Goal: Transaction & Acquisition: Purchase product/service

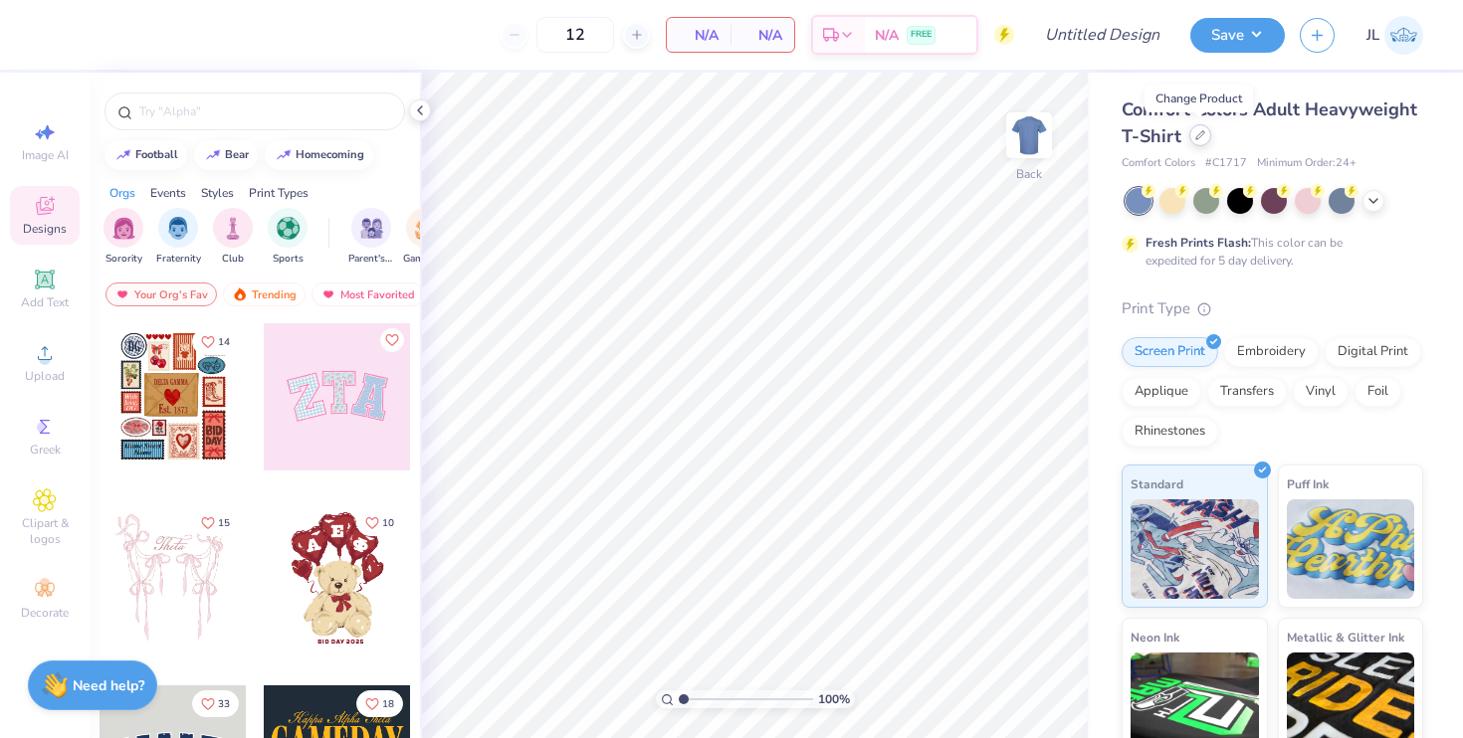
click at [1198, 140] on div at bounding box center [1200, 135] width 22 height 22
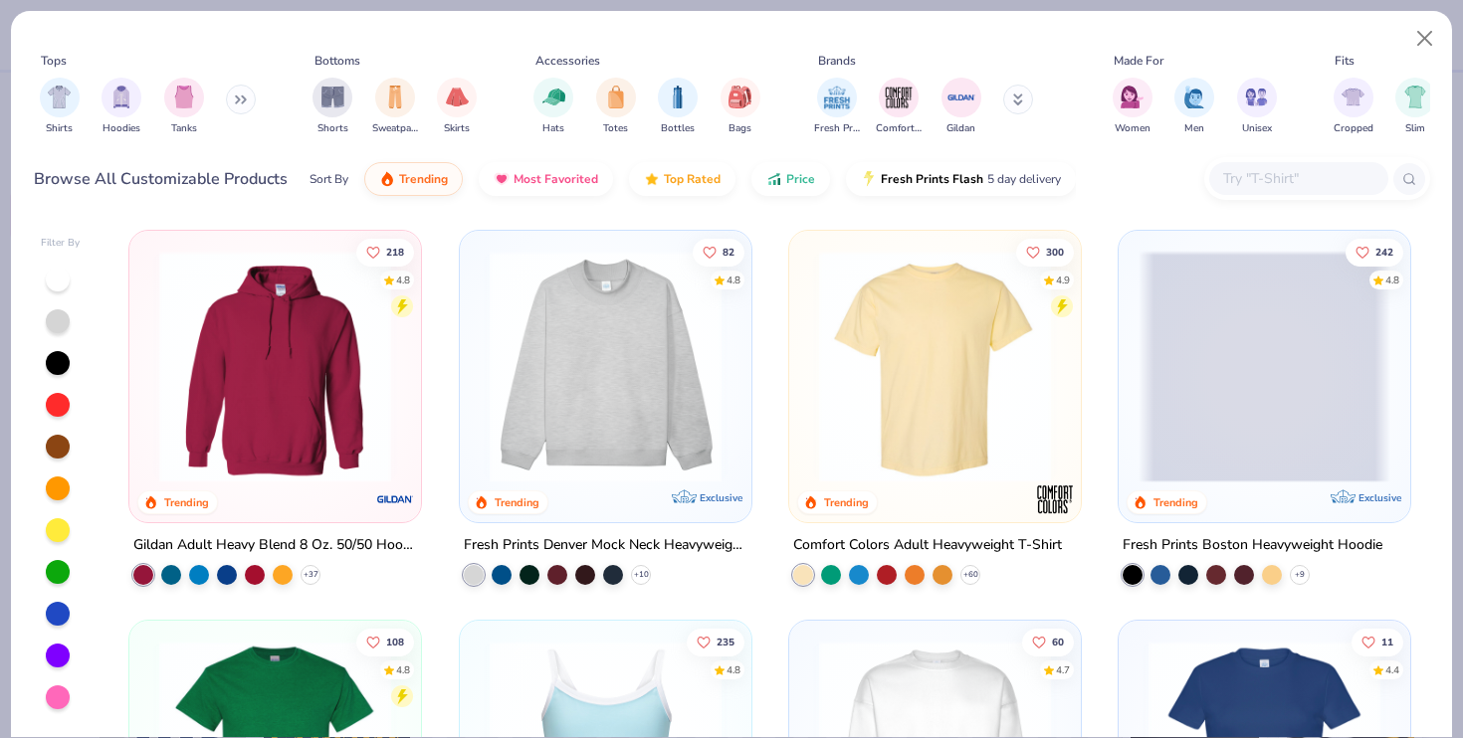
click at [1259, 177] on input "text" at bounding box center [1297, 178] width 153 height 23
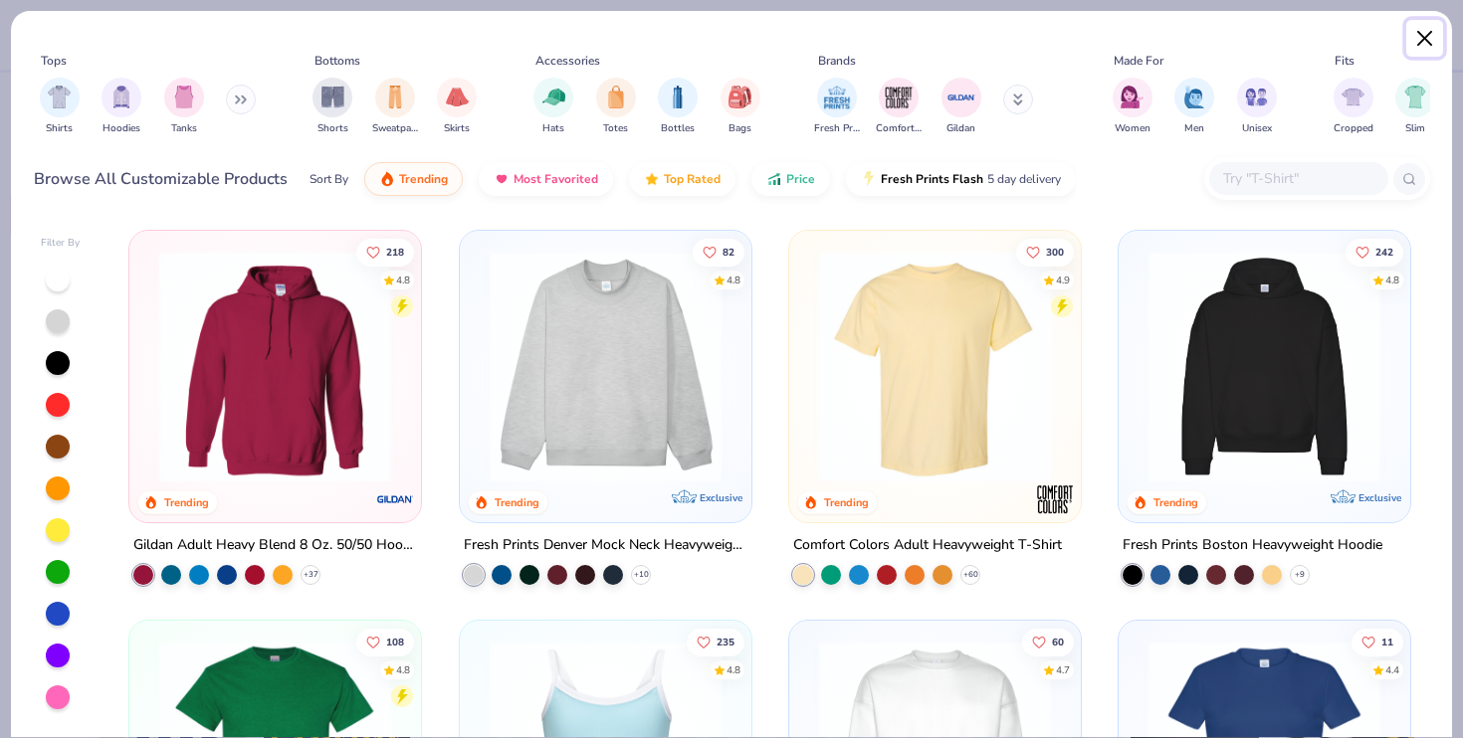
click at [1414, 41] on button "Close" at bounding box center [1425, 39] width 38 height 38
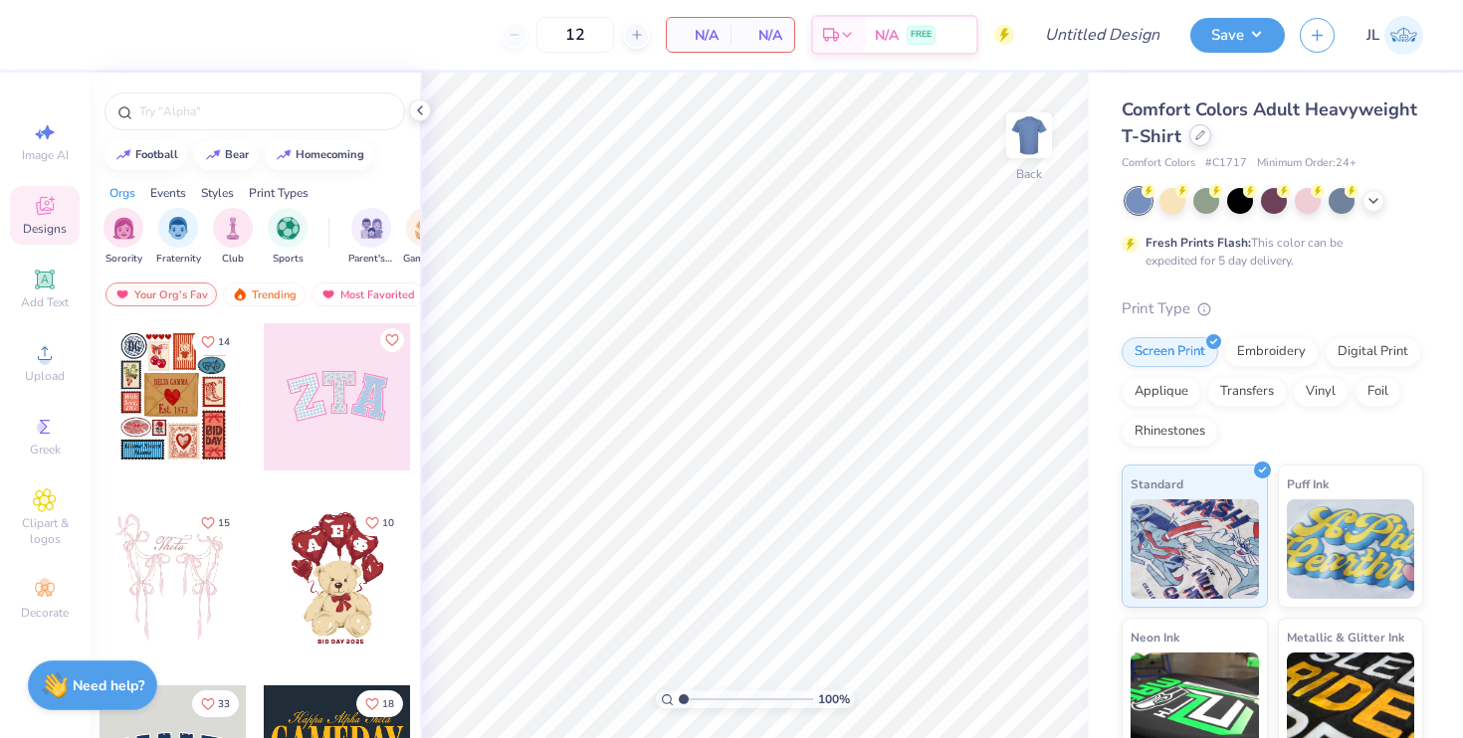
click at [1205, 136] on div at bounding box center [1200, 135] width 22 height 22
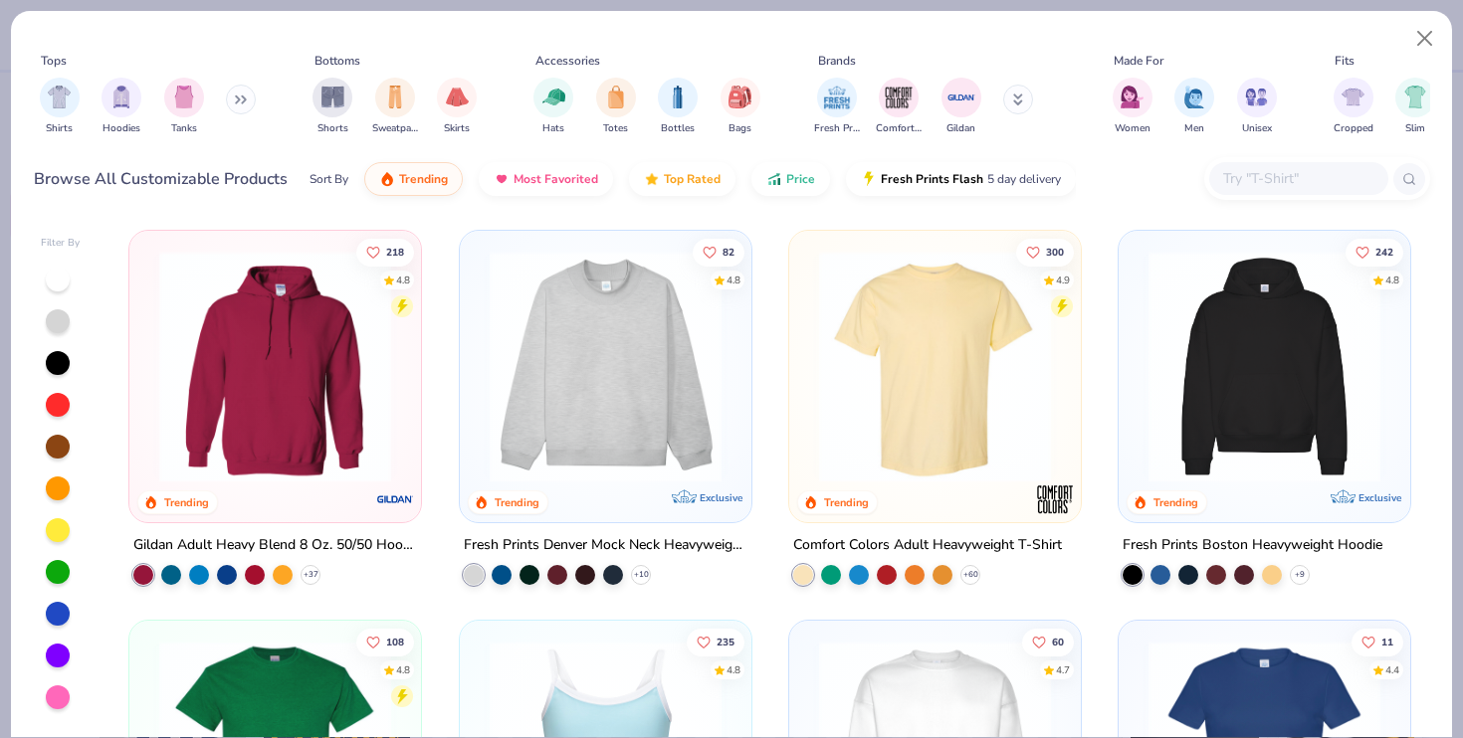
click at [1223, 189] on input "text" at bounding box center [1297, 178] width 153 height 23
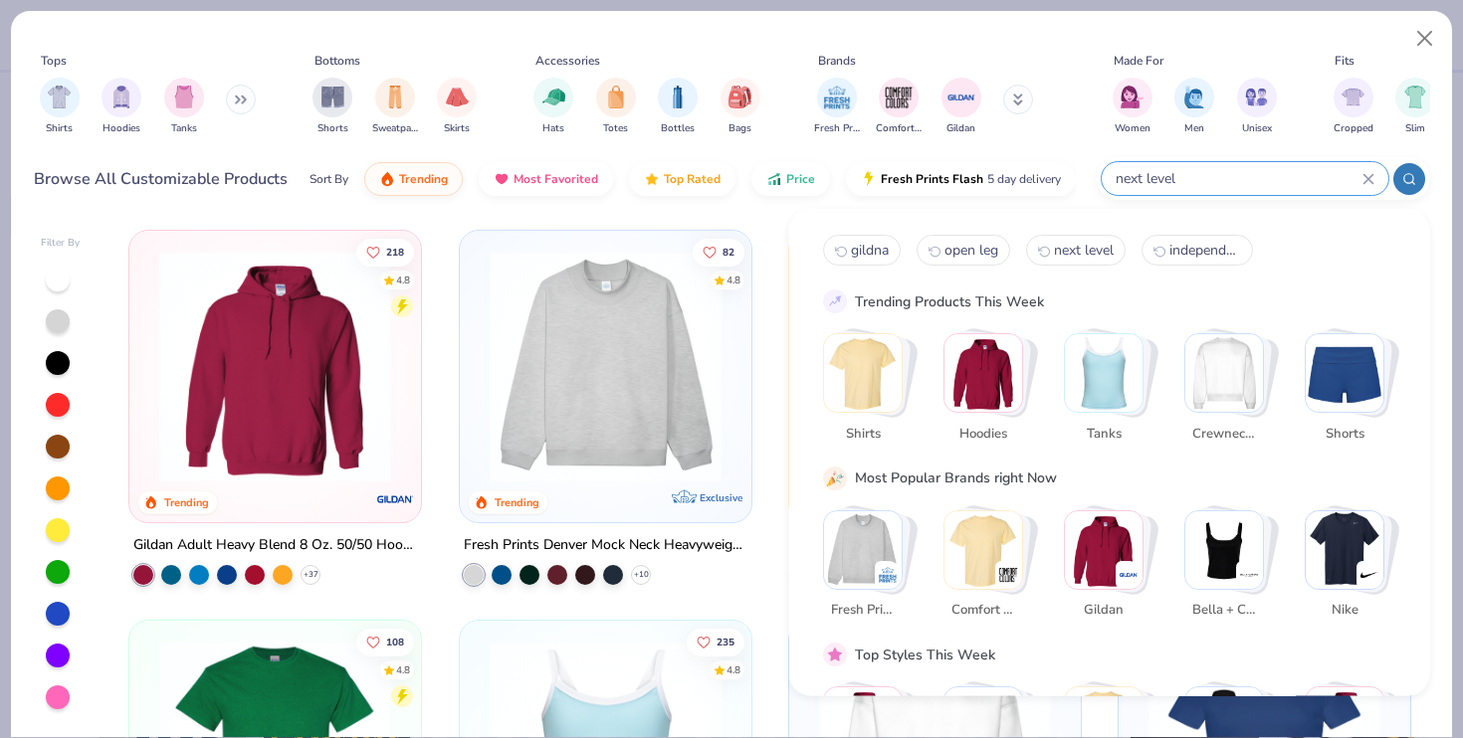
type input "next level"
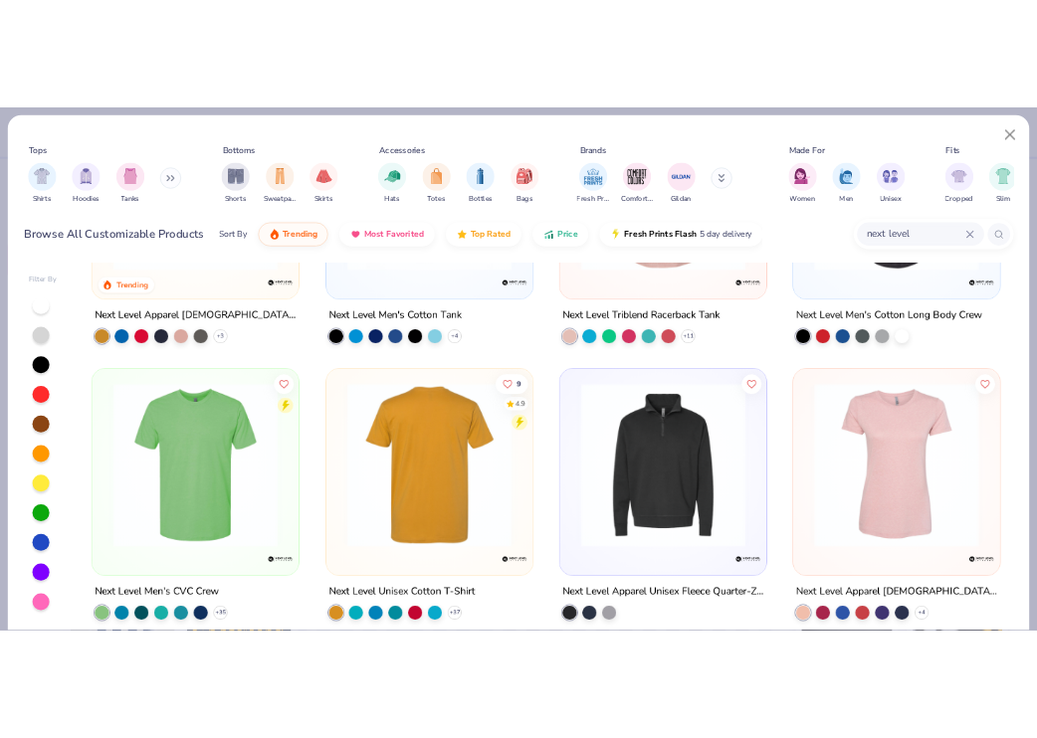
scroll to position [271, 0]
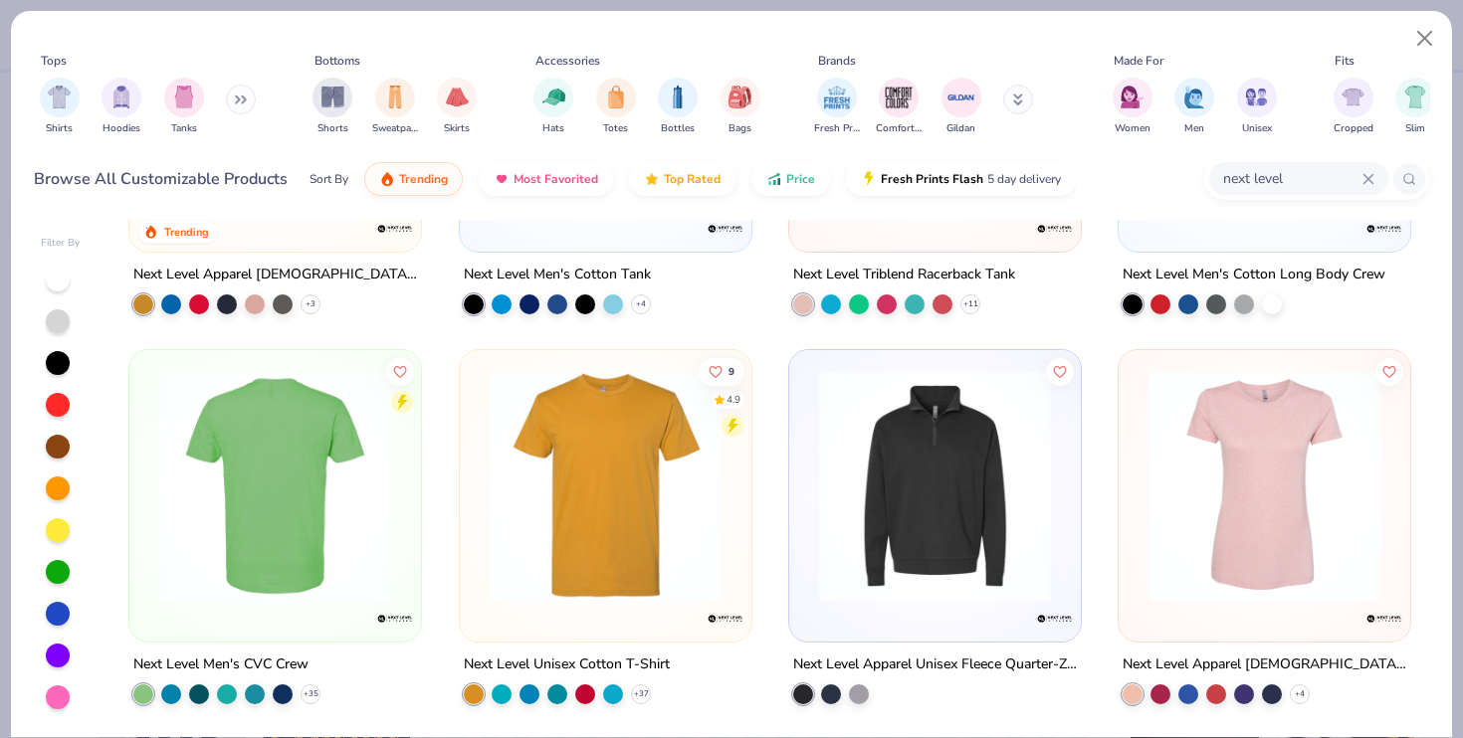
click at [234, 516] on img at bounding box center [275, 486] width 252 height 232
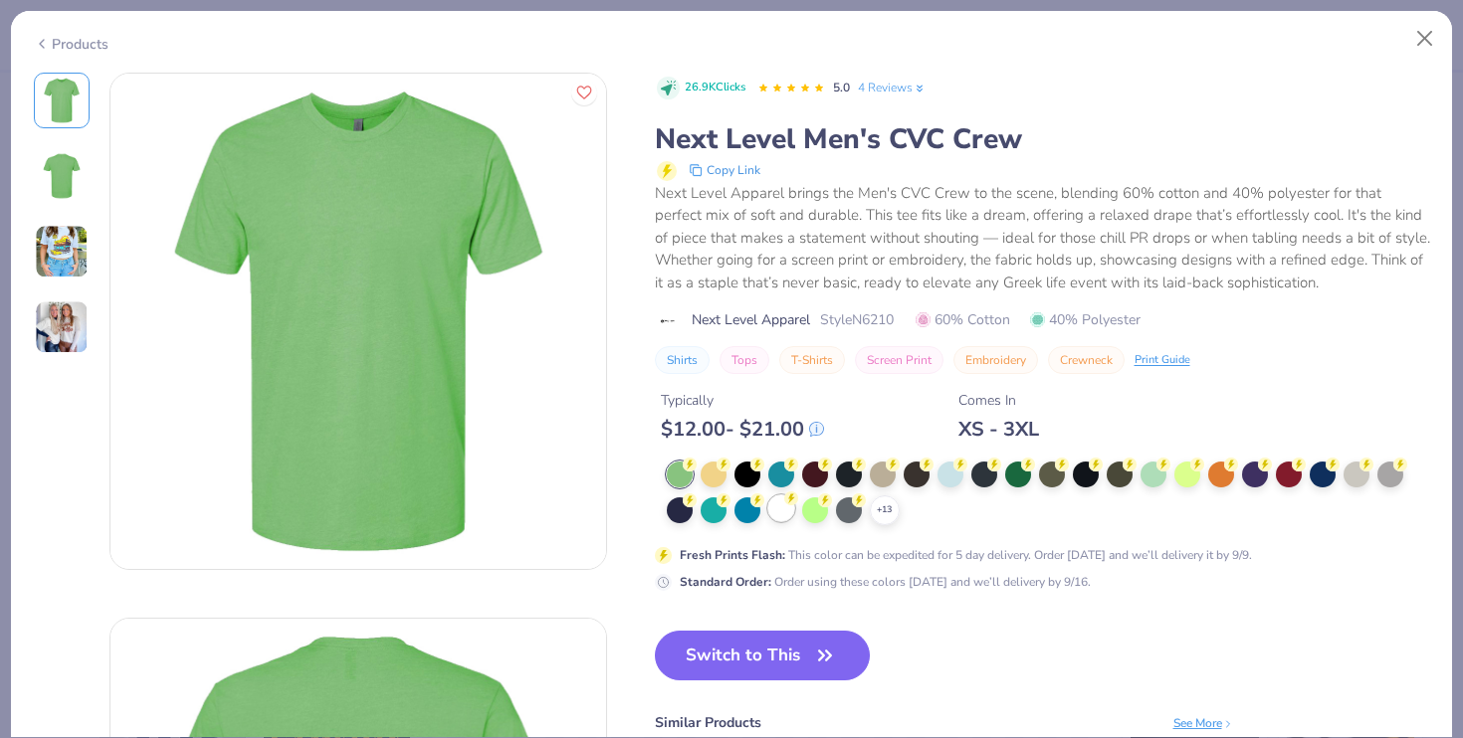
click at [780, 506] on div at bounding box center [781, 509] width 26 height 26
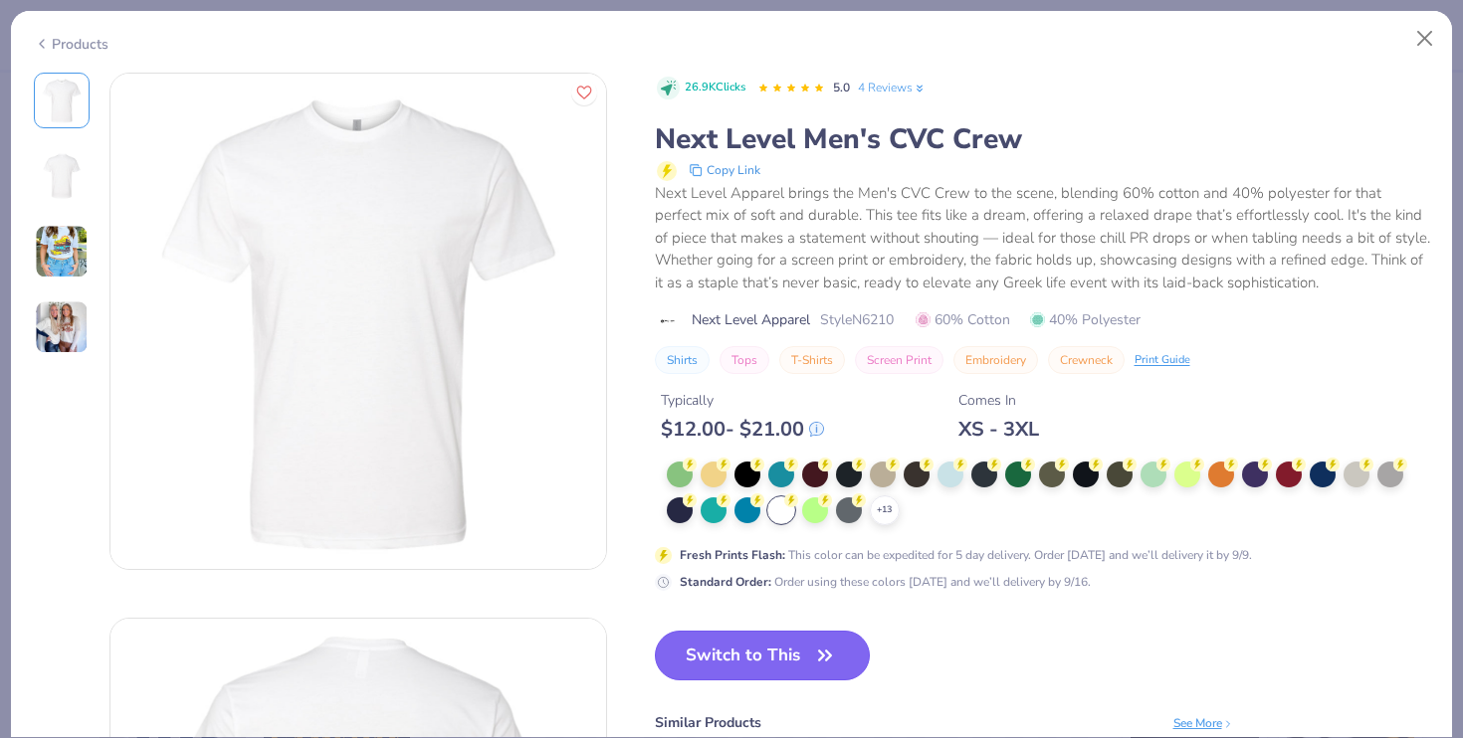
click at [756, 665] on button "Switch to This" at bounding box center [763, 656] width 216 height 50
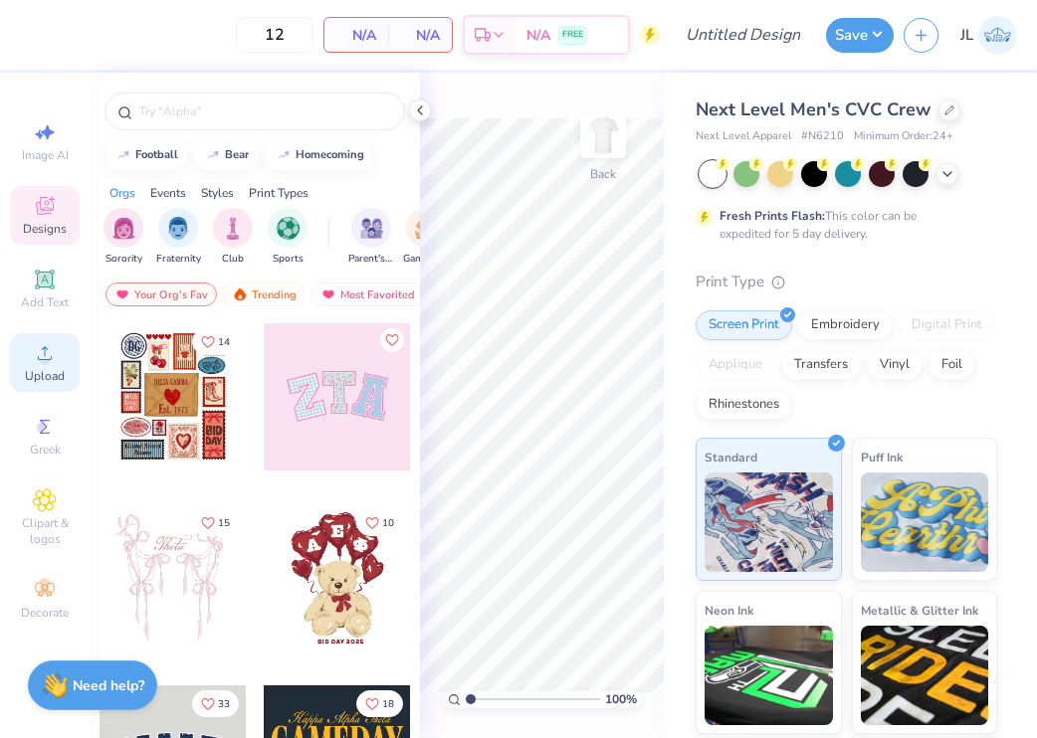
click at [42, 354] on circle at bounding box center [44, 359] width 11 height 11
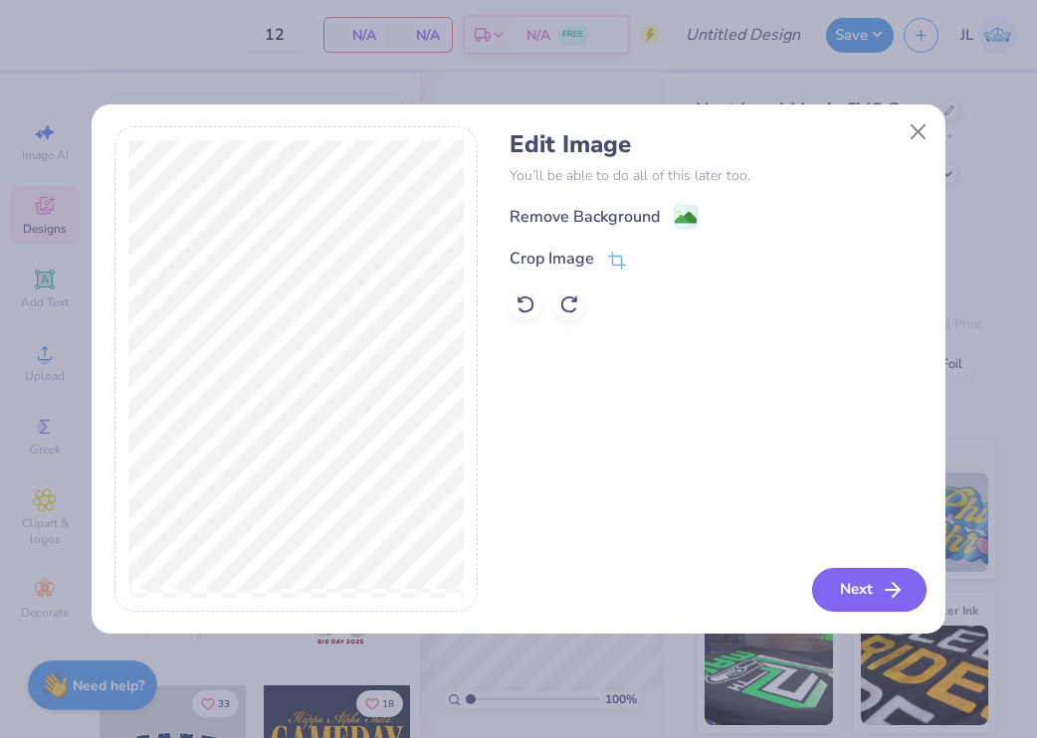
click at [865, 580] on button "Next" at bounding box center [869, 590] width 114 height 44
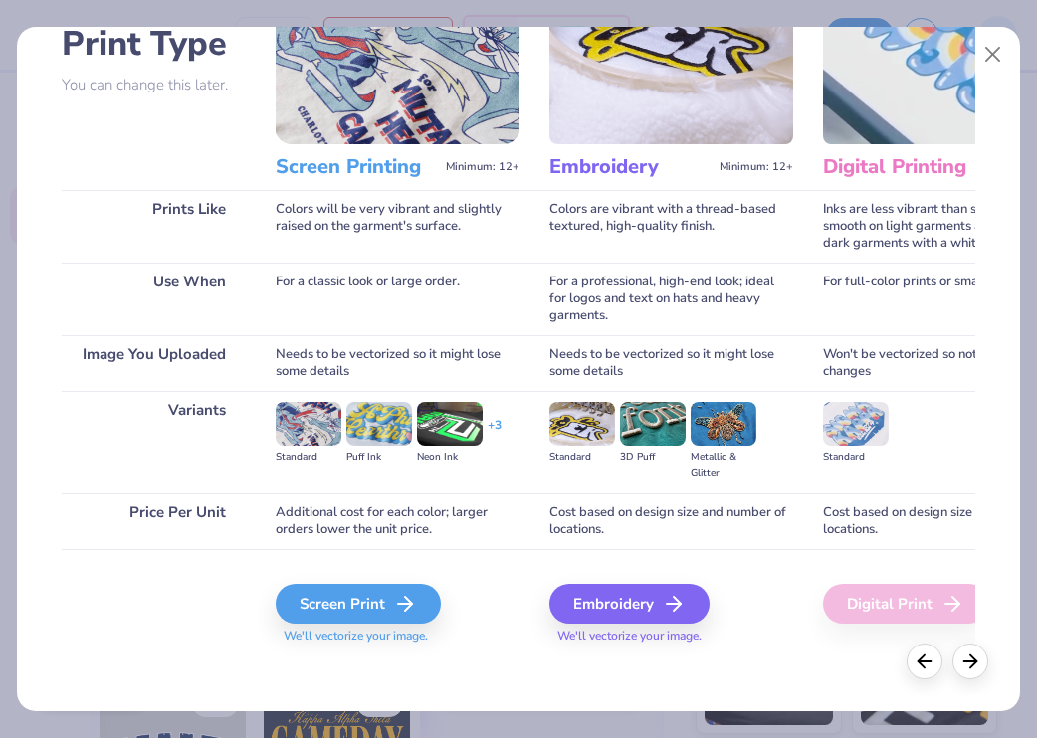
scroll to position [154, 0]
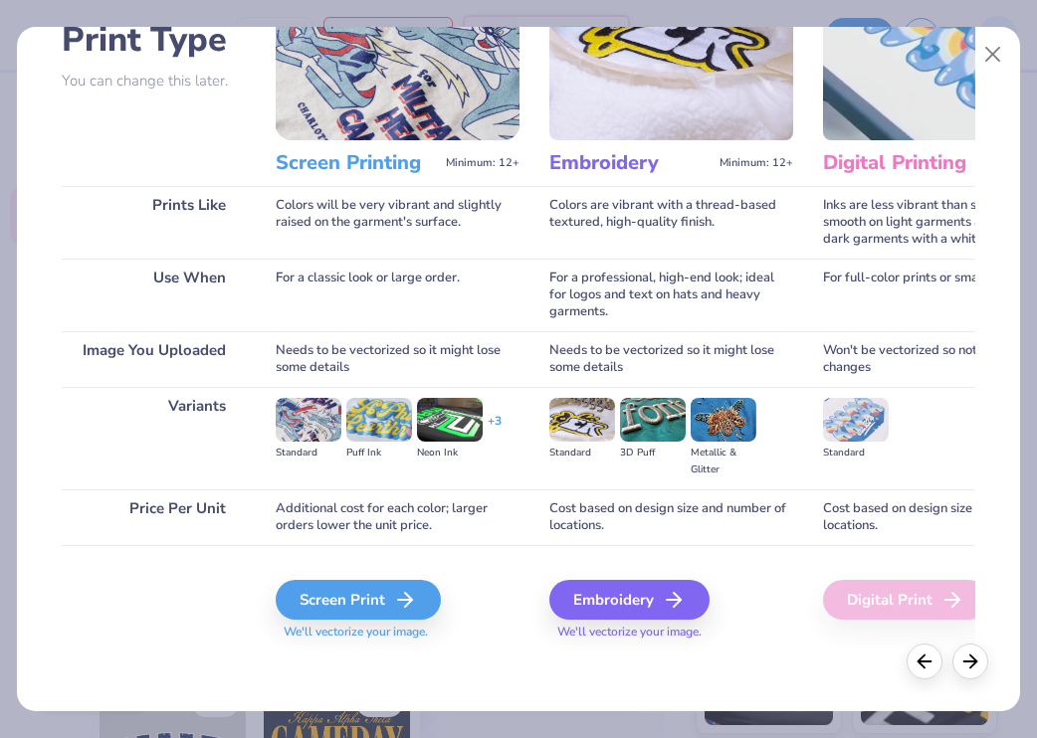
click at [362, 620] on div "Screen Print We'll vectorize your image." at bounding box center [398, 610] width 244 height 61
click at [355, 598] on div "Screen Print" at bounding box center [361, 600] width 165 height 40
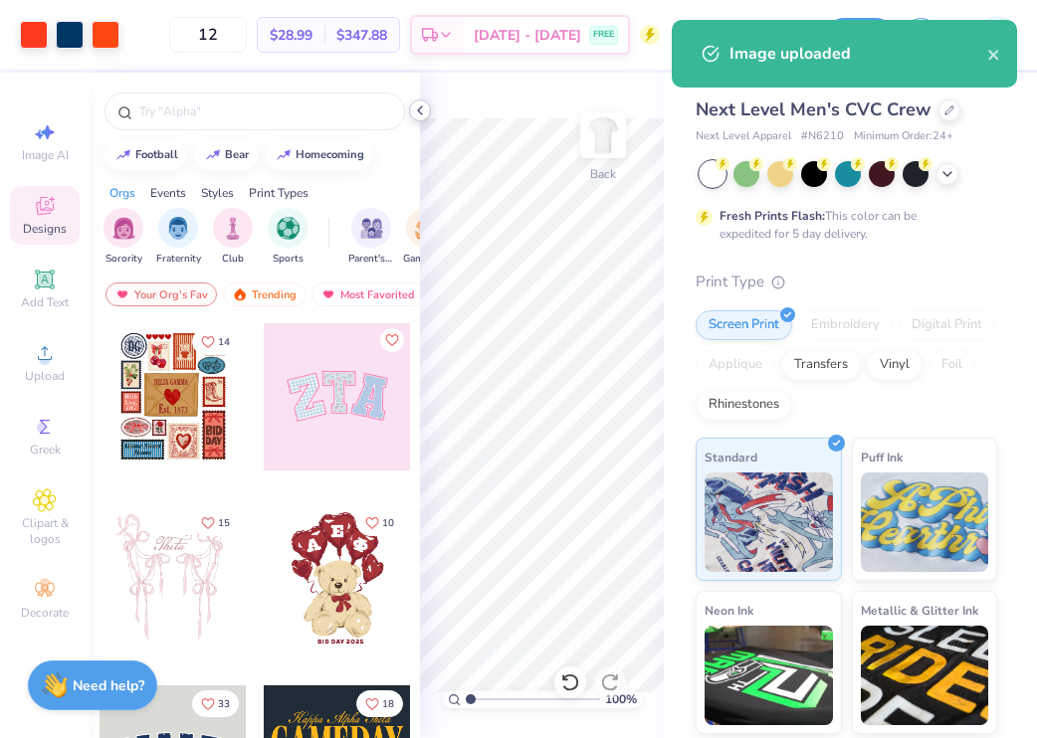
click at [417, 108] on icon at bounding box center [420, 110] width 16 height 16
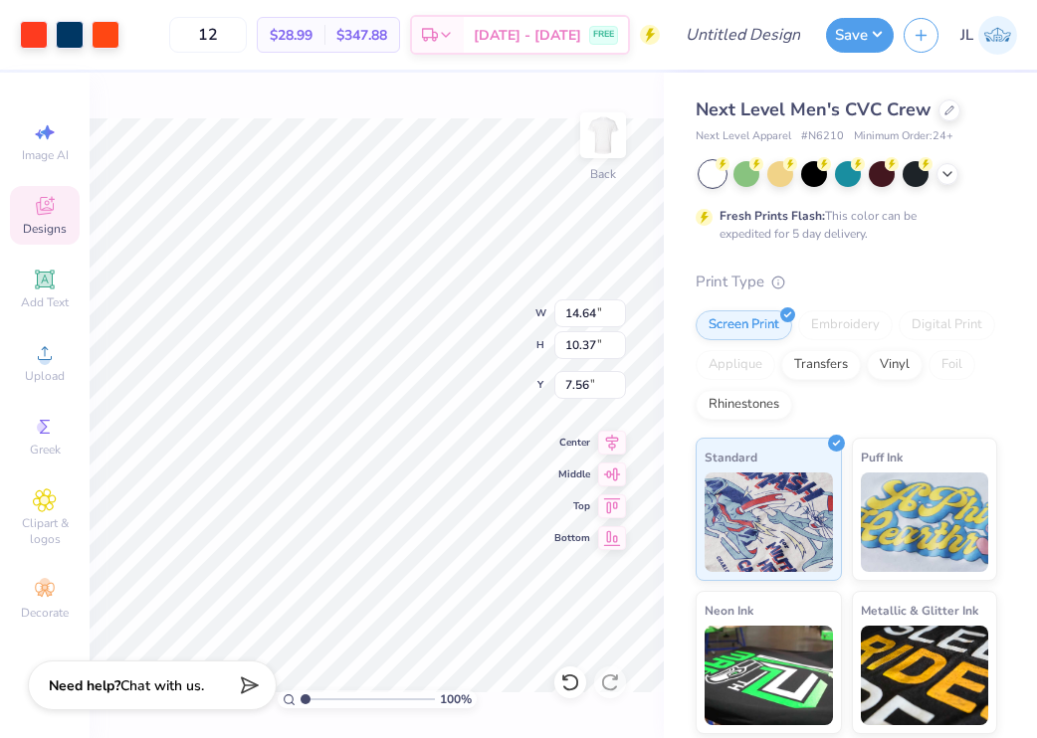
type input "5.61"
type input "3.98"
type input "3.00"
type input "3.44"
type input "2.44"
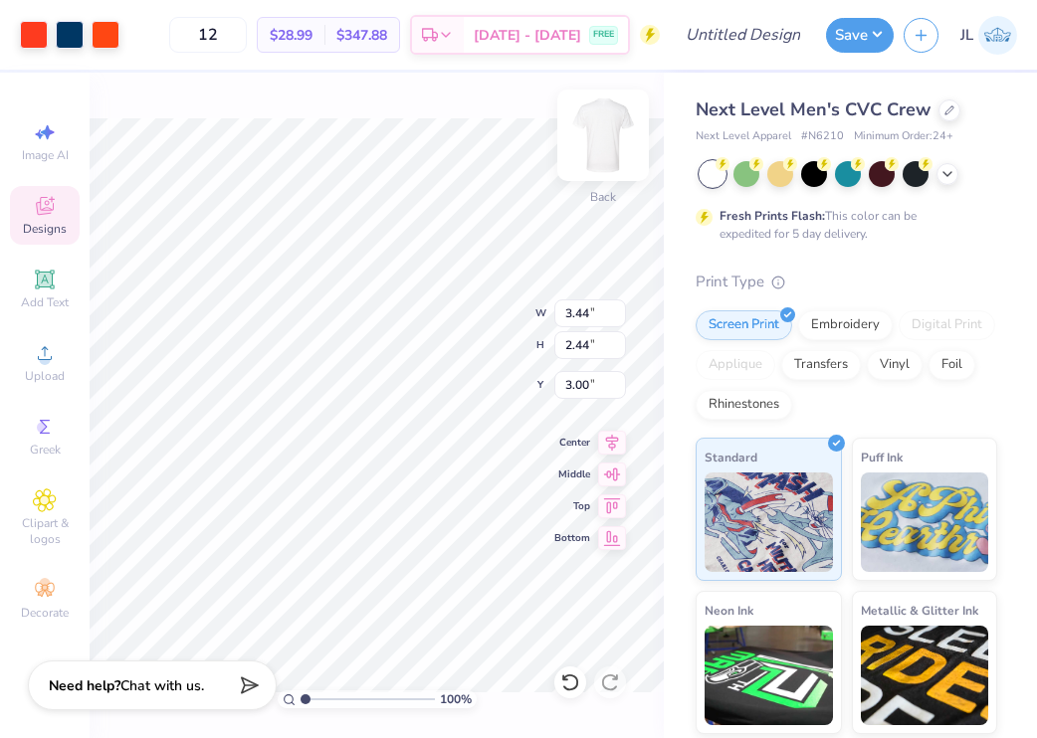
type input "3.30"
click at [595, 158] on img at bounding box center [603, 136] width 80 height 80
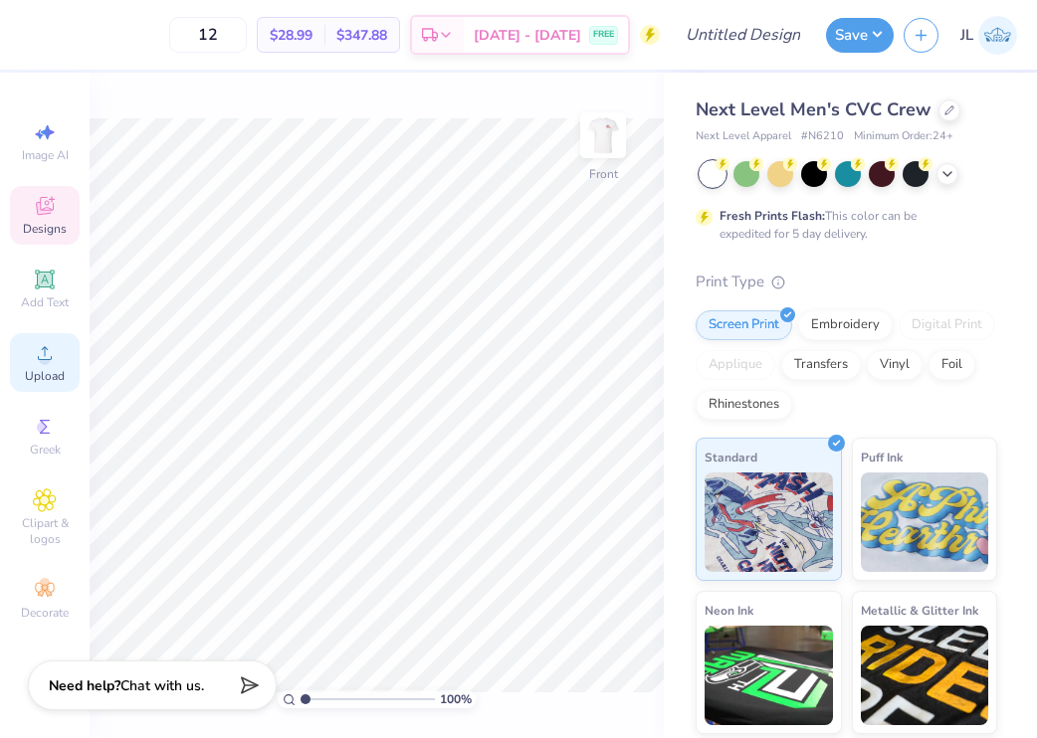
click at [31, 387] on div "Upload" at bounding box center [45, 362] width 70 height 59
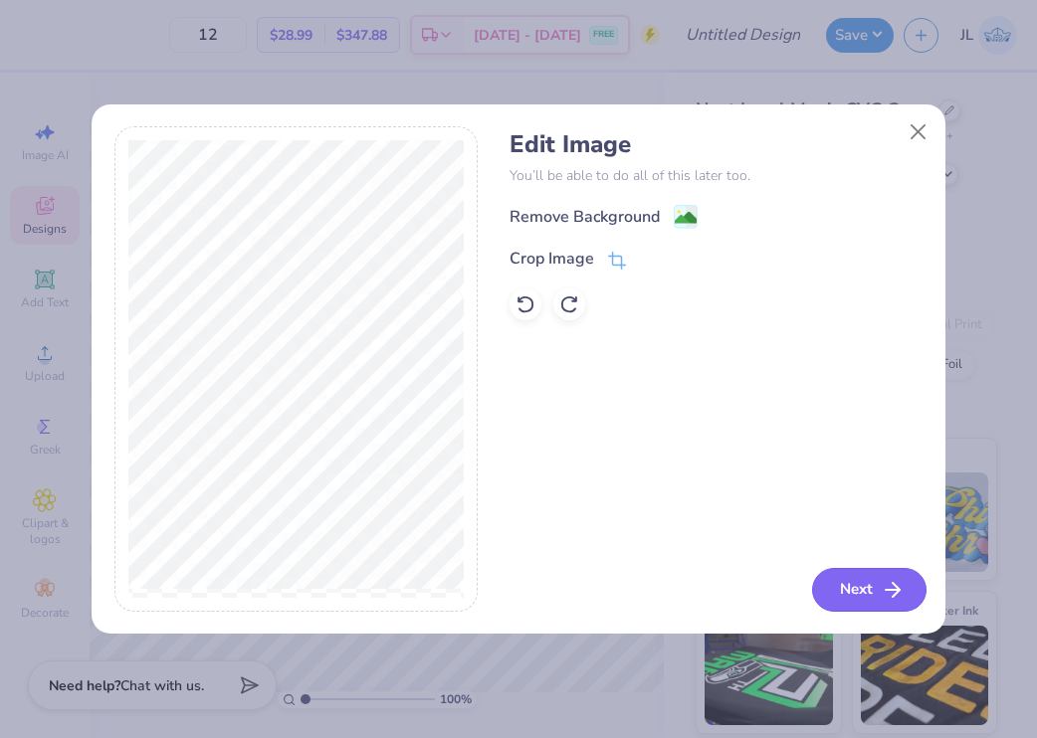
click at [863, 590] on button "Next" at bounding box center [869, 590] width 114 height 44
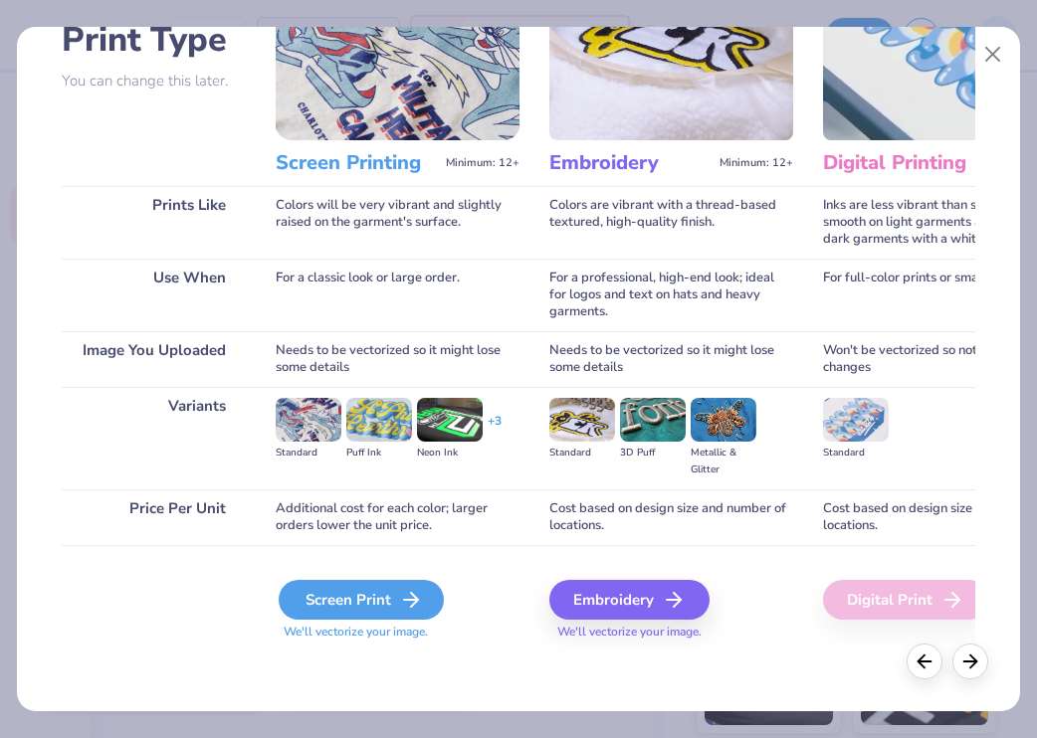
click at [368, 592] on div "Screen Print" at bounding box center [361, 600] width 165 height 40
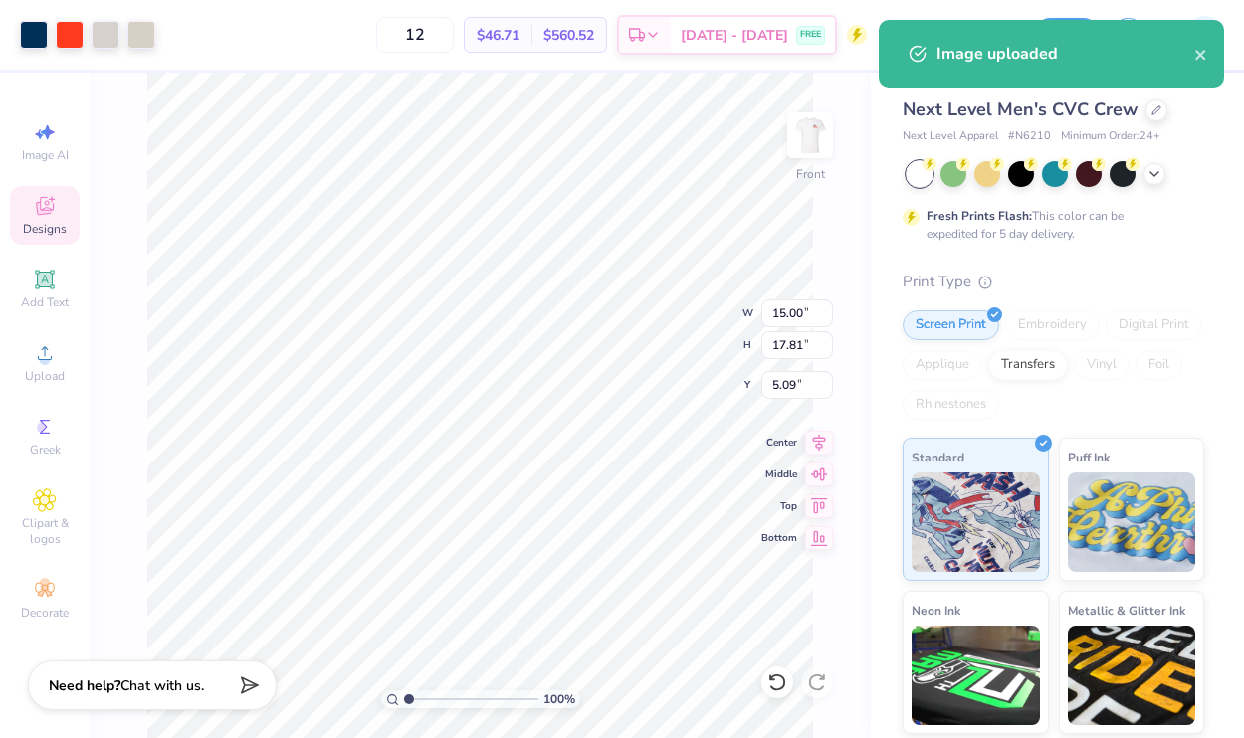
type input "10.89"
type input "12.94"
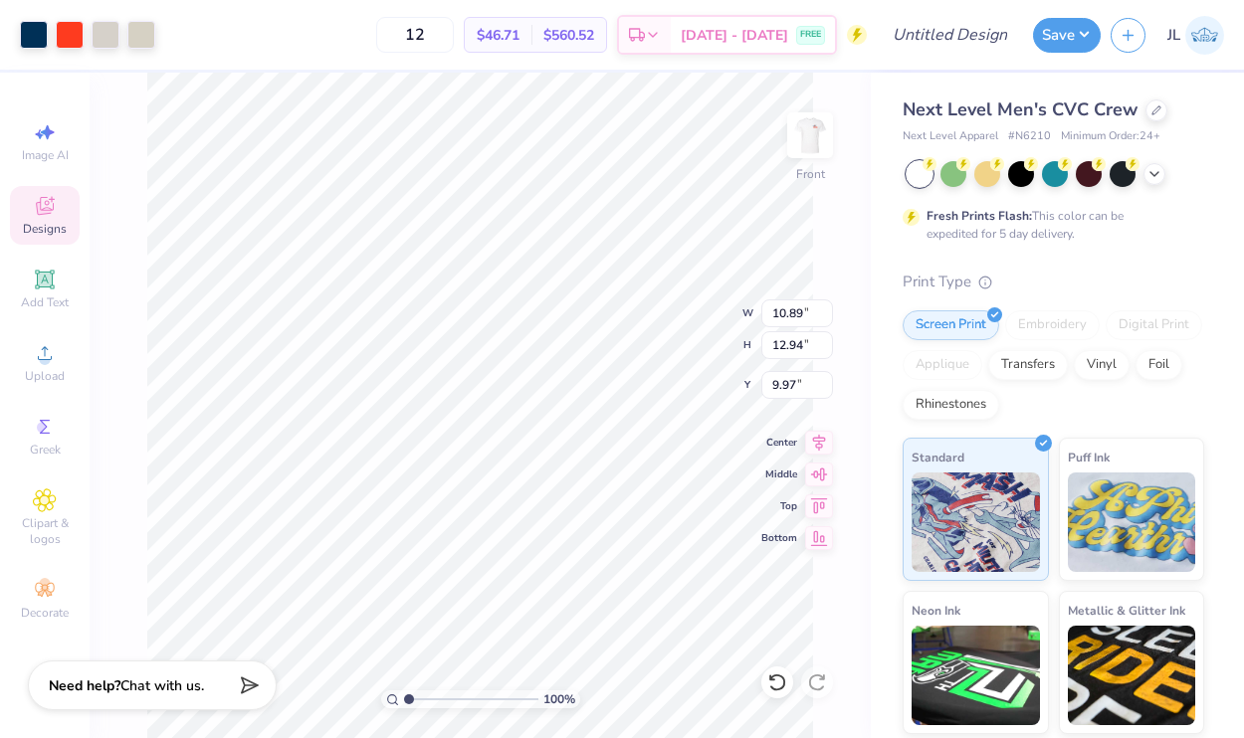
type input "4.55"
type input "3.78"
click at [813, 145] on img at bounding box center [810, 136] width 80 height 80
type input "3.27"
type input "3.00"
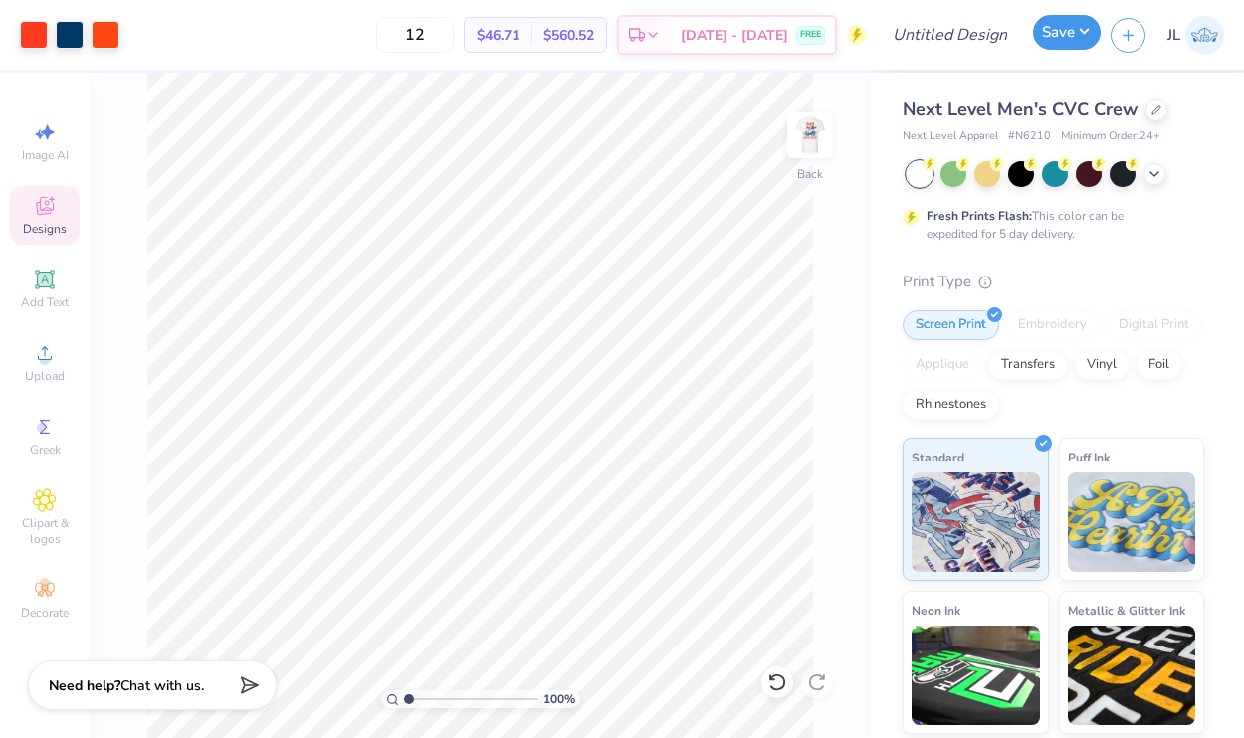
click at [1065, 32] on button "Save" at bounding box center [1067, 32] width 68 height 35
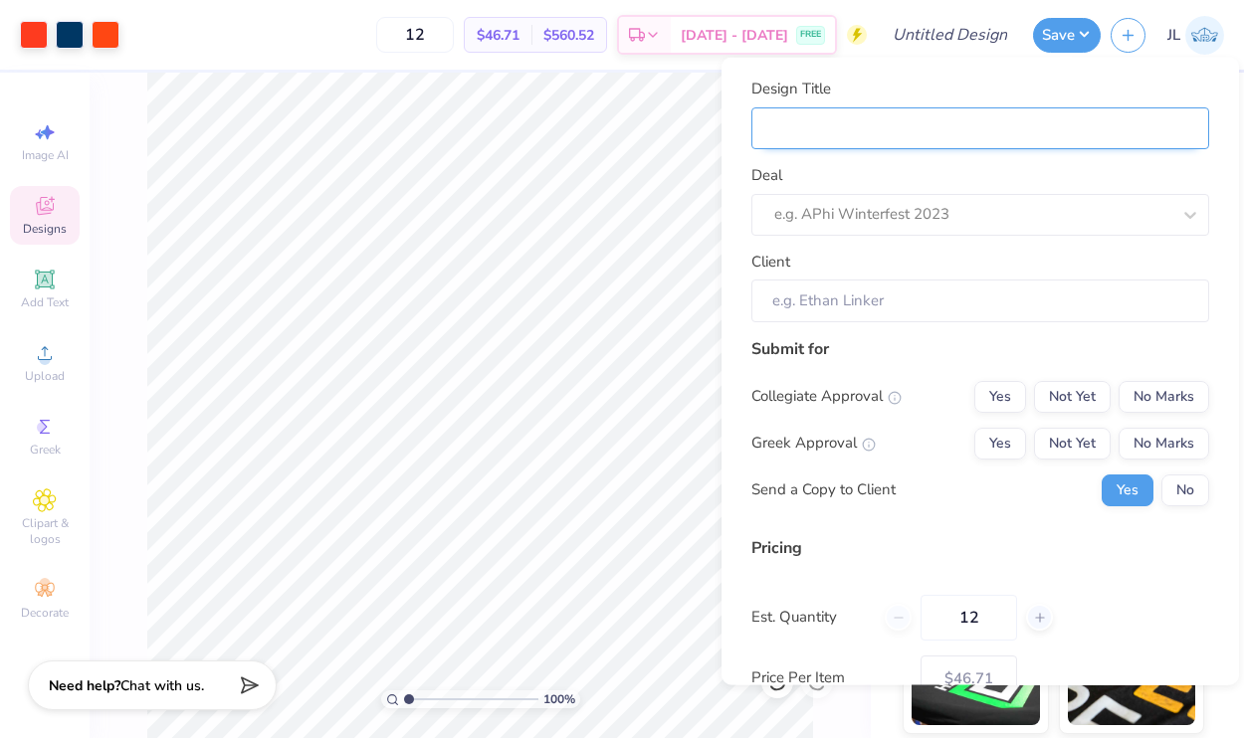
click at [871, 132] on input "Design Title" at bounding box center [980, 127] width 458 height 43
type input "G"
type input "G8"
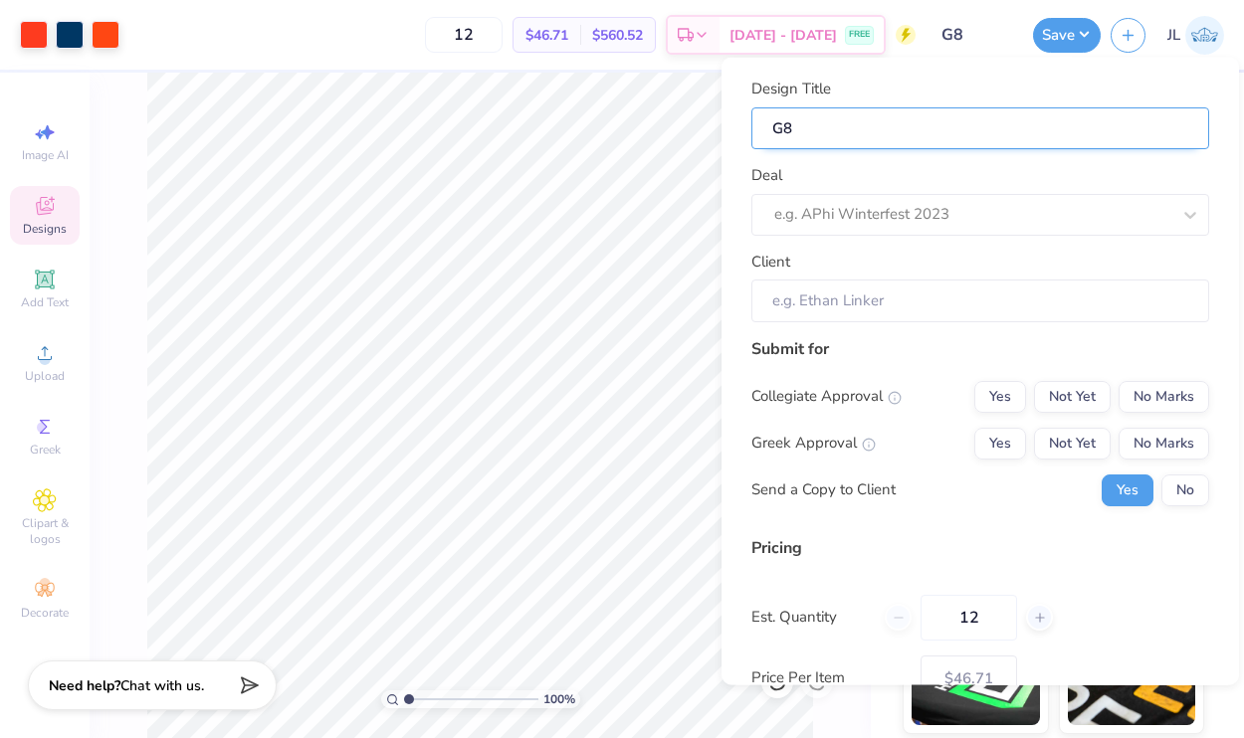
type input "G85"
type input "G85 T"
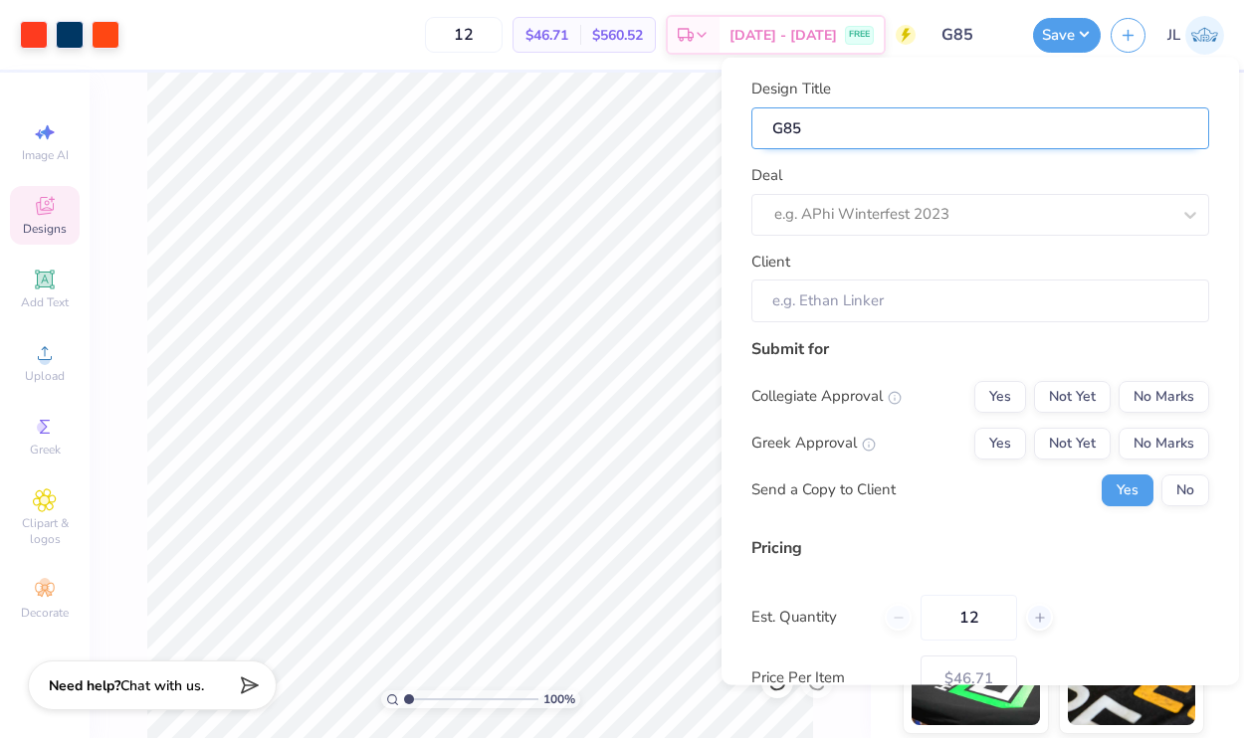
type input "G85 T"
type input "G85 Te"
type input "G85 Tee"
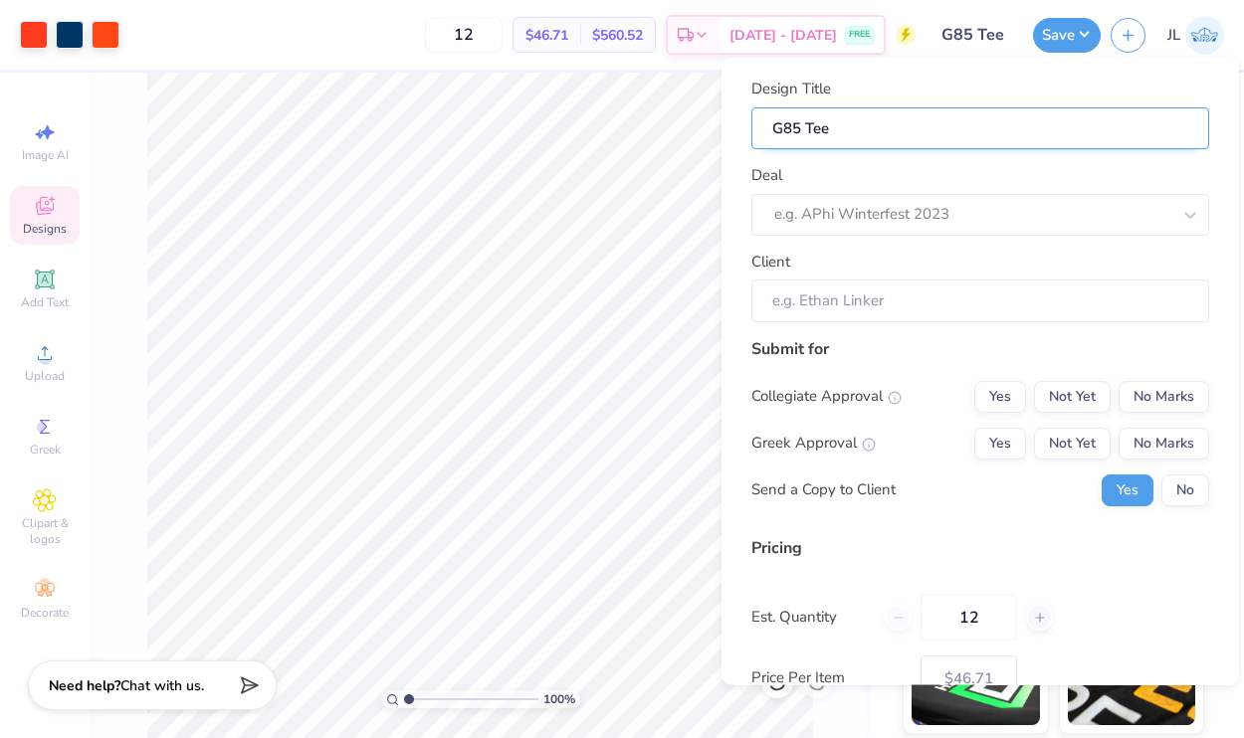
type input "G85 Te"
type input "G85 T"
type input "G85"
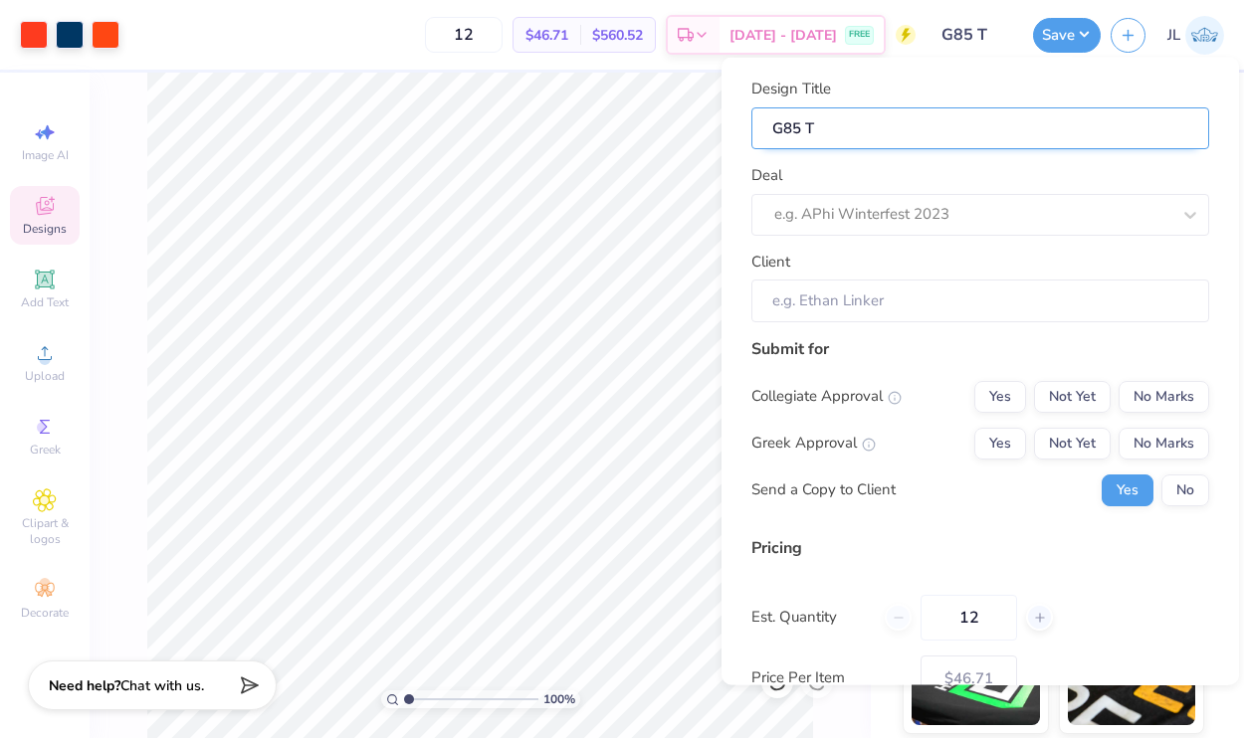
type input "G85"
type input "G85 U"
type input "G85 Um"
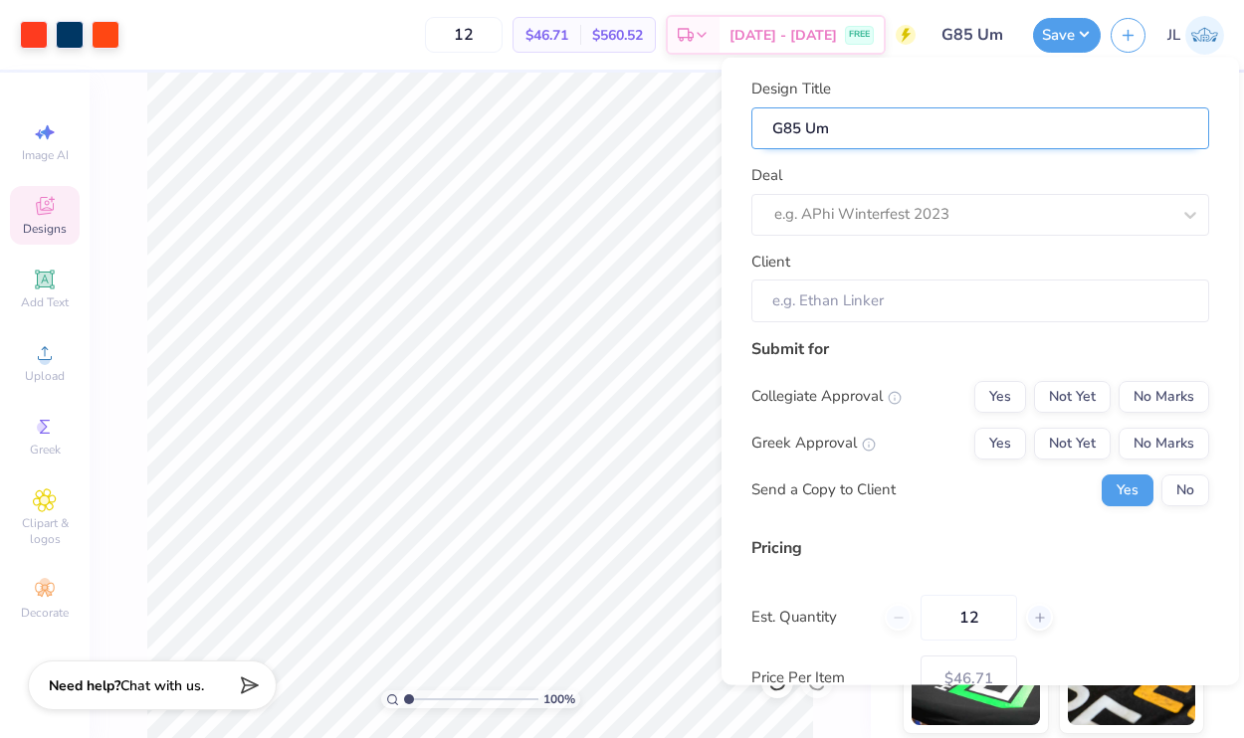
type input "G85 Umb"
type input "G85 Umbr"
type input "G85 Umbre"
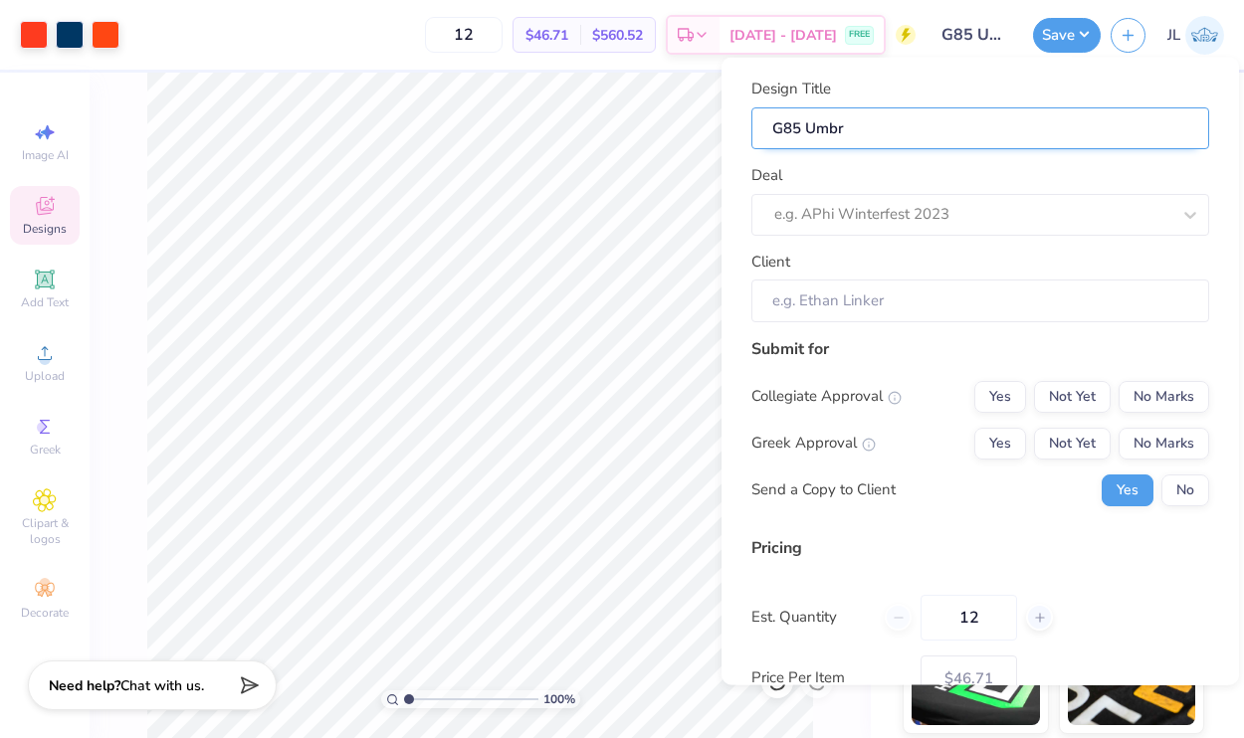
type input "G85 Umbre"
type input "G85 Umbrel"
type input "G85 Umbrell"
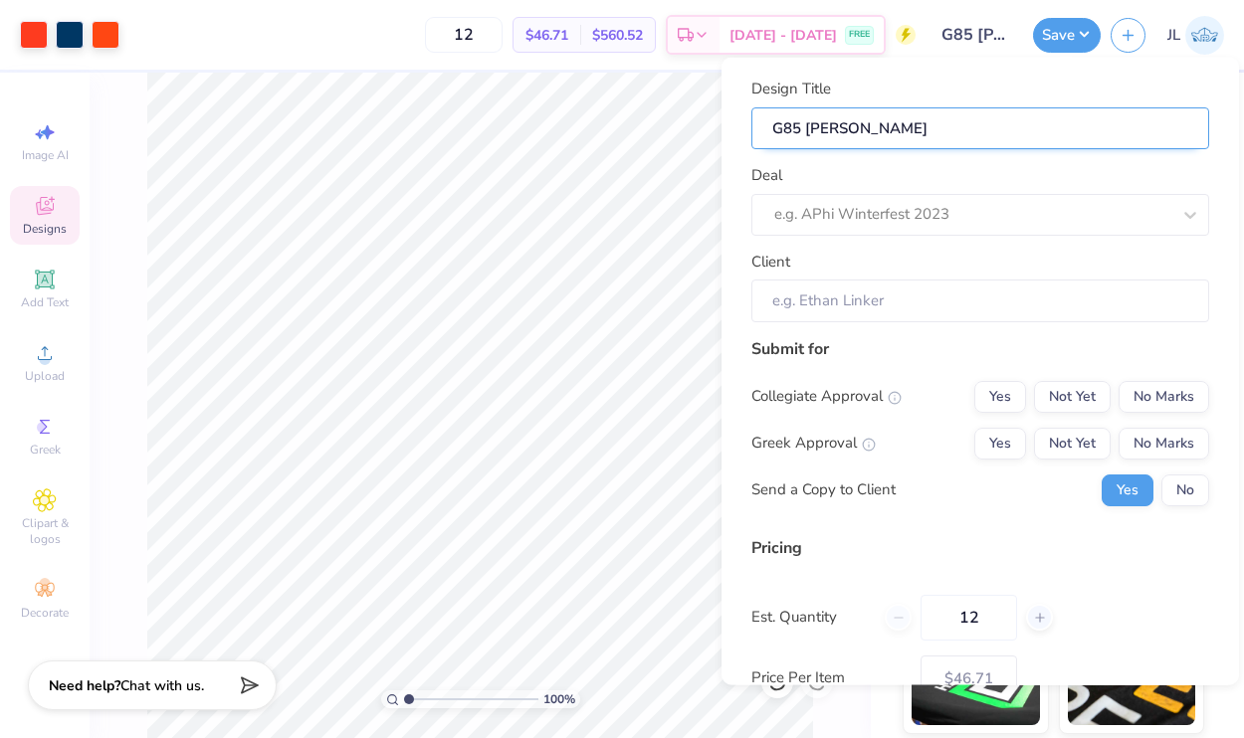
type input "G85 Umbrella"
type input "G85 Umbrella T"
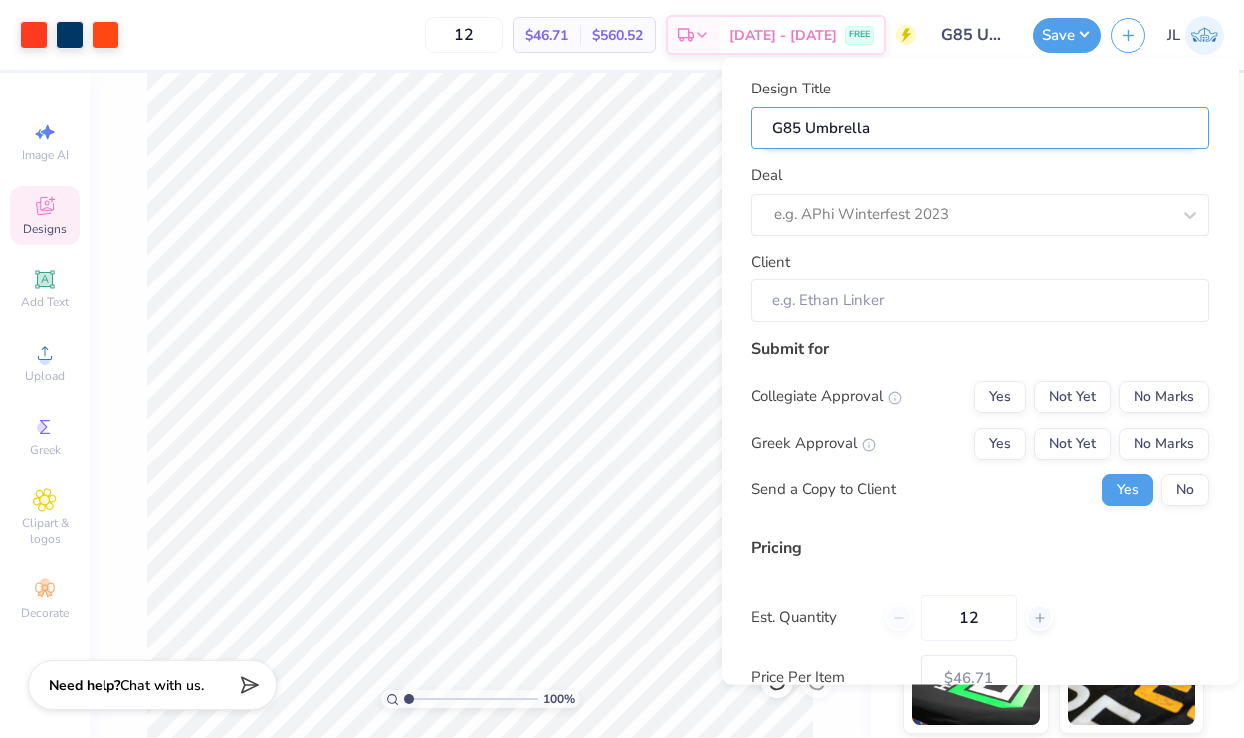
type input "G85 Umbrella T"
type input "G85 Umbrella Te"
type input "G85 Umbrella Tee"
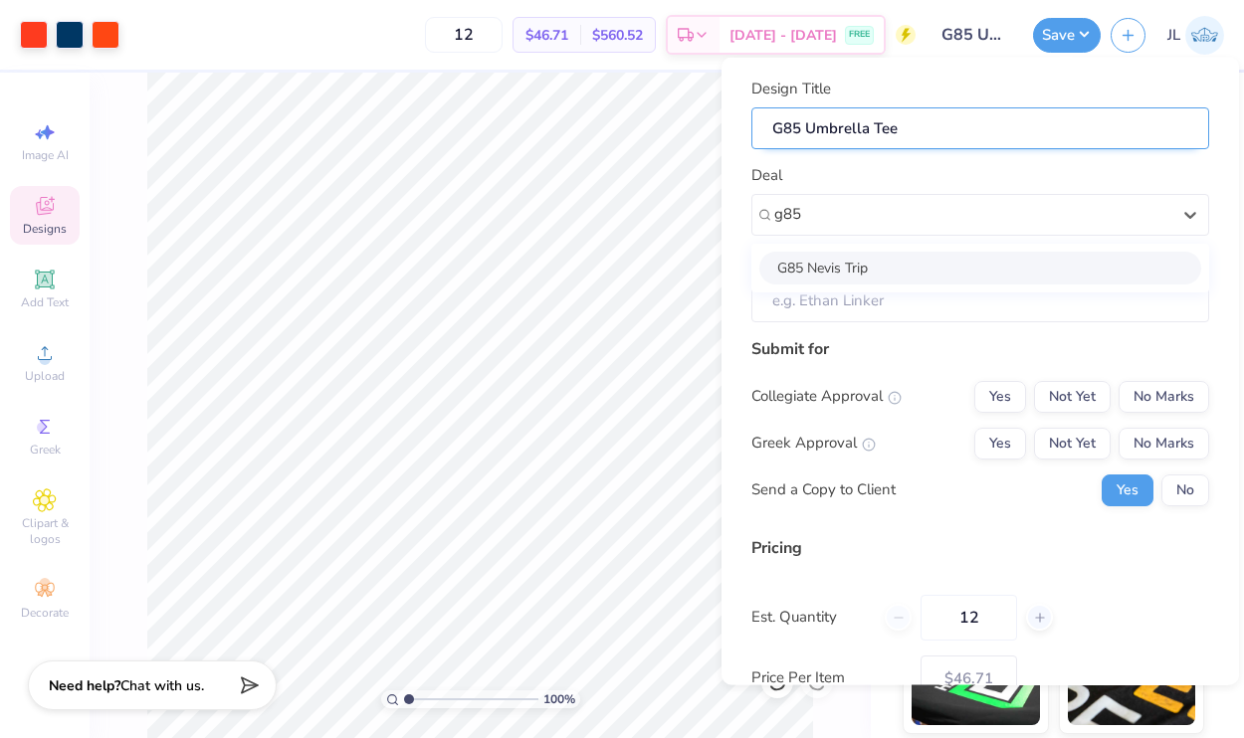
type input "g85"
type input "Nancy Lascher"
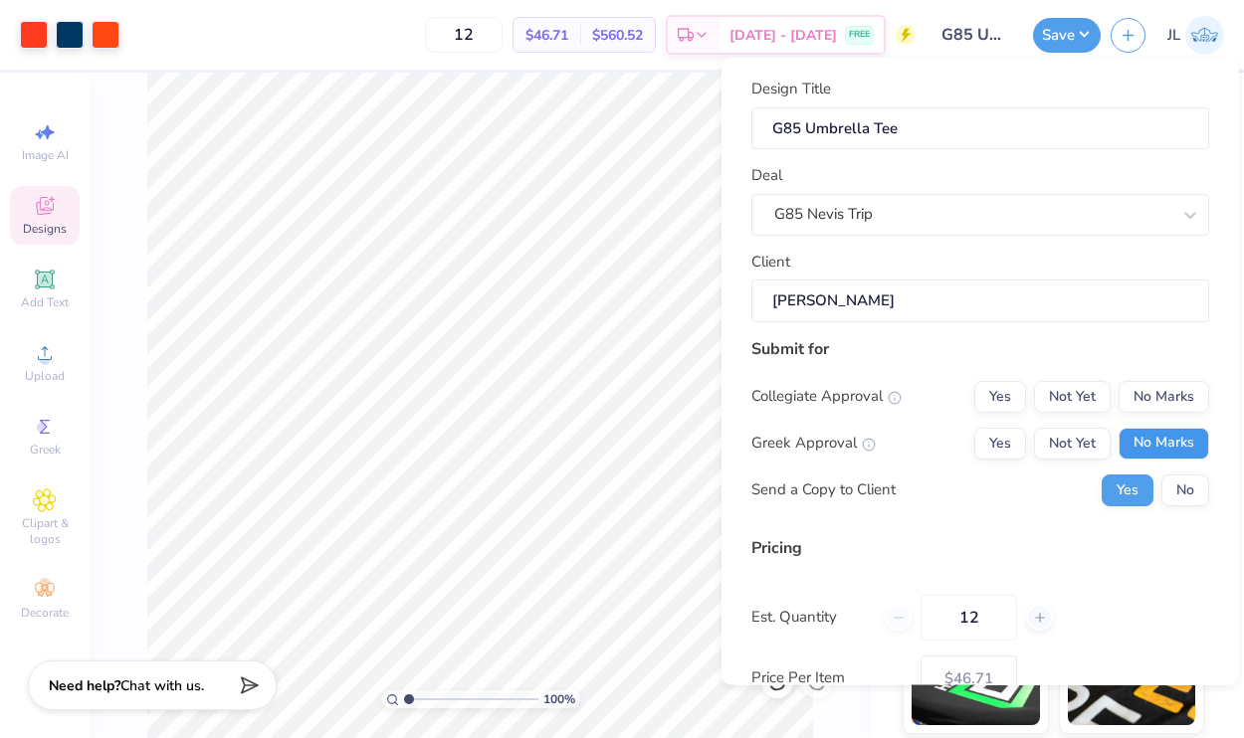
click at [1135, 430] on button "No Marks" at bounding box center [1163, 443] width 91 height 32
click at [1172, 394] on button "No Marks" at bounding box center [1163, 396] width 91 height 32
click at [1171, 493] on button "No" at bounding box center [1185, 490] width 48 height 32
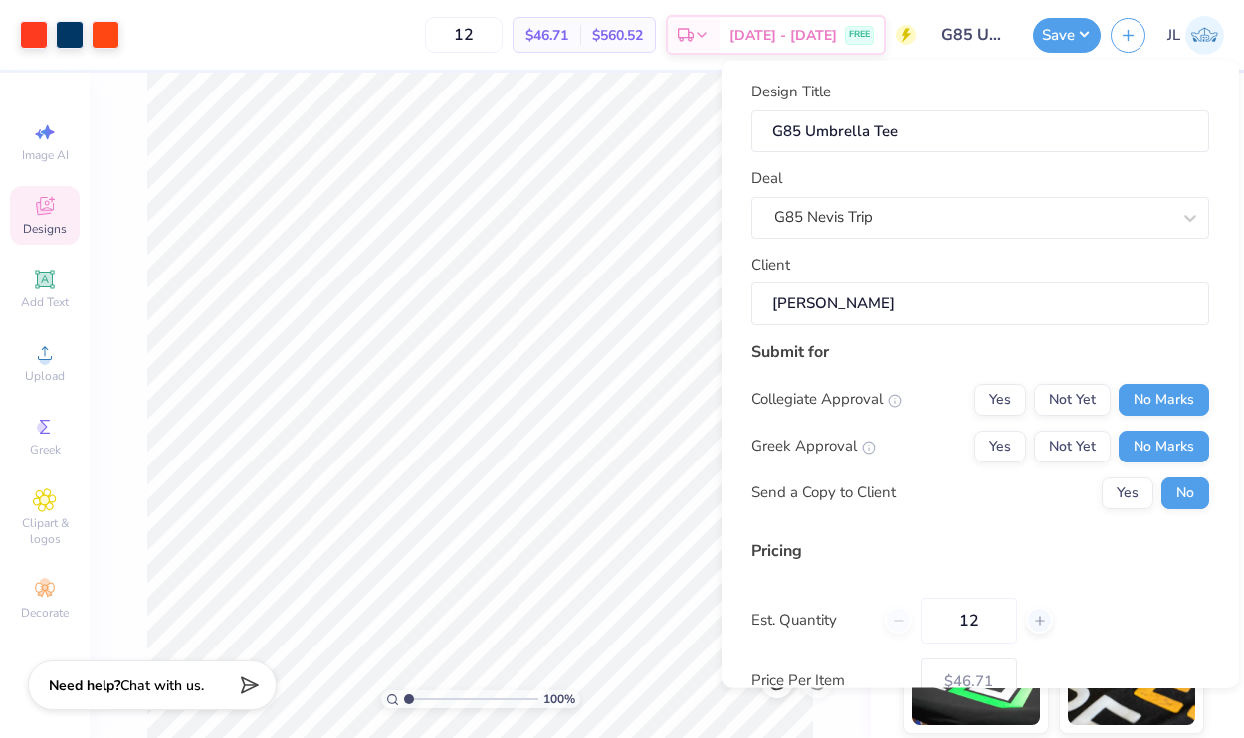
scroll to position [131, 0]
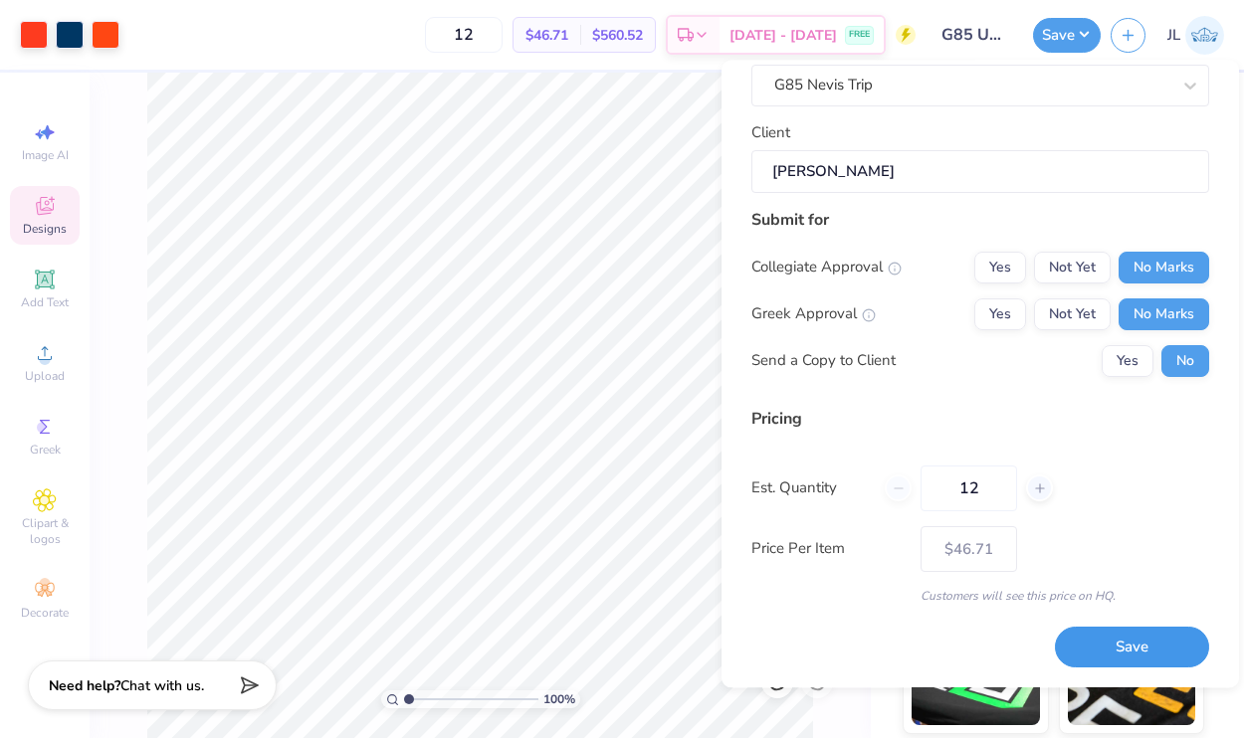
click at [1103, 647] on button "Save" at bounding box center [1132, 648] width 154 height 41
type input "– –"
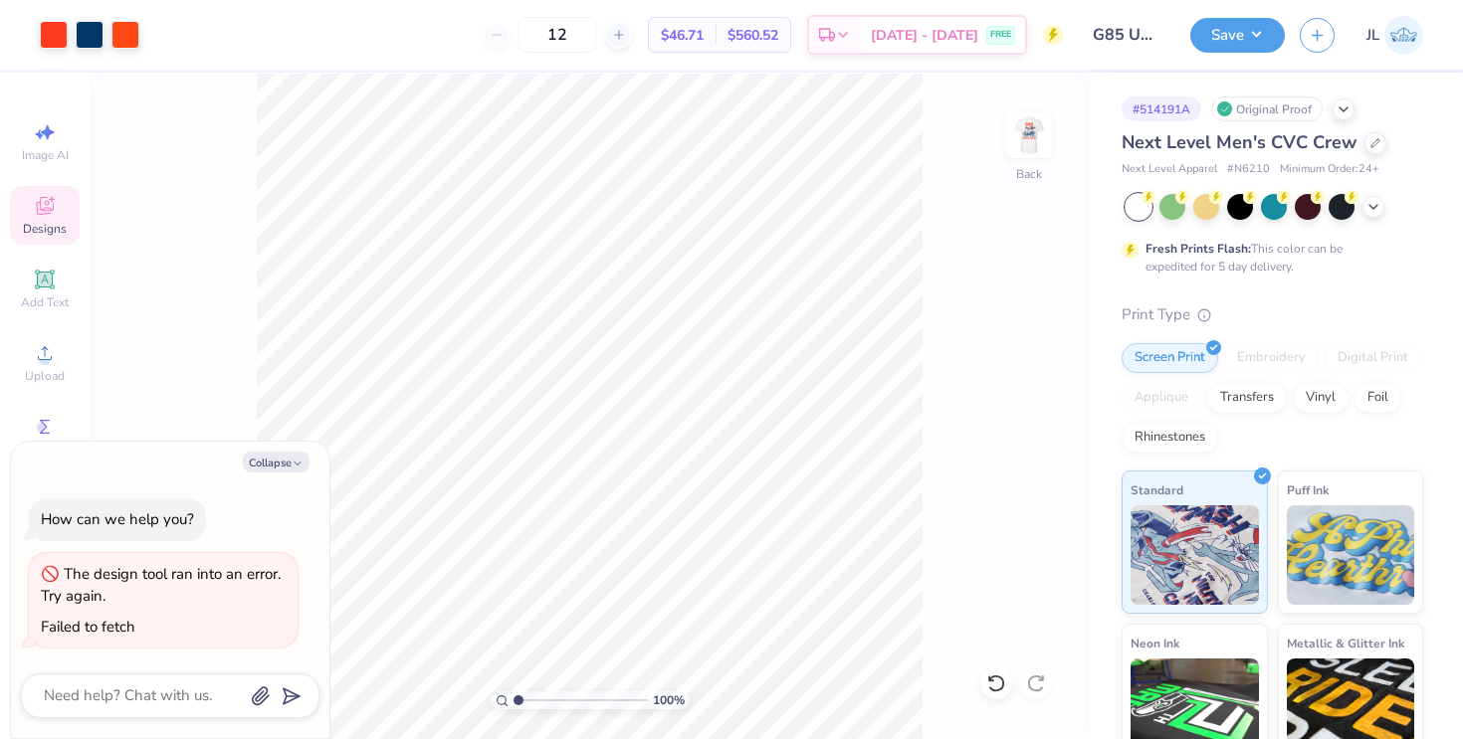
type textarea "x"
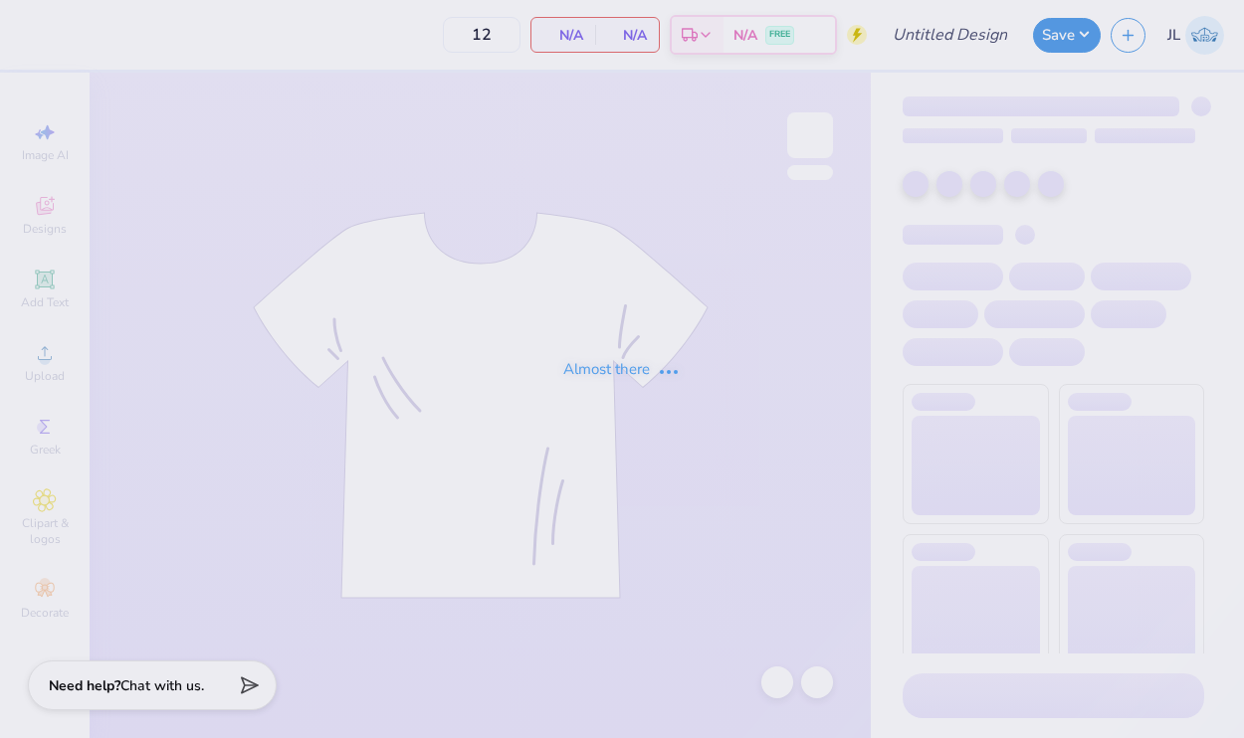
type input "G85 Umbrella Tee"
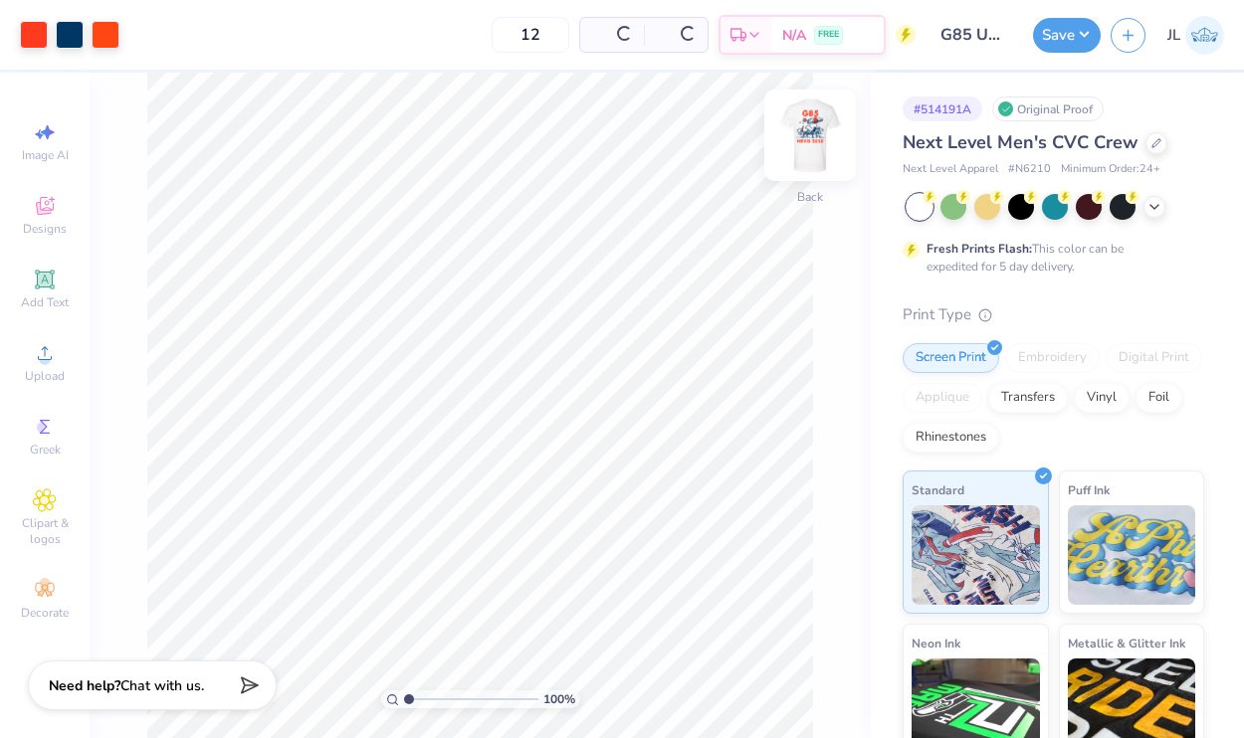
click at [820, 134] on img at bounding box center [810, 136] width 80 height 80
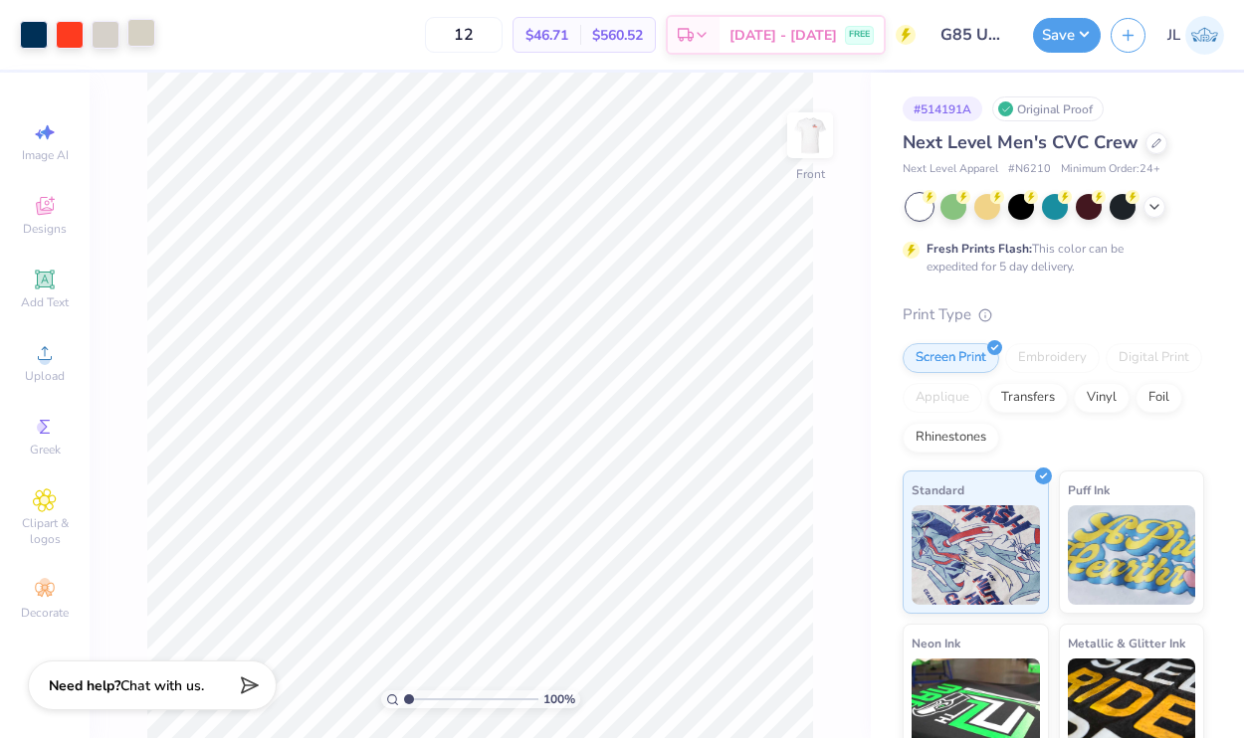
click at [136, 30] on div at bounding box center [141, 33] width 28 height 28
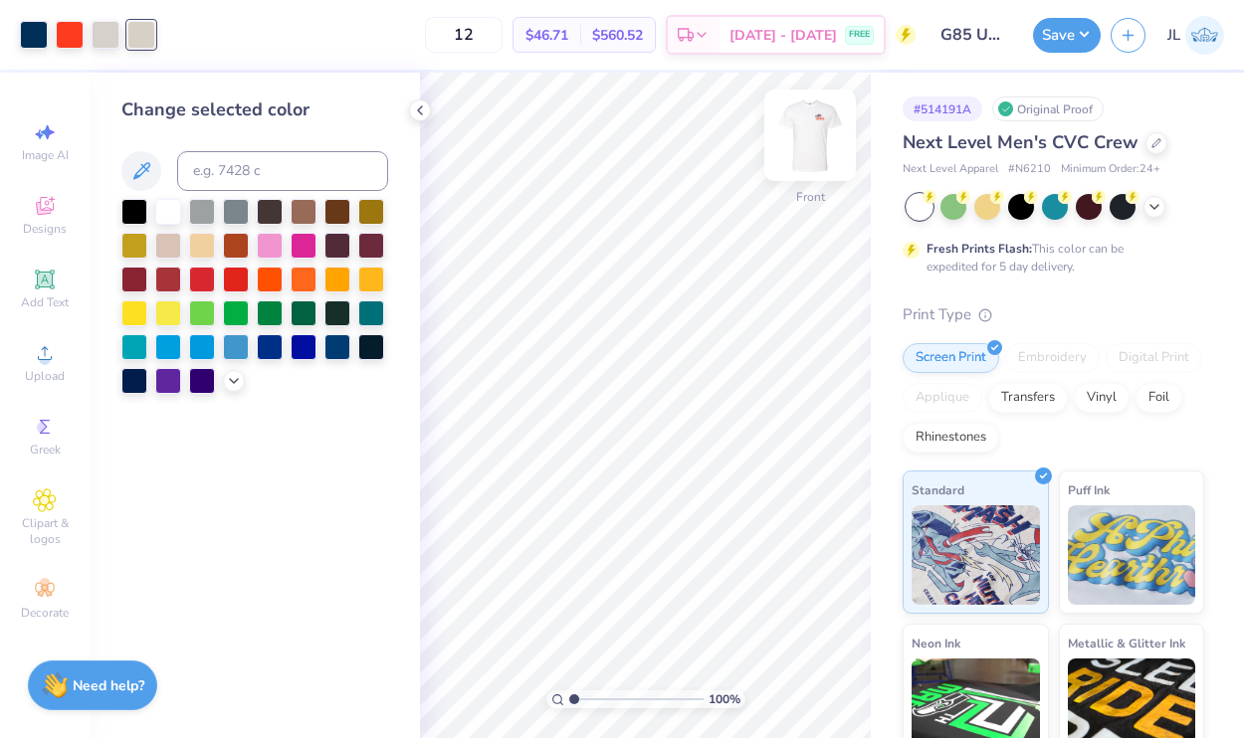
click at [807, 129] on img at bounding box center [810, 136] width 80 height 80
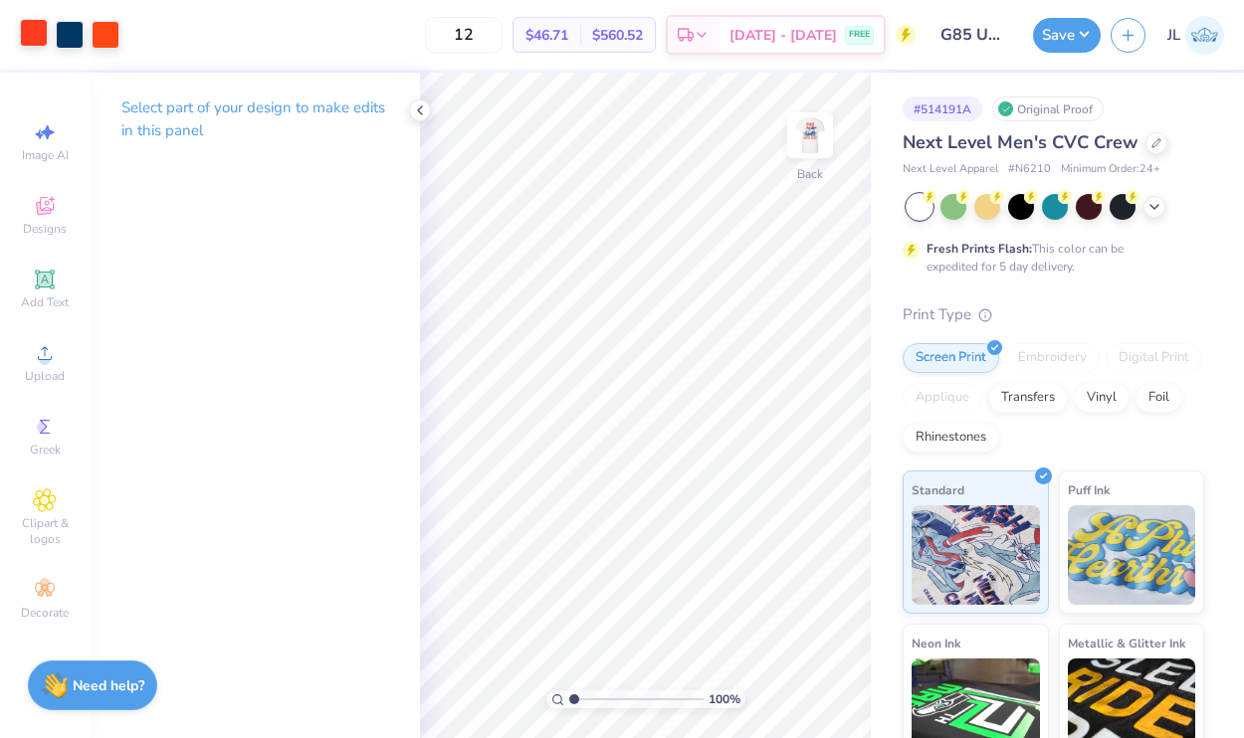
click at [36, 36] on div at bounding box center [34, 33] width 28 height 28
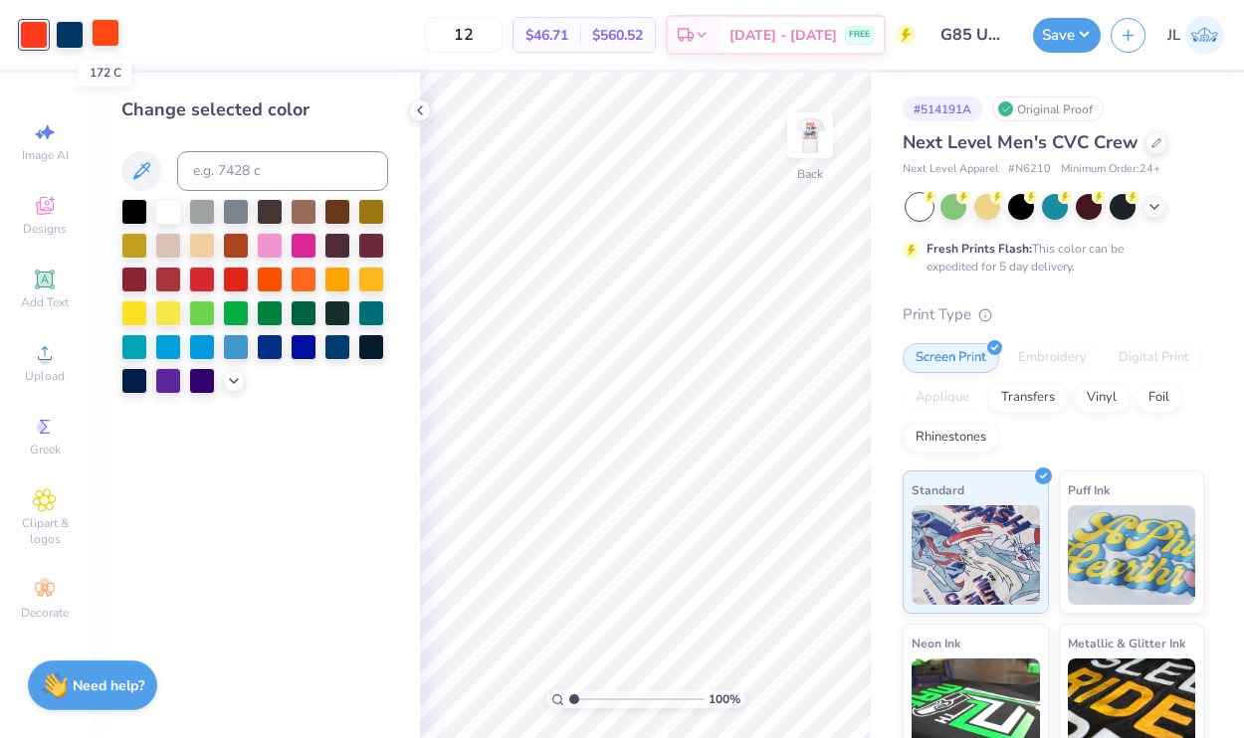
click at [106, 37] on div at bounding box center [106, 33] width 28 height 28
click at [36, 31] on div at bounding box center [34, 33] width 28 height 28
click at [247, 177] on input at bounding box center [282, 171] width 211 height 40
type input "172"
click at [807, 149] on img at bounding box center [810, 136] width 80 height 80
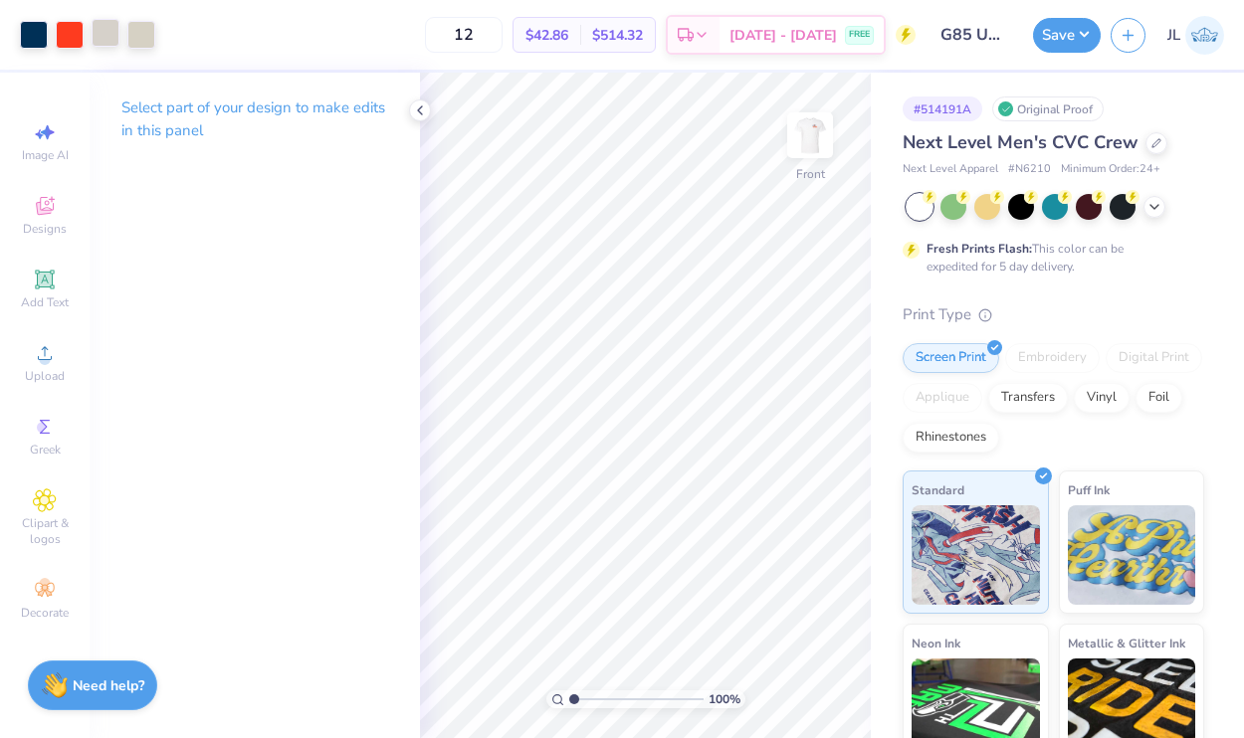
click at [111, 30] on div at bounding box center [106, 33] width 28 height 28
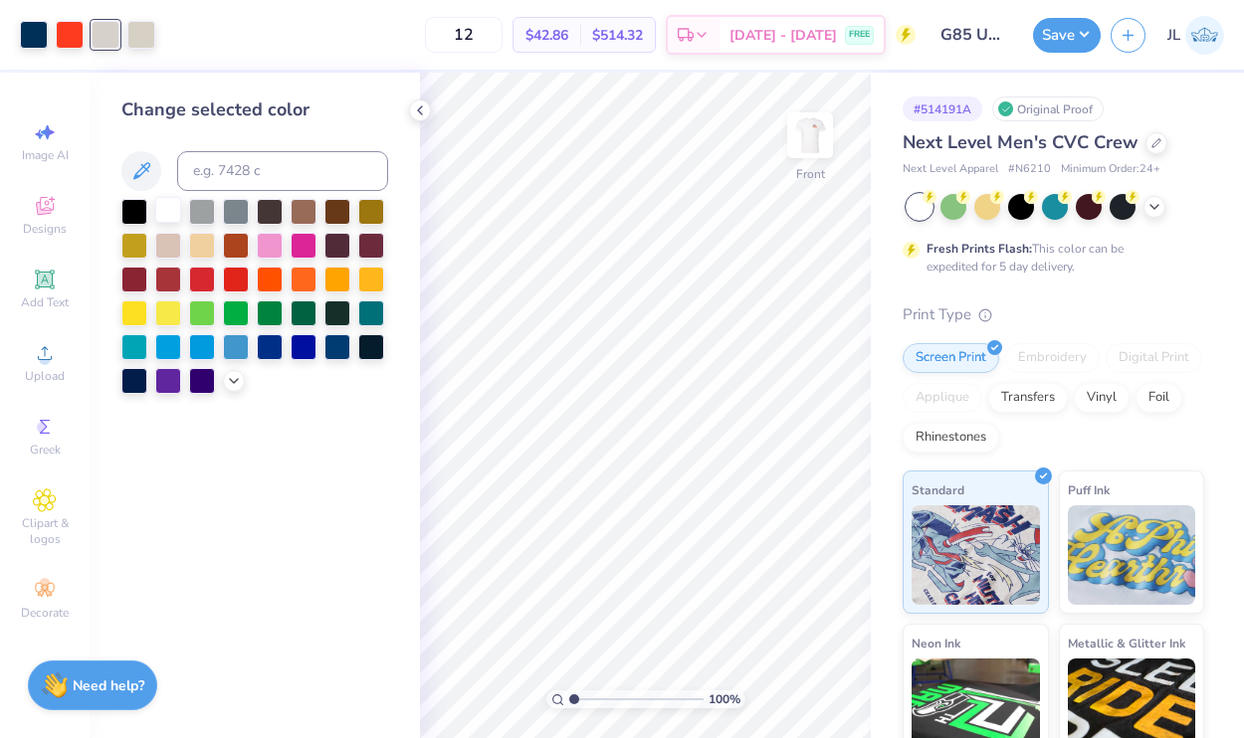
click at [167, 219] on div at bounding box center [168, 210] width 26 height 26
click at [140, 39] on div at bounding box center [141, 33] width 28 height 28
click at [158, 203] on div at bounding box center [168, 210] width 26 height 26
click at [113, 35] on div at bounding box center [106, 35] width 28 height 28
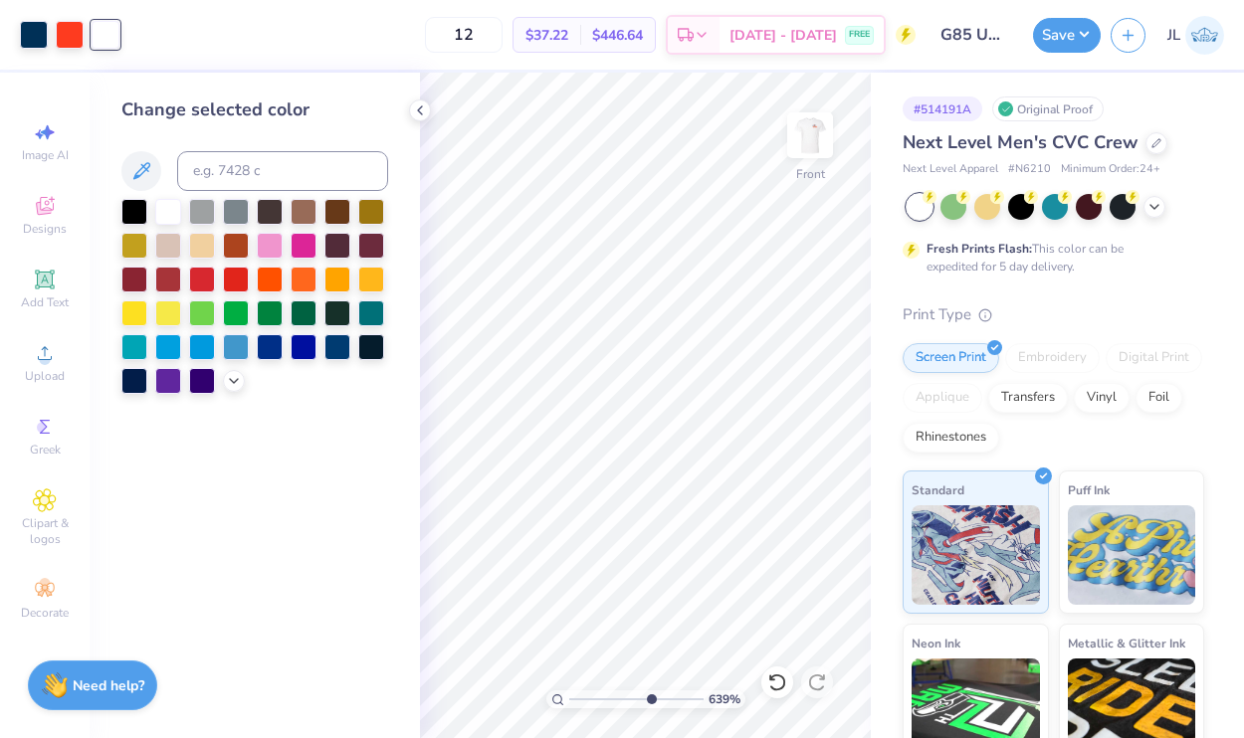
drag, startPoint x: 571, startPoint y: 700, endPoint x: 649, endPoint y: 692, distance: 78.0
click at [649, 692] on input "range" at bounding box center [636, 700] width 134 height 18
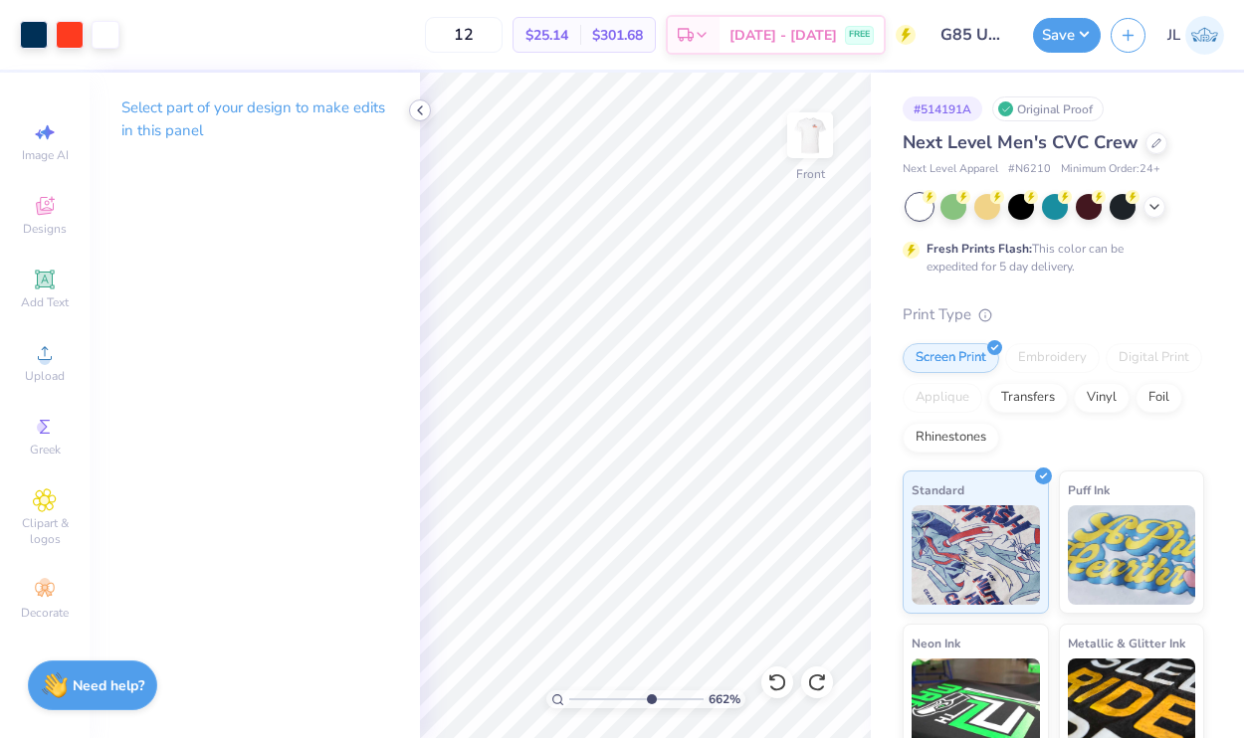
click at [412, 117] on div at bounding box center [420, 111] width 22 height 22
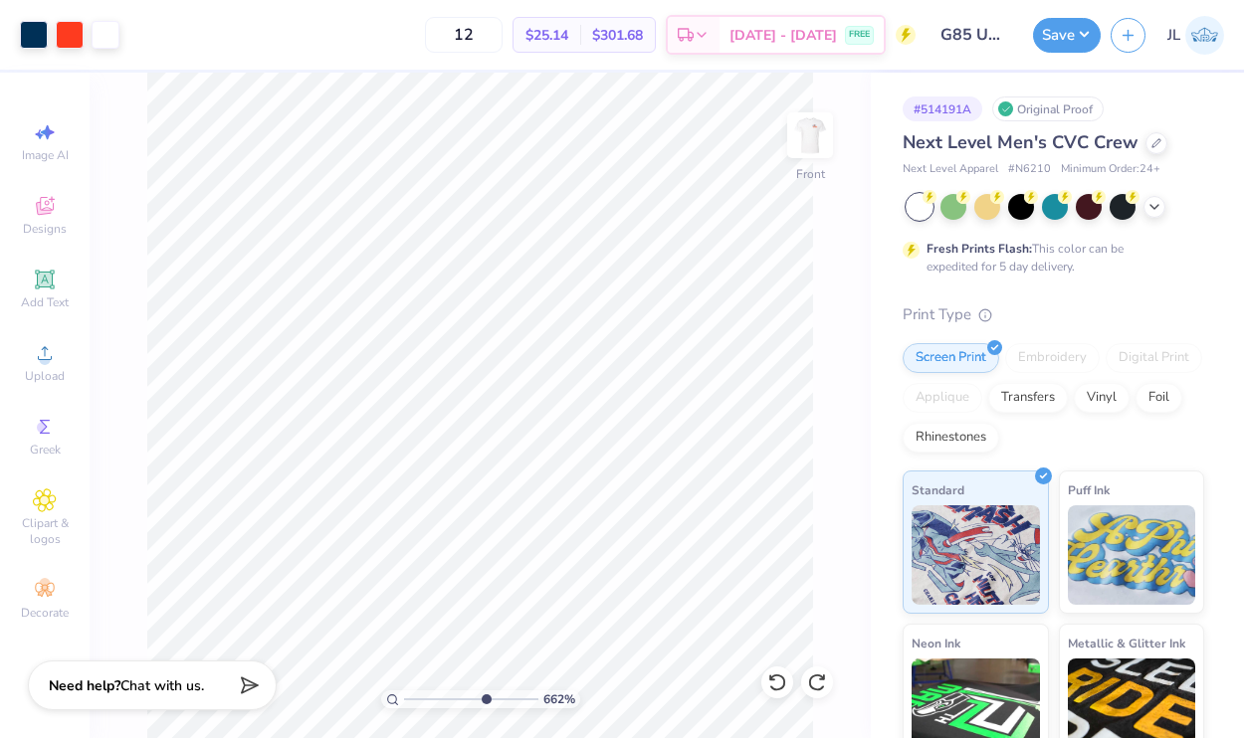
click at [414, 116] on div "Art colors 12 $25.14 Per Item $301.68 Total Est. Delivery Sep 14 - 17 FREE Desi…" at bounding box center [622, 369] width 1244 height 738
drag, startPoint x: 482, startPoint y: 700, endPoint x: 393, endPoint y: 690, distance: 89.1
type input "1"
click at [404, 691] on input "range" at bounding box center [471, 700] width 134 height 18
click at [1064, 35] on button "Save" at bounding box center [1067, 32] width 68 height 35
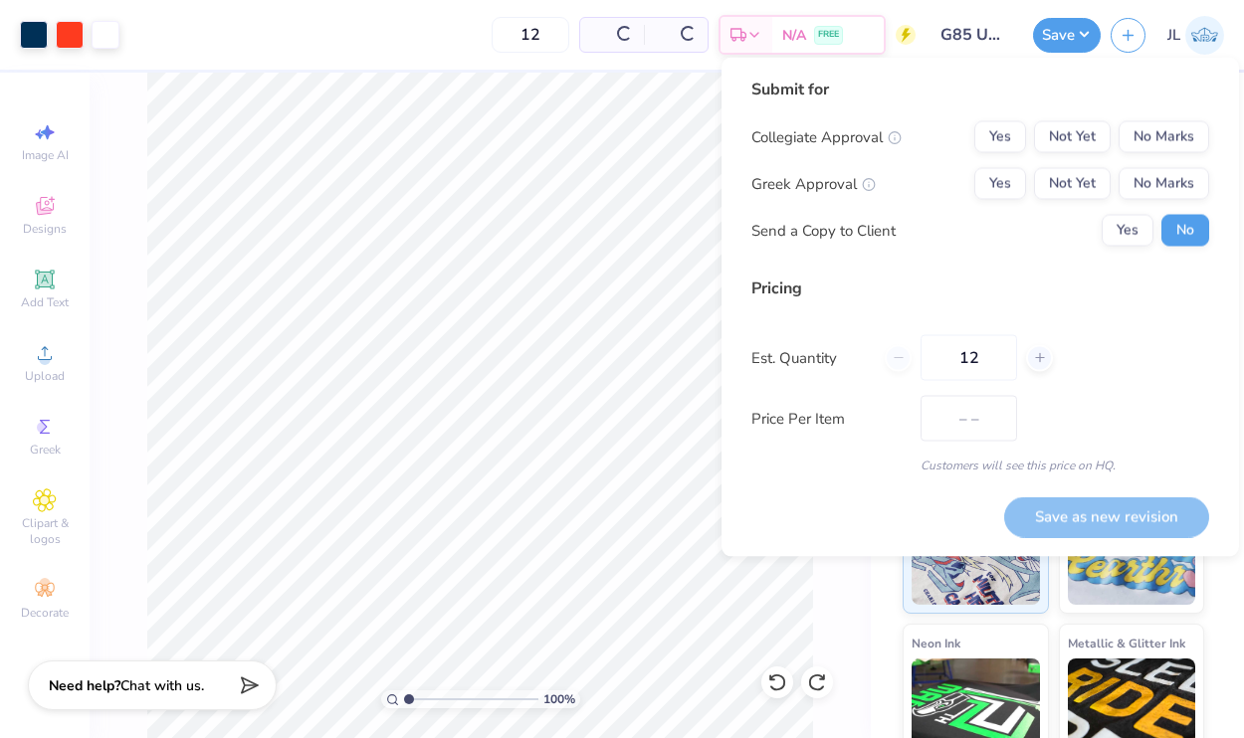
click at [1141, 204] on div "Collegiate Approval Yes Not Yet No Marks Greek Approval Yes Not Yet No Marks Se…" at bounding box center [980, 183] width 458 height 125
click at [1144, 186] on button "No Marks" at bounding box center [1163, 184] width 91 height 32
click at [1154, 127] on button "No Marks" at bounding box center [1163, 137] width 91 height 32
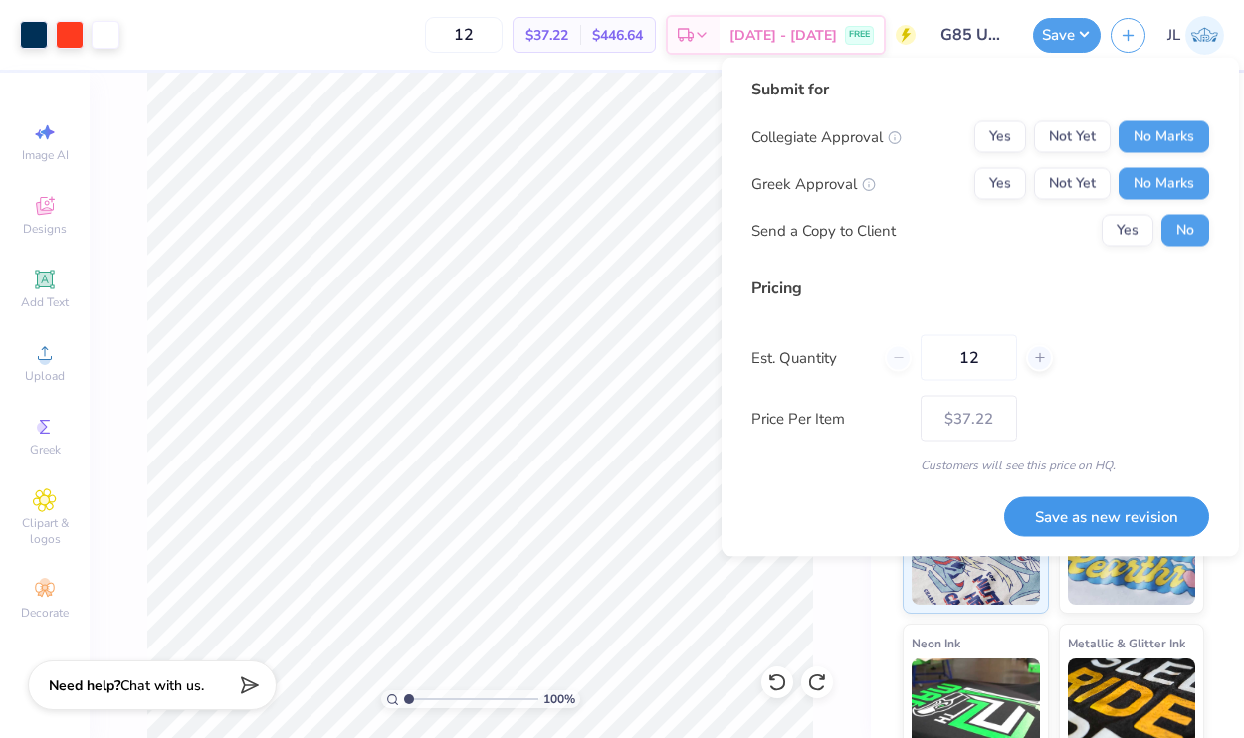
click at [1102, 529] on button "Save as new revision" at bounding box center [1106, 517] width 205 height 41
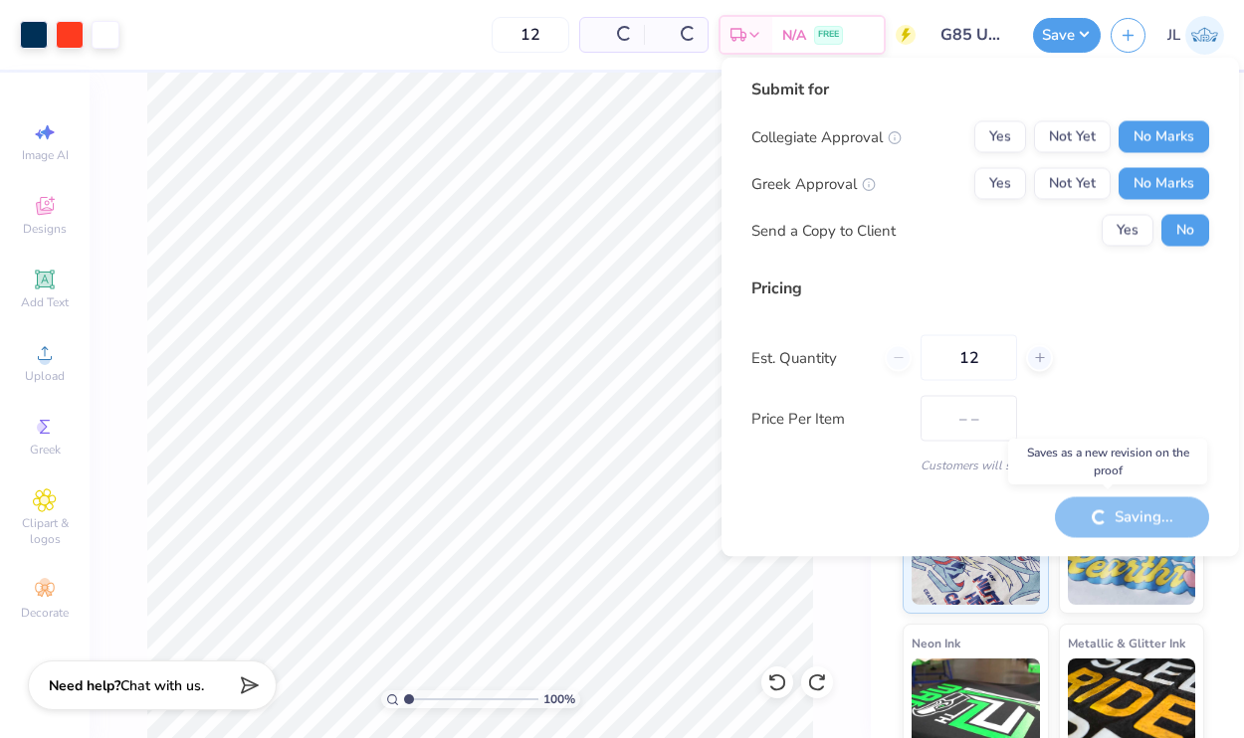
type input "$37.22"
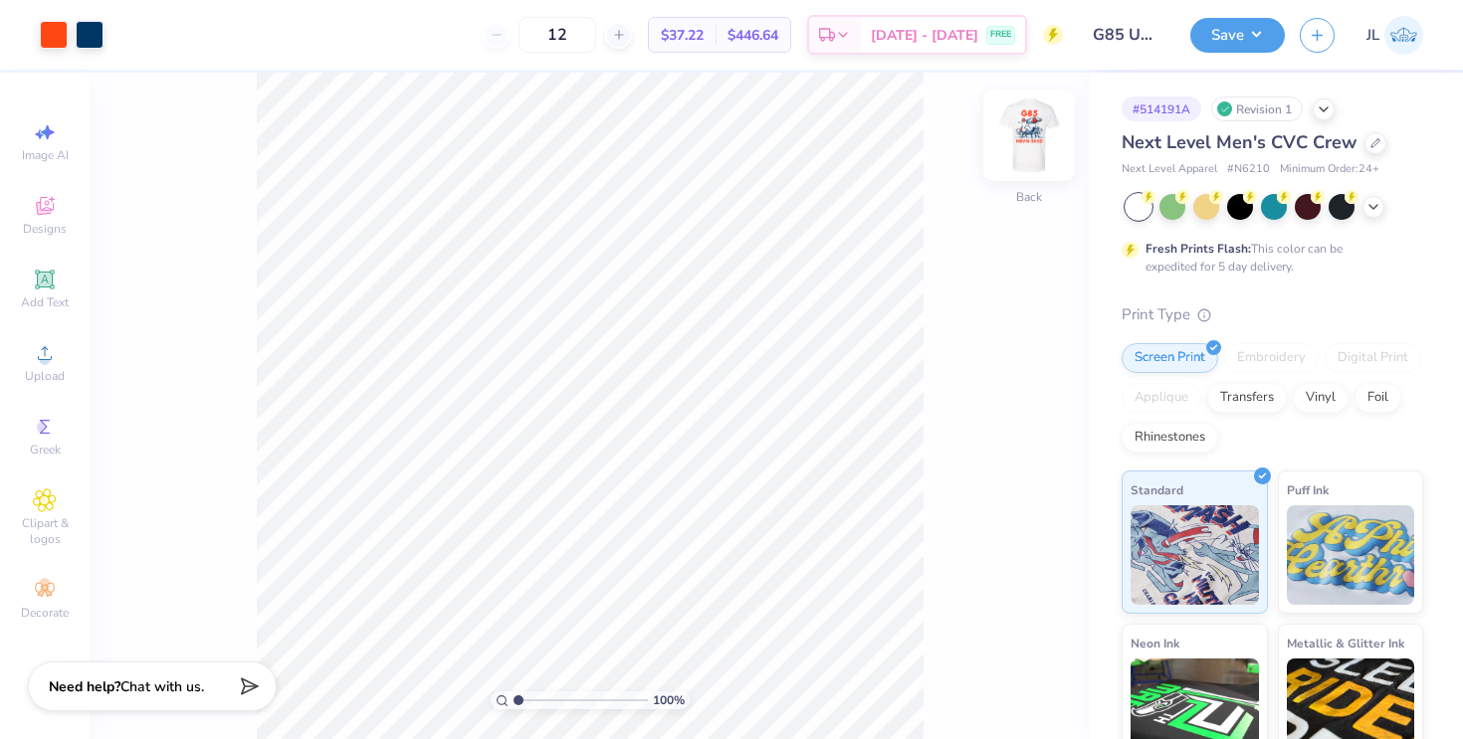
click at [1020, 137] on img at bounding box center [1029, 136] width 80 height 80
click at [90, 44] on div at bounding box center [90, 33] width 28 height 28
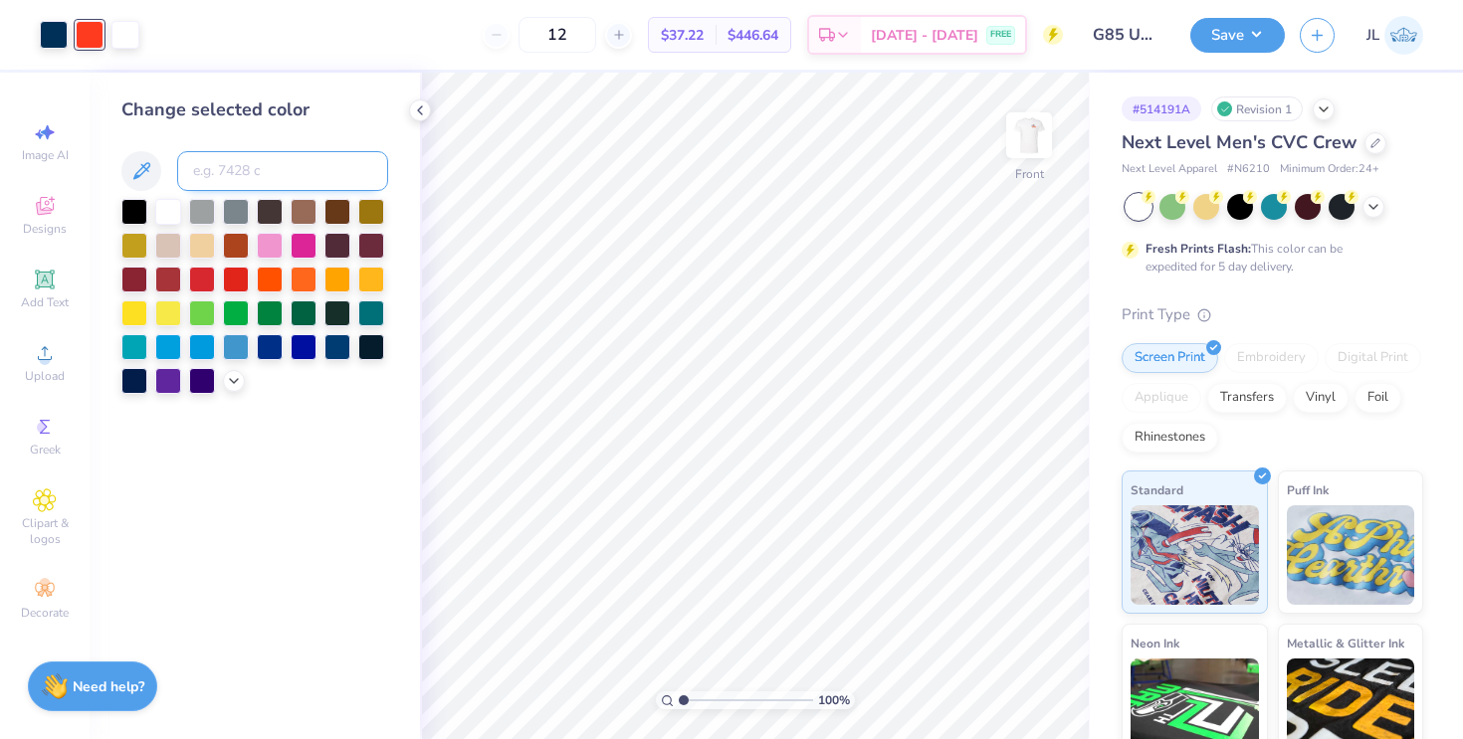
click at [220, 173] on input at bounding box center [282, 171] width 211 height 40
type input "172"
click at [422, 113] on polyline at bounding box center [420, 110] width 4 height 8
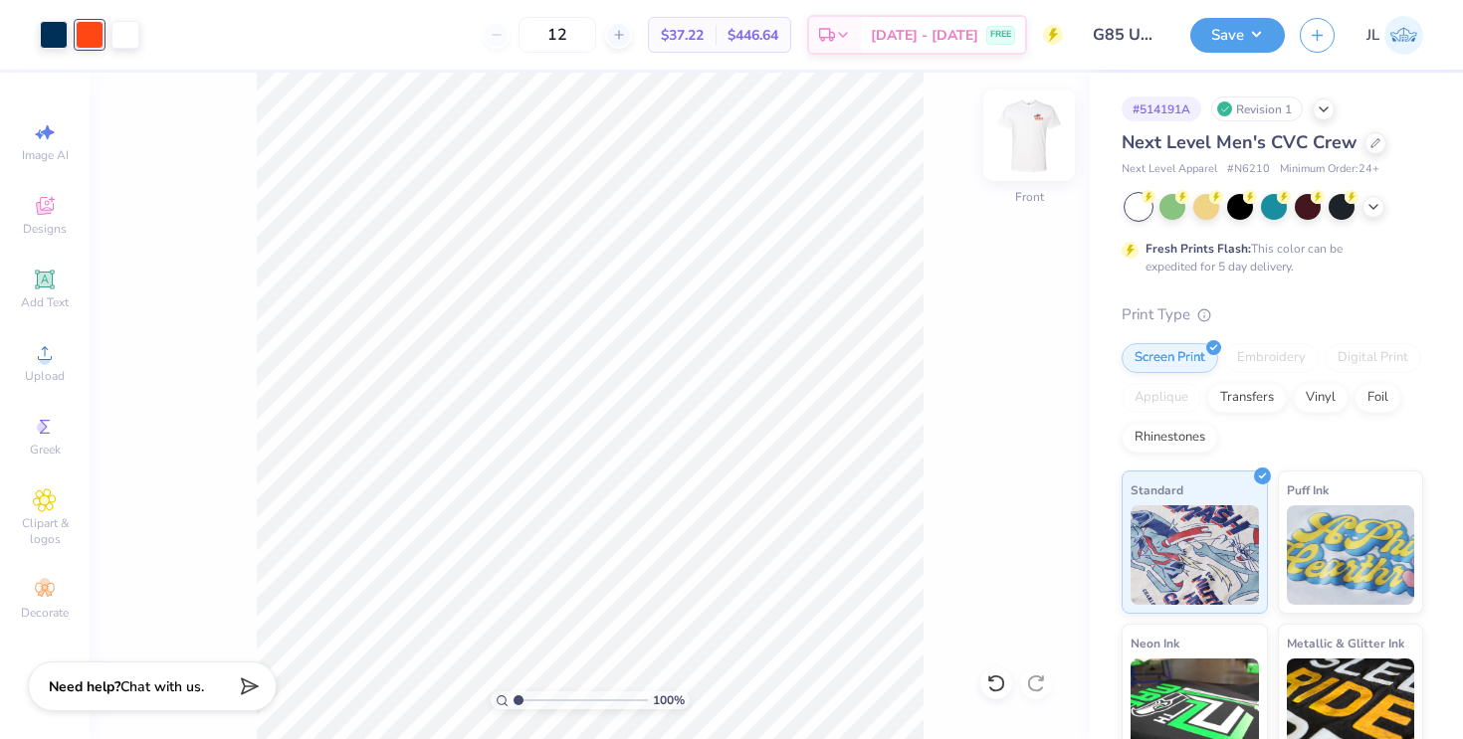
click at [1032, 131] on img at bounding box center [1029, 136] width 80 height 80
click at [1046, 141] on img at bounding box center [1029, 136] width 80 height 80
type input "3.79"
drag, startPoint x: 522, startPoint y: 700, endPoint x: 545, endPoint y: 700, distance: 22.9
click at [545, 700] on input "range" at bounding box center [580, 701] width 134 height 18
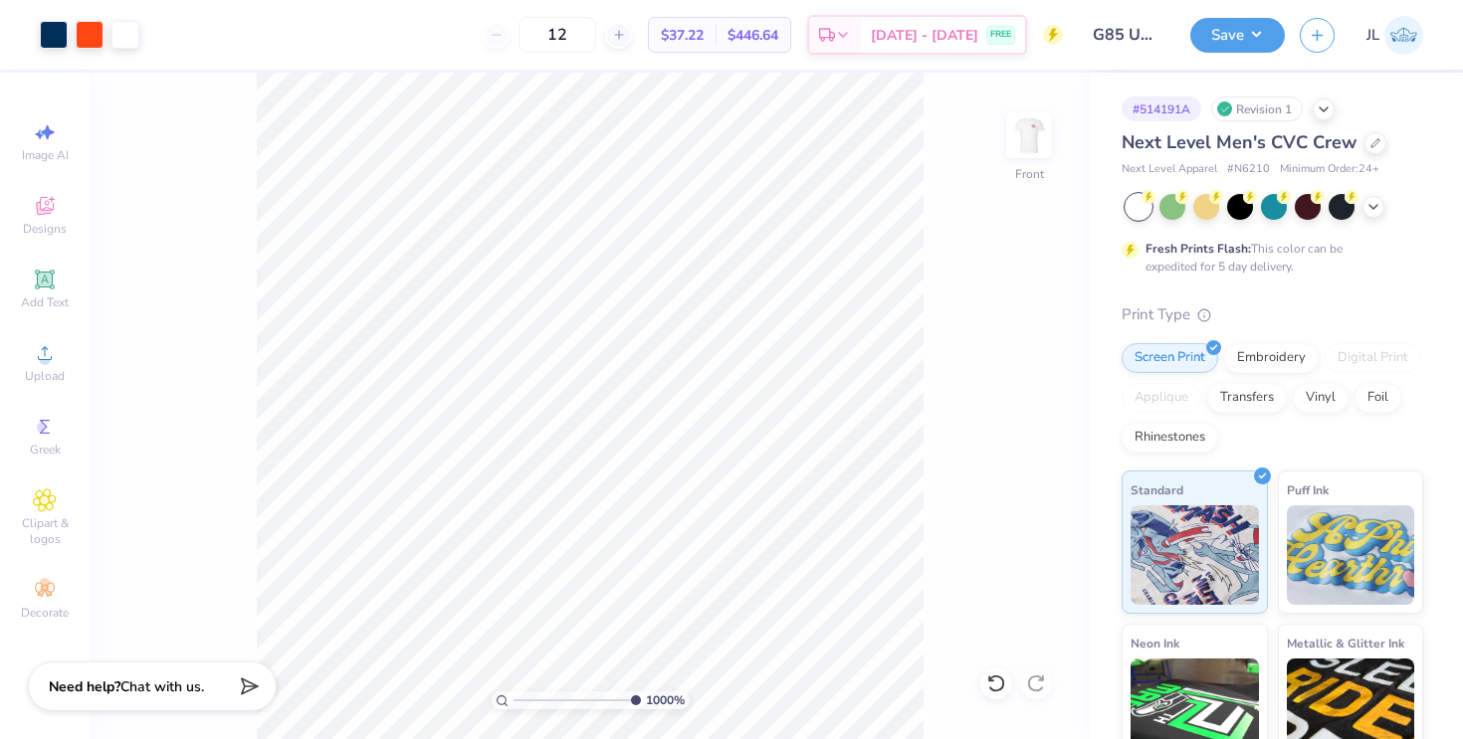
type input "10"
click at [716, 679] on div "1000 %" at bounding box center [590, 406] width 667 height 667
click at [127, 40] on div at bounding box center [125, 33] width 28 height 28
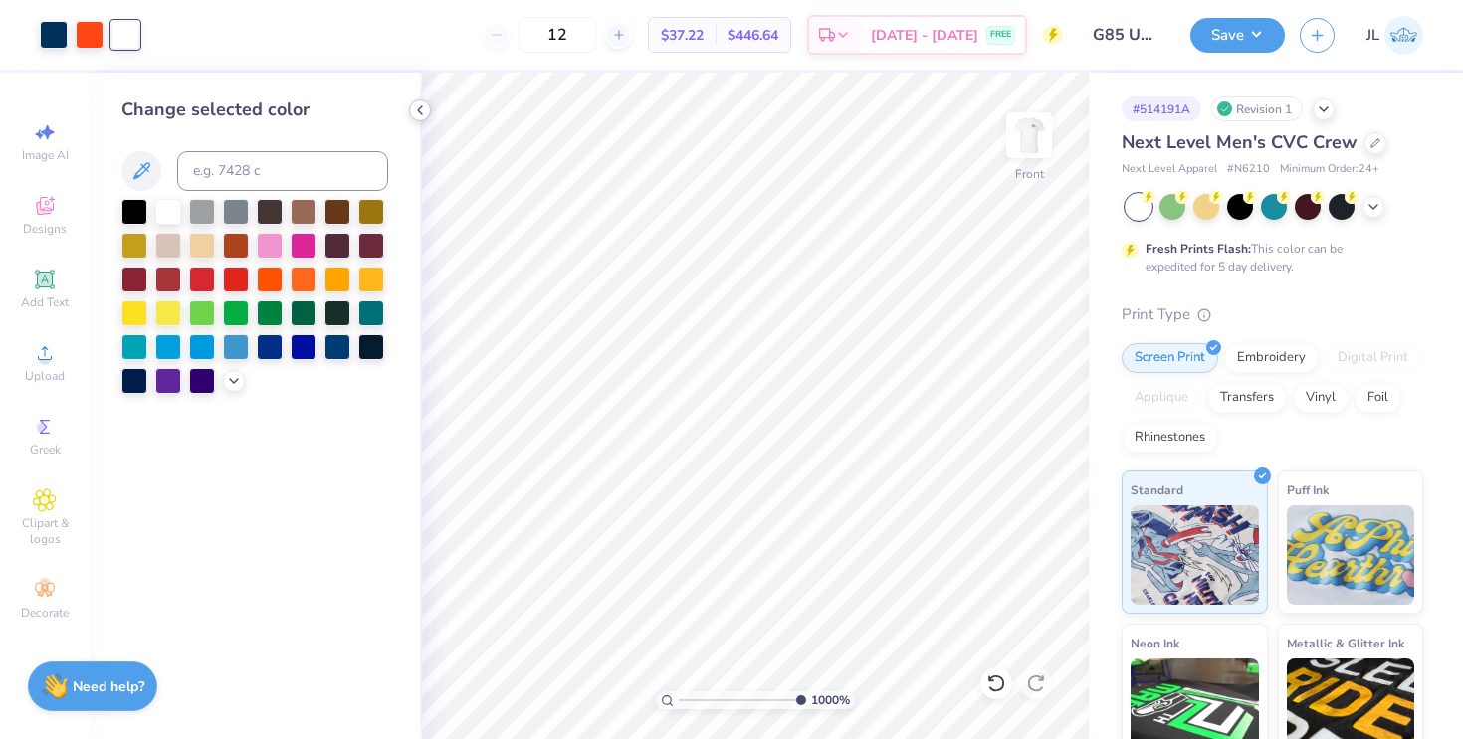
click at [418, 105] on icon at bounding box center [420, 110] width 16 height 16
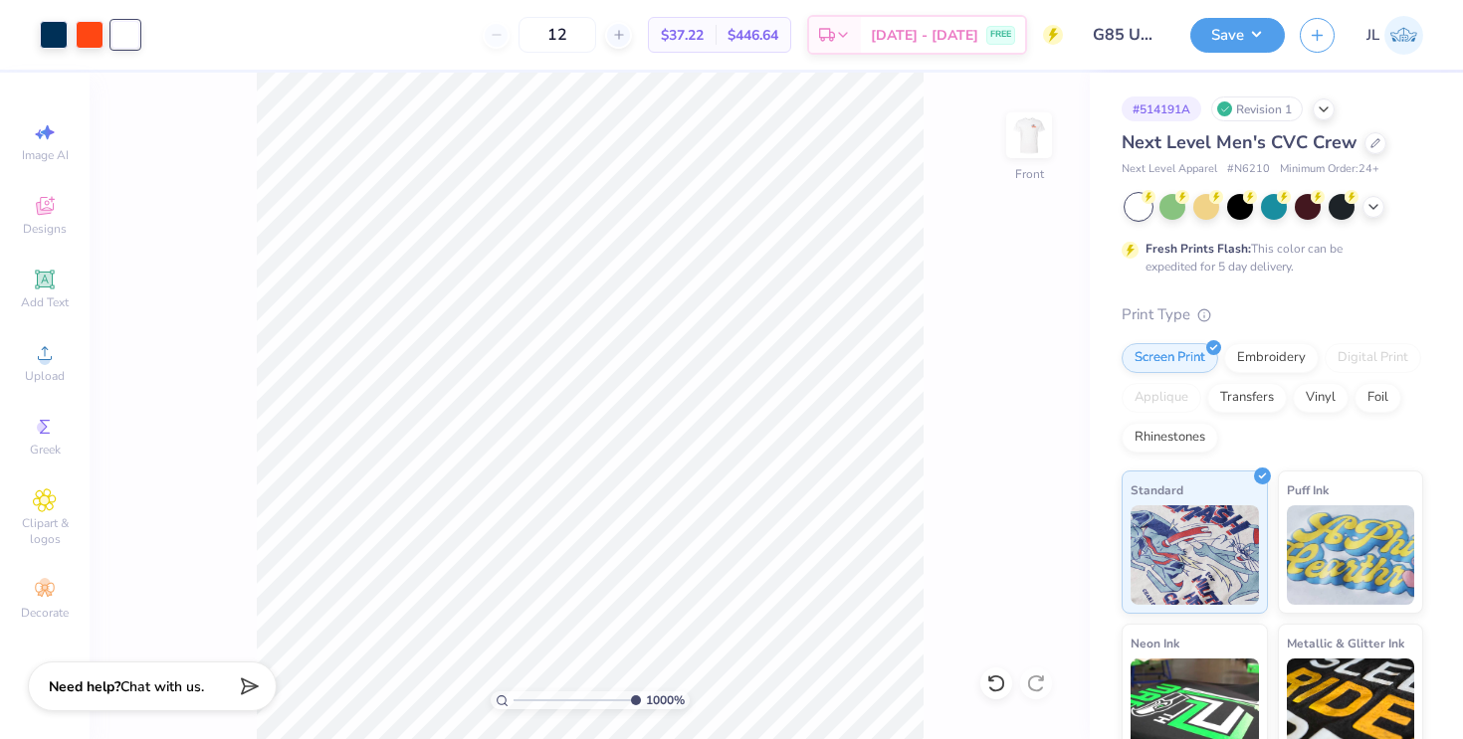
click at [130, 34] on div at bounding box center [125, 35] width 28 height 28
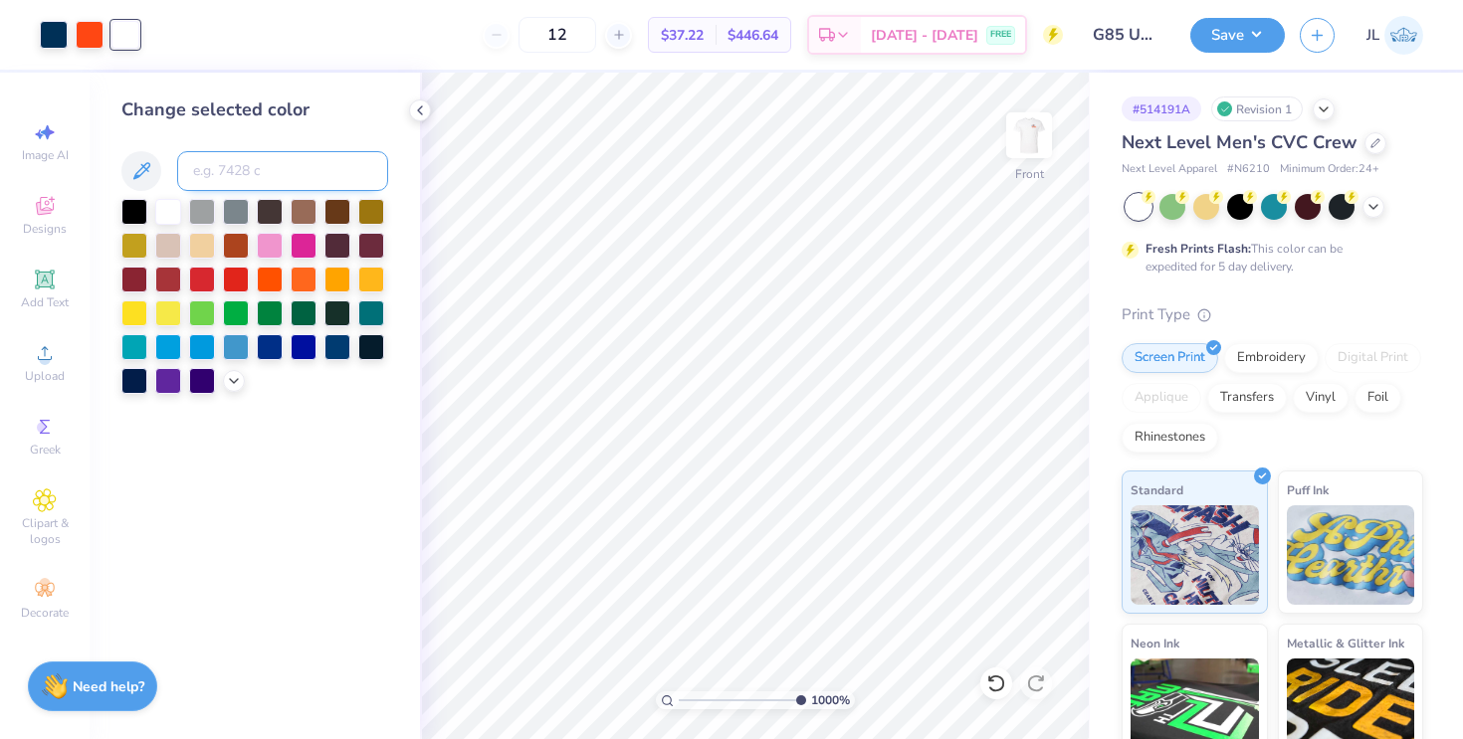
click at [225, 175] on input at bounding box center [282, 171] width 211 height 40
type input "172"
type input "2.42"
drag, startPoint x: 797, startPoint y: 701, endPoint x: 703, endPoint y: 700, distance: 94.5
click at [702, 698] on input "range" at bounding box center [746, 701] width 134 height 18
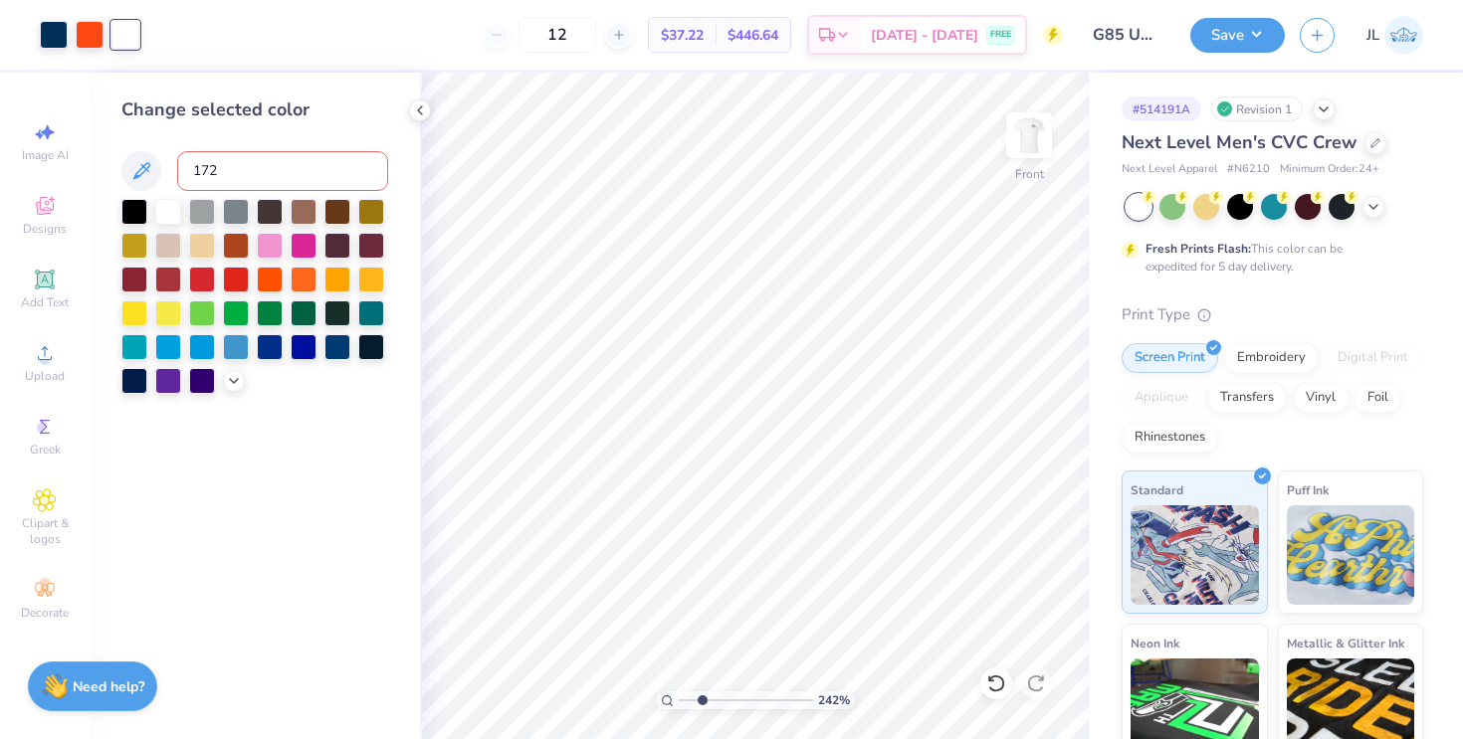
click at [258, 181] on input "172" at bounding box center [282, 171] width 211 height 40
click at [421, 102] on icon at bounding box center [420, 110] width 16 height 16
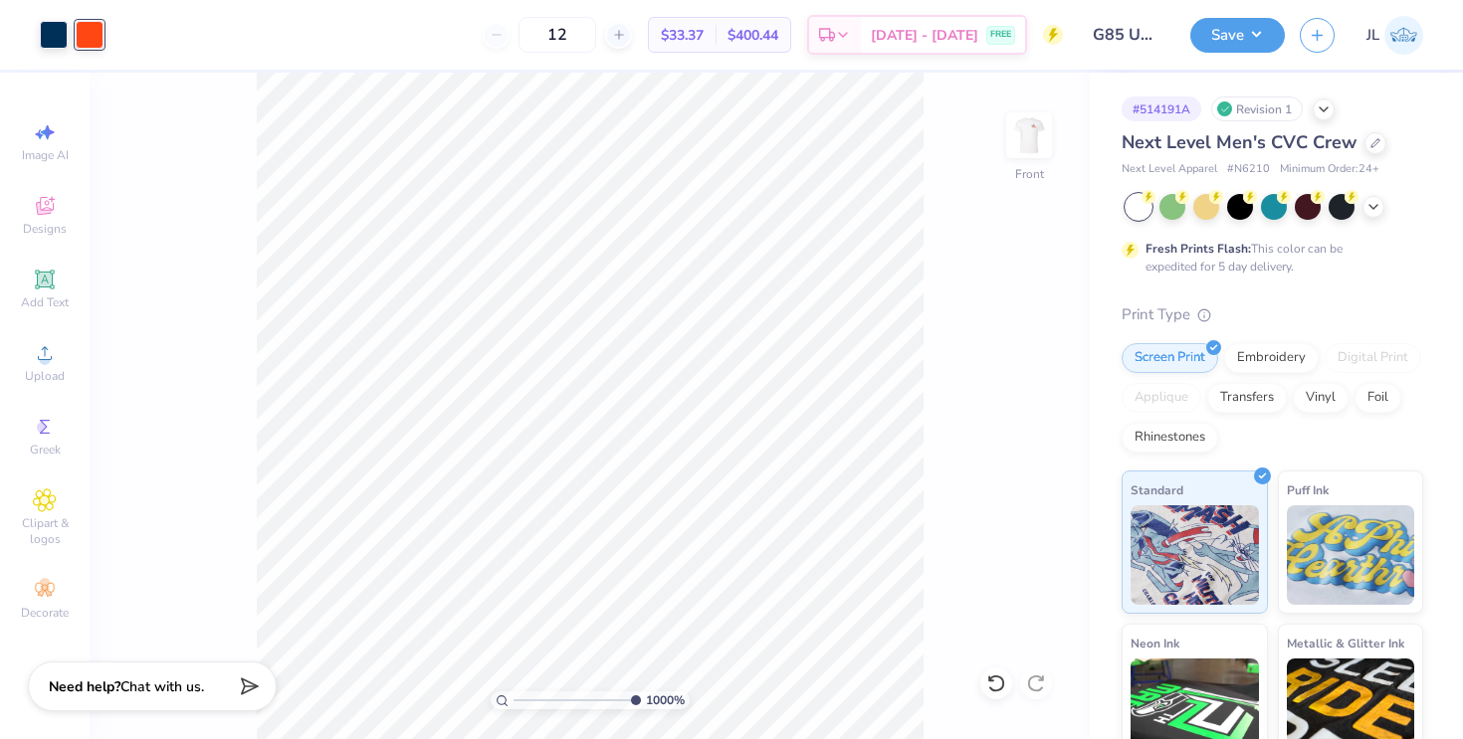
drag, startPoint x: 537, startPoint y: 699, endPoint x: 783, endPoint y: 685, distance: 246.2
type input "10"
click at [641, 692] on input "range" at bounding box center [576, 701] width 127 height 18
type input "0.10"
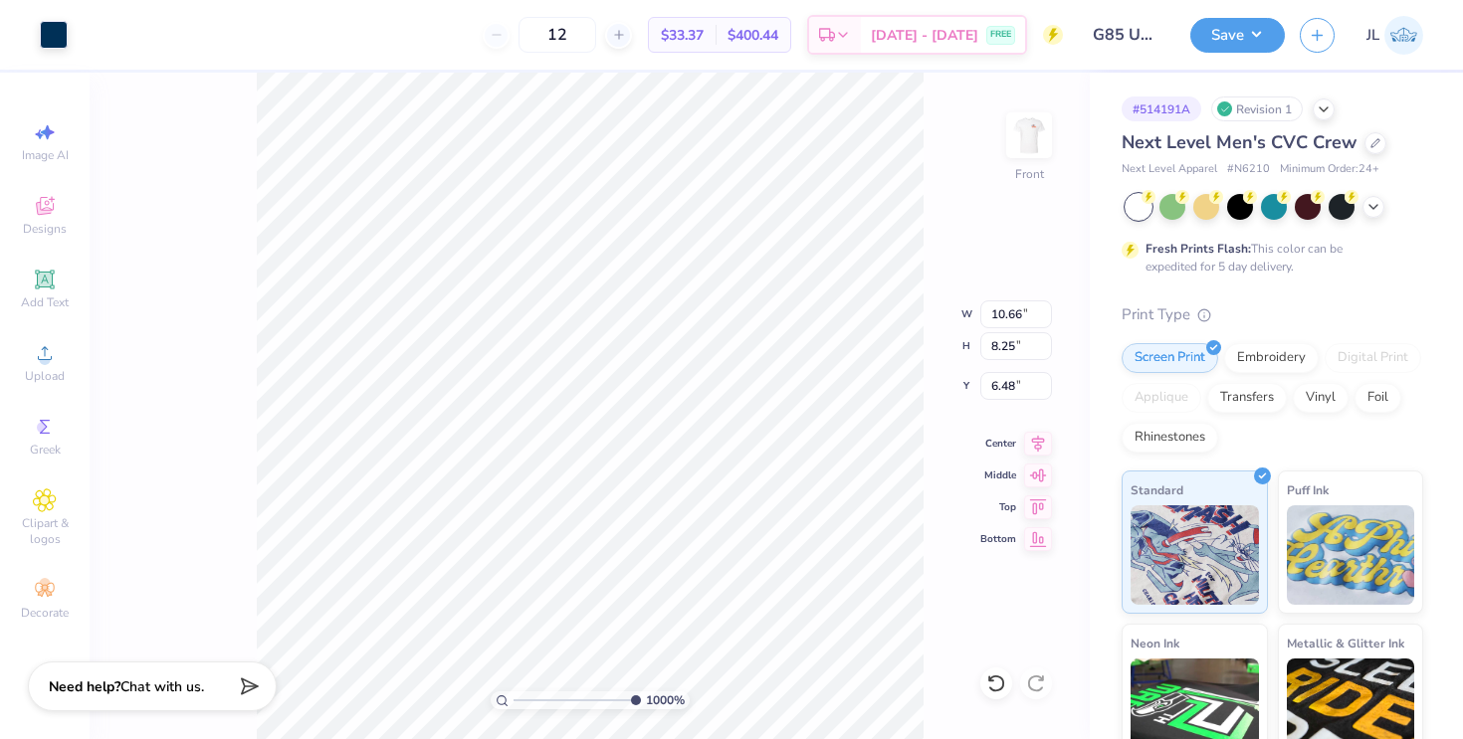
type input "12.25"
type input "0.05"
type input "0.06"
type input "12.66"
drag, startPoint x: 620, startPoint y: 701, endPoint x: 515, endPoint y: 700, distance: 104.5
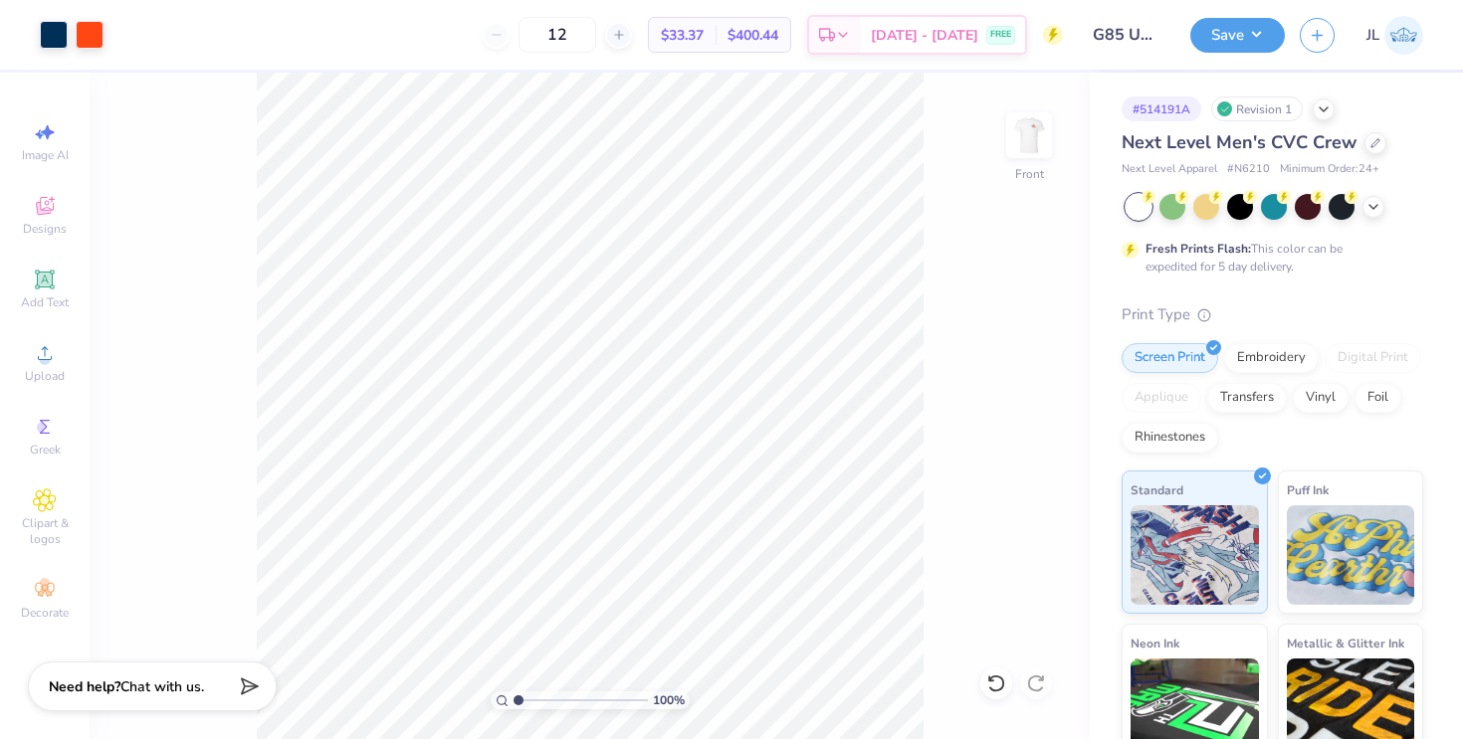
click at [515, 700] on input "range" at bounding box center [580, 701] width 134 height 18
type input "1"
drag, startPoint x: 516, startPoint y: 697, endPoint x: 509, endPoint y: 687, distance: 12.1
click at [513, 692] on input "range" at bounding box center [580, 701] width 134 height 18
type input "4.01"
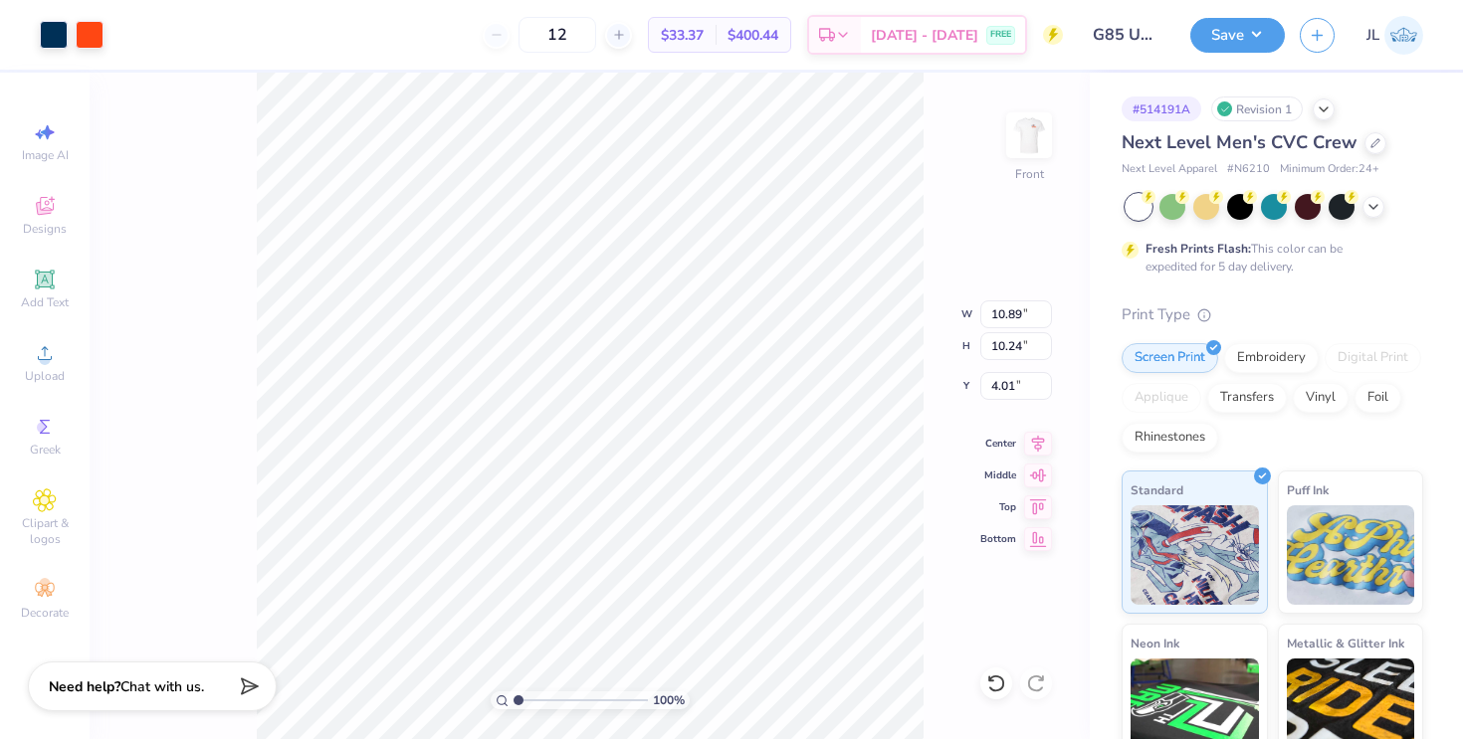
type input "3.52"
type input "4.05"
click at [1040, 450] on icon at bounding box center [1038, 441] width 28 height 24
click at [1033, 435] on icon at bounding box center [1038, 441] width 28 height 24
type input "3.42"
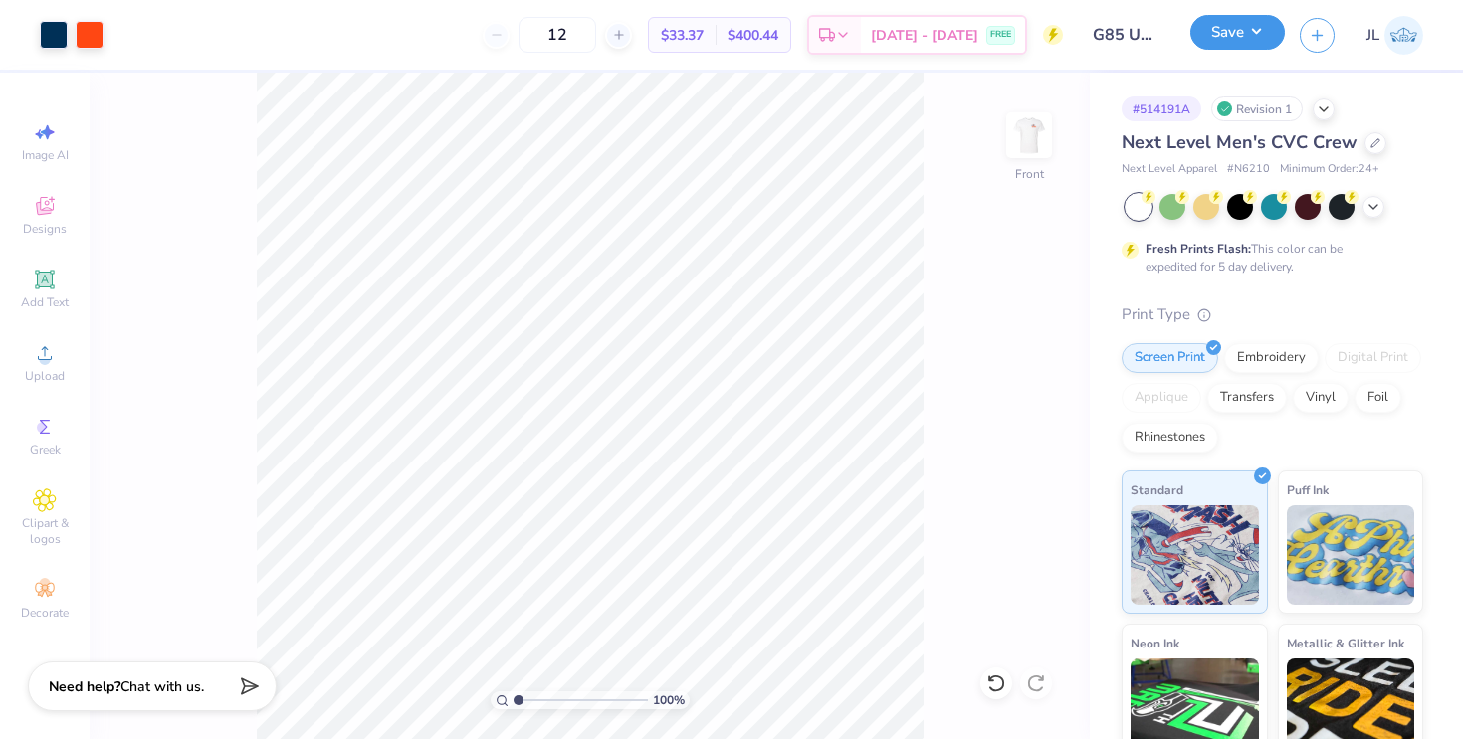
click at [1230, 37] on button "Save" at bounding box center [1237, 32] width 95 height 35
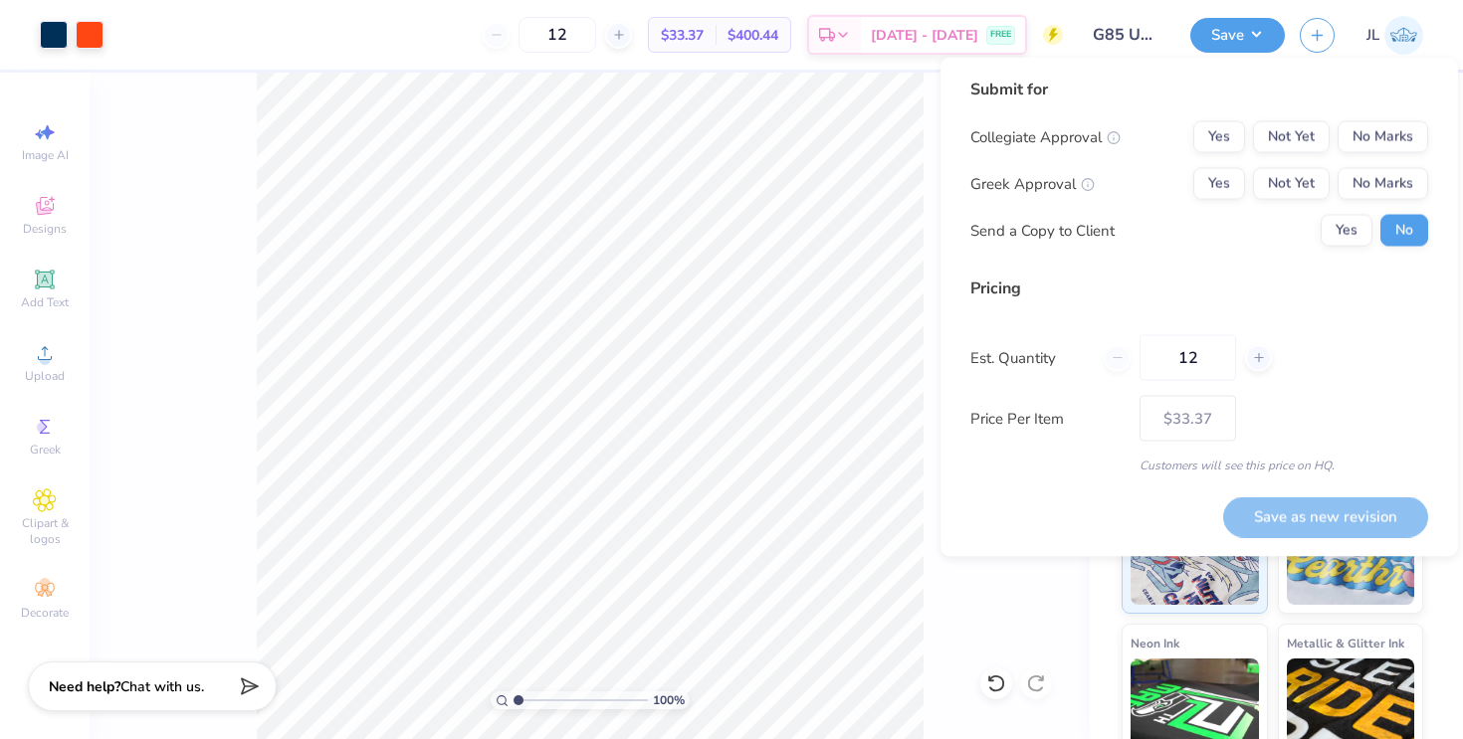
click at [1374, 162] on div "Collegiate Approval Yes Not Yet No Marks Greek Approval Yes Not Yet No Marks Se…" at bounding box center [1199, 183] width 458 height 125
click at [1374, 173] on button "No Marks" at bounding box center [1382, 184] width 91 height 32
click at [1376, 128] on button "No Marks" at bounding box center [1382, 137] width 91 height 32
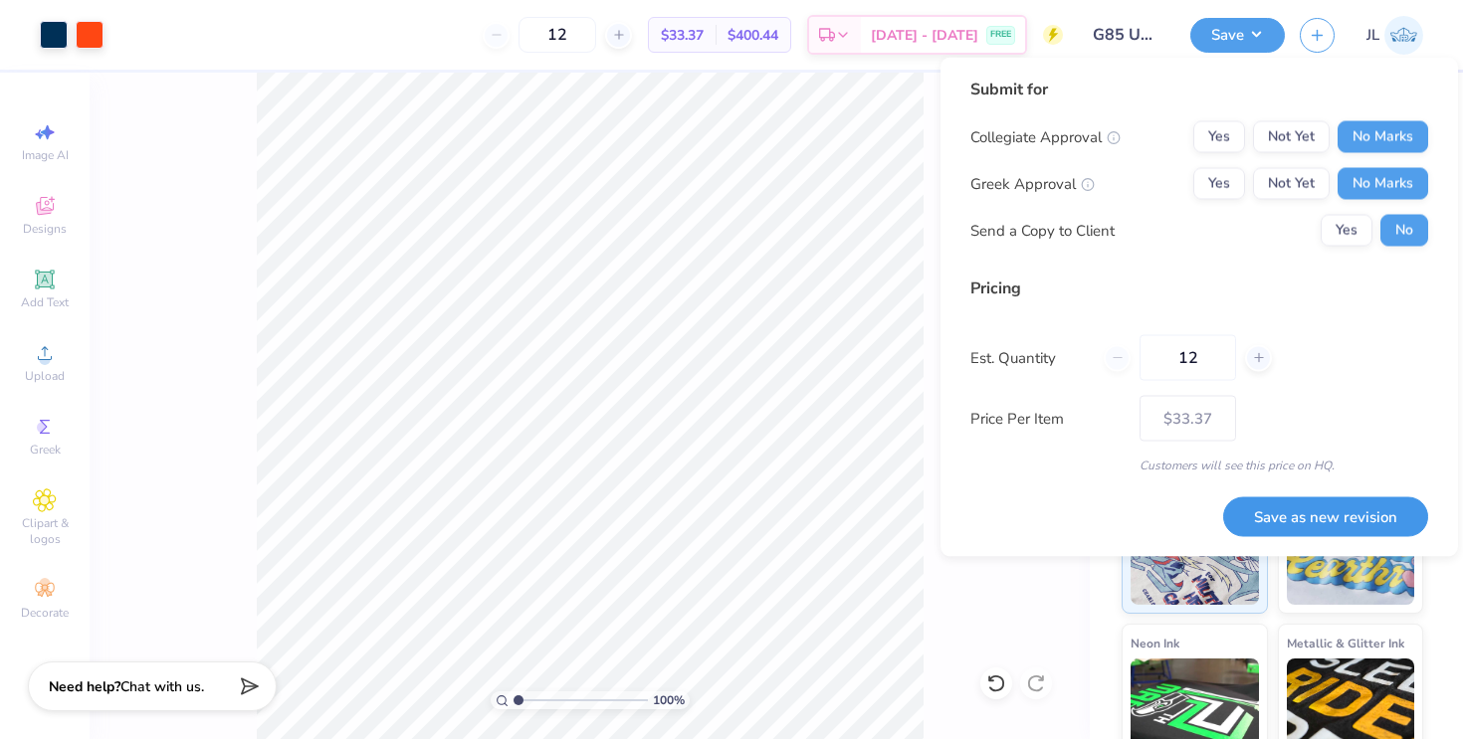
click at [1310, 505] on button "Save as new revision" at bounding box center [1325, 517] width 205 height 41
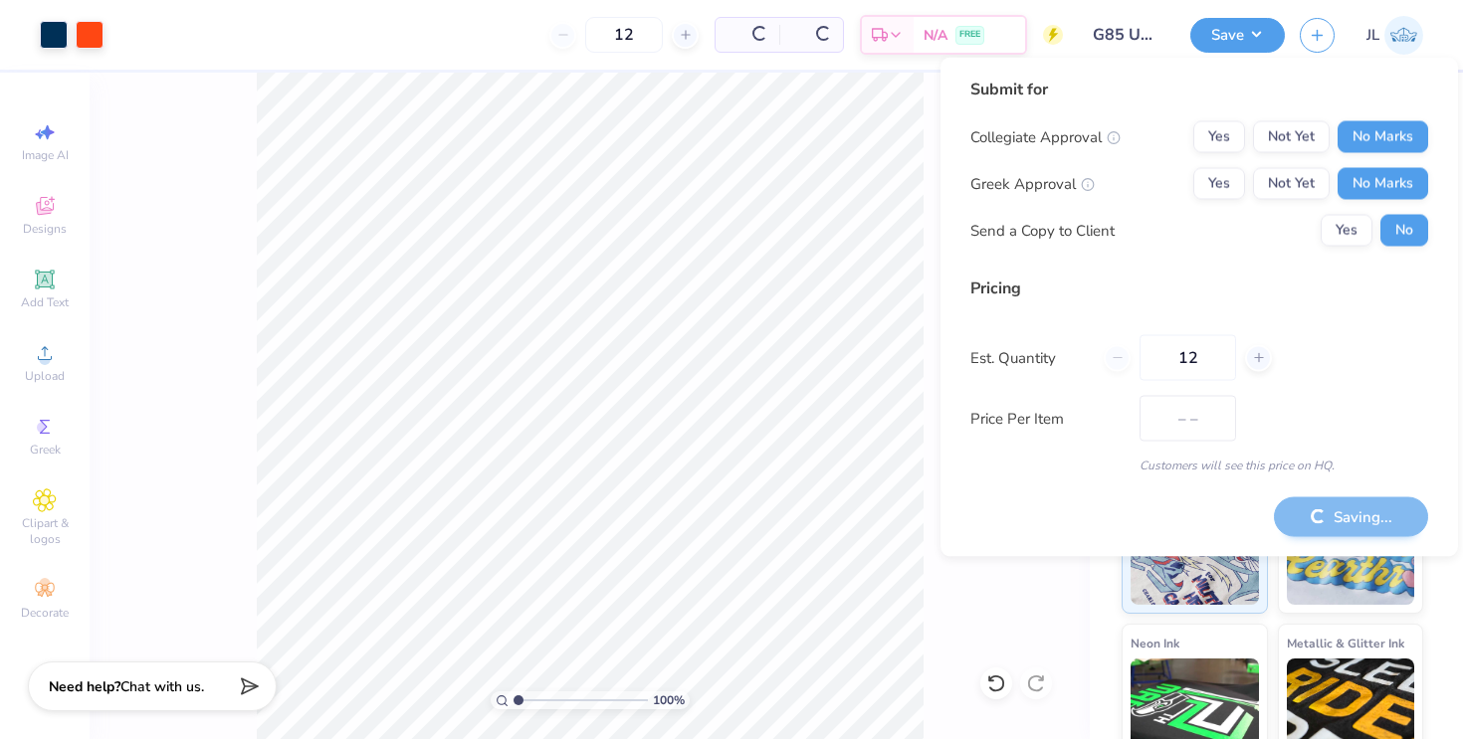
type input "$33.37"
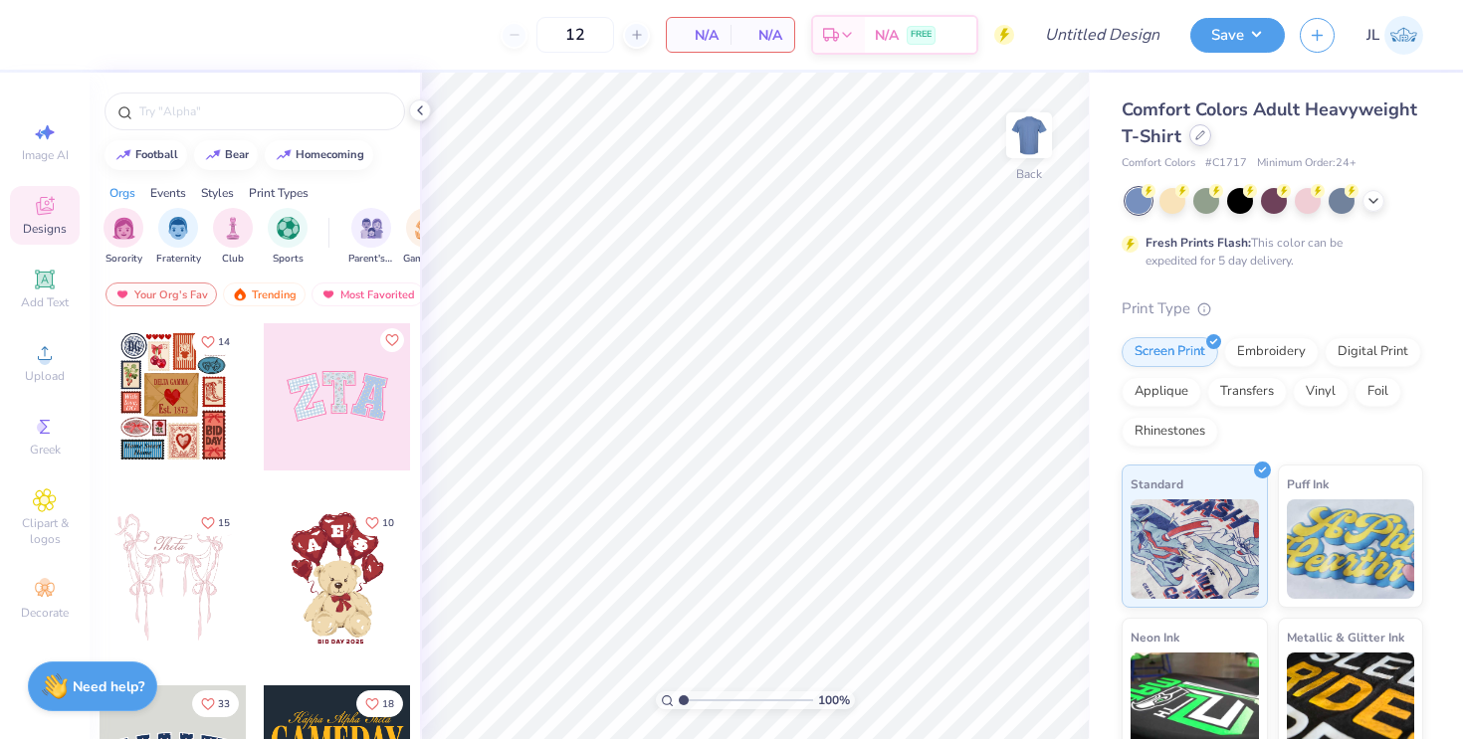
click at [1203, 133] on icon at bounding box center [1200, 135] width 10 height 10
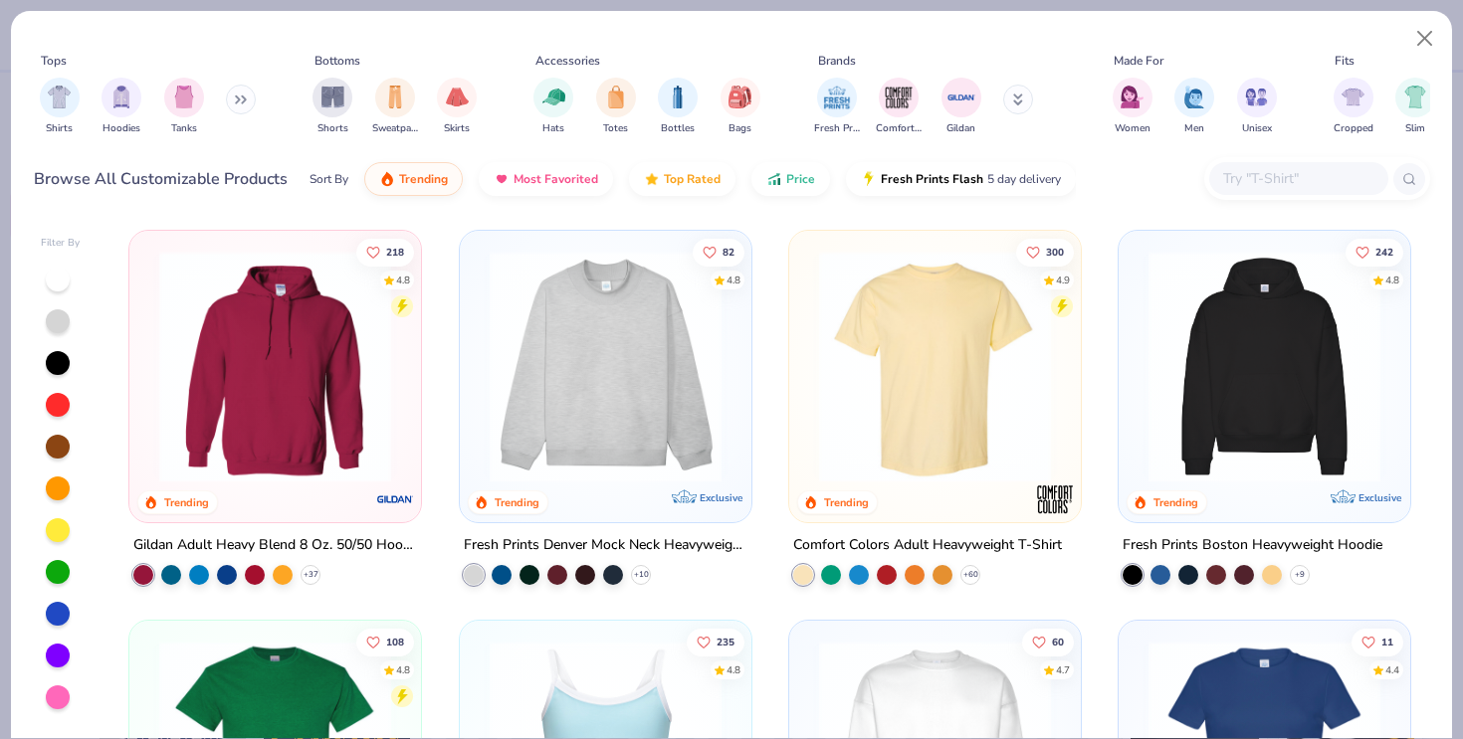
click at [1274, 176] on input "text" at bounding box center [1297, 178] width 153 height 23
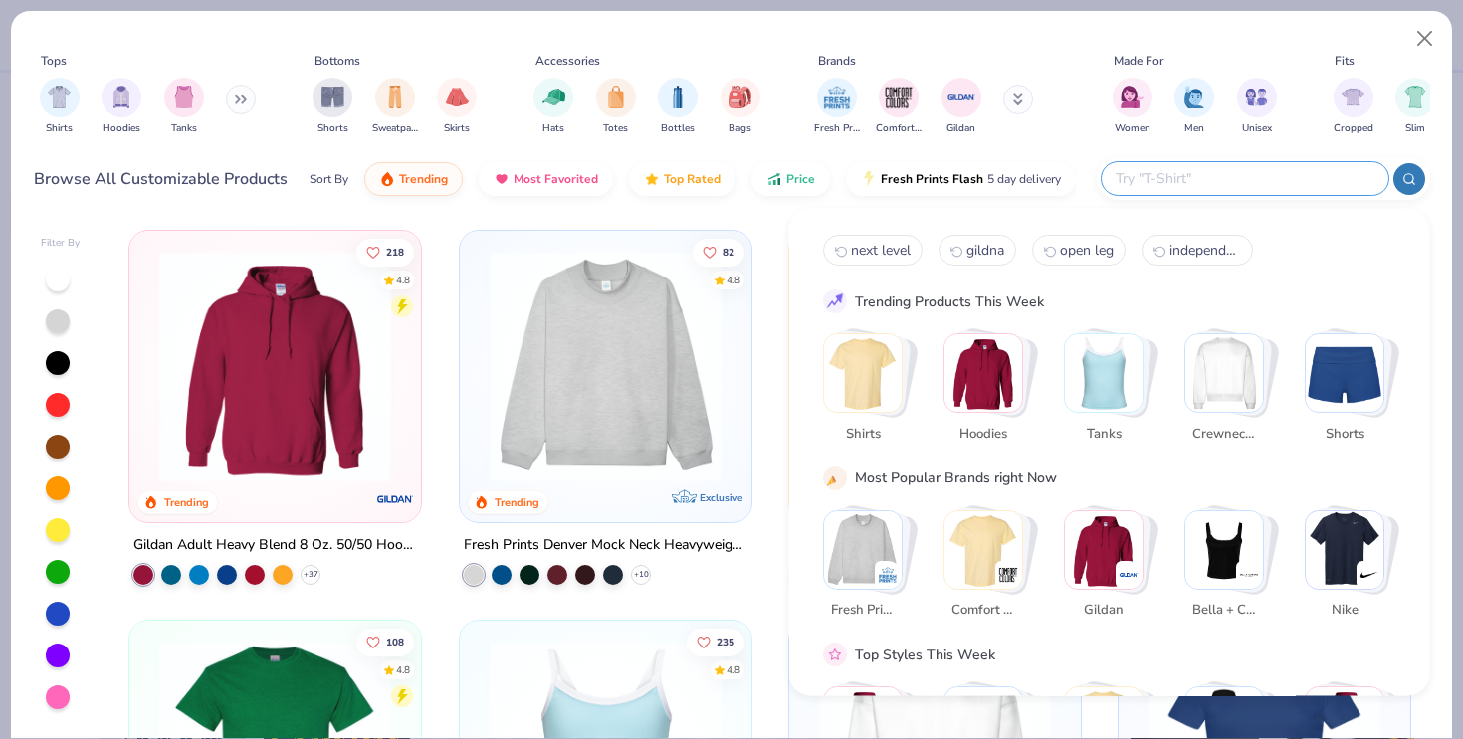
paste input "EC8402"
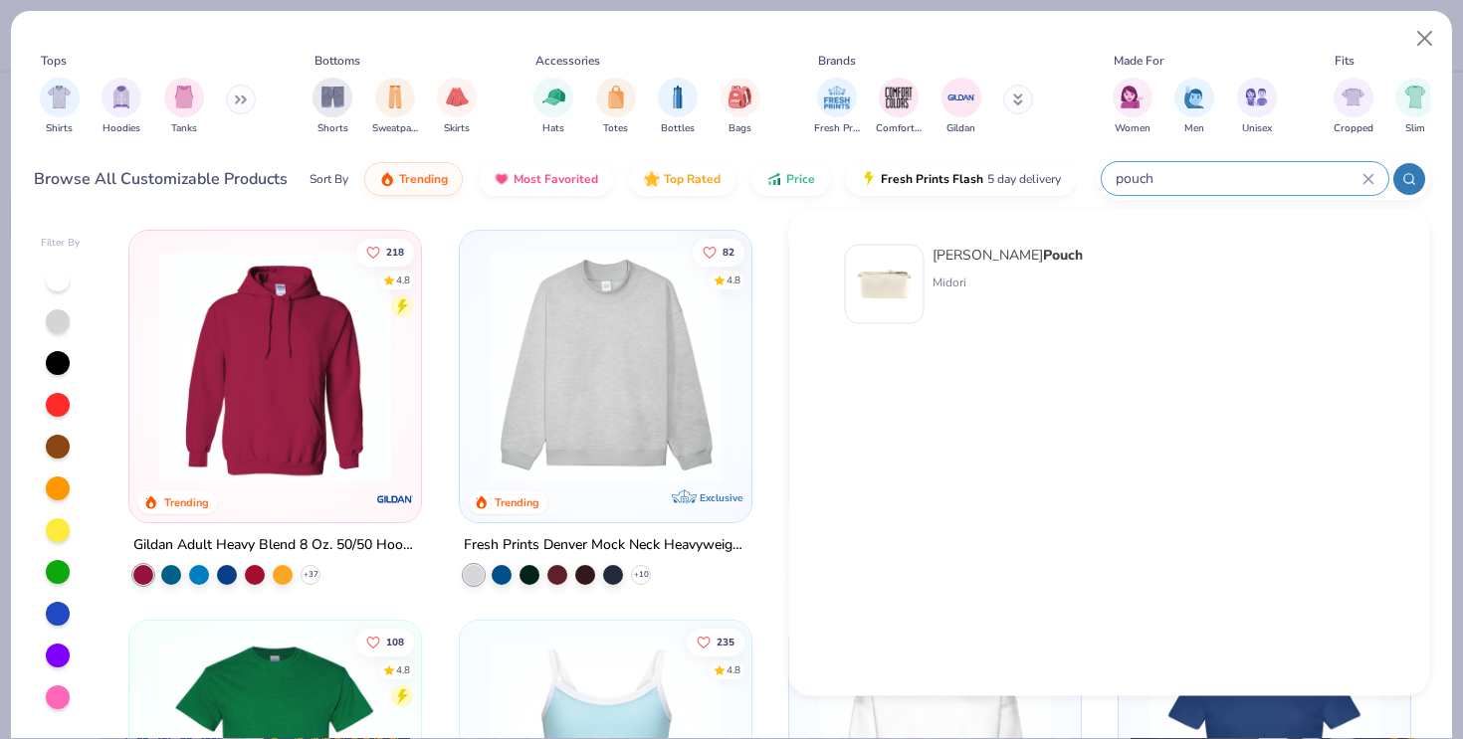
type input "pouch"
click at [1054, 246] on strong "Pouch" at bounding box center [1063, 255] width 40 height 19
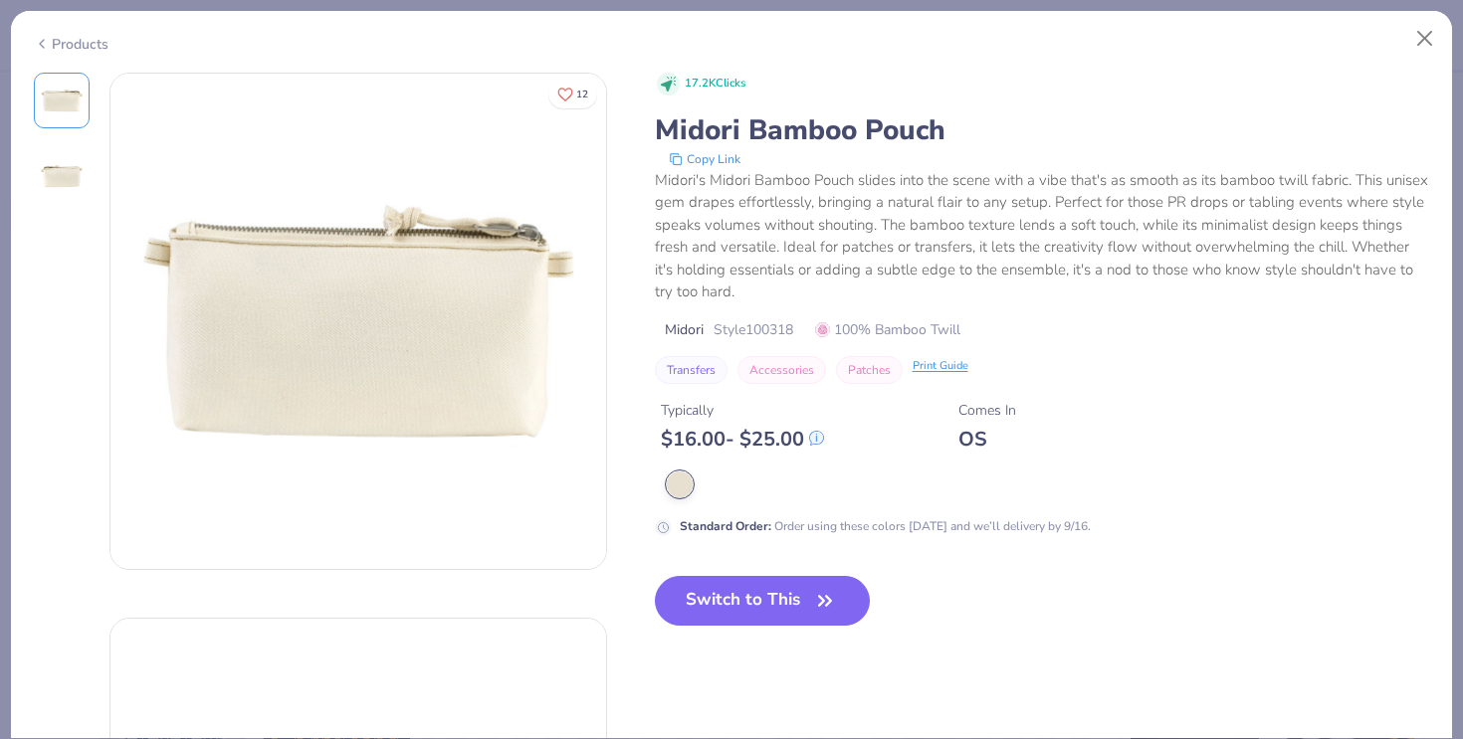
click at [934, 369] on div "Print Guide" at bounding box center [940, 366] width 56 height 17
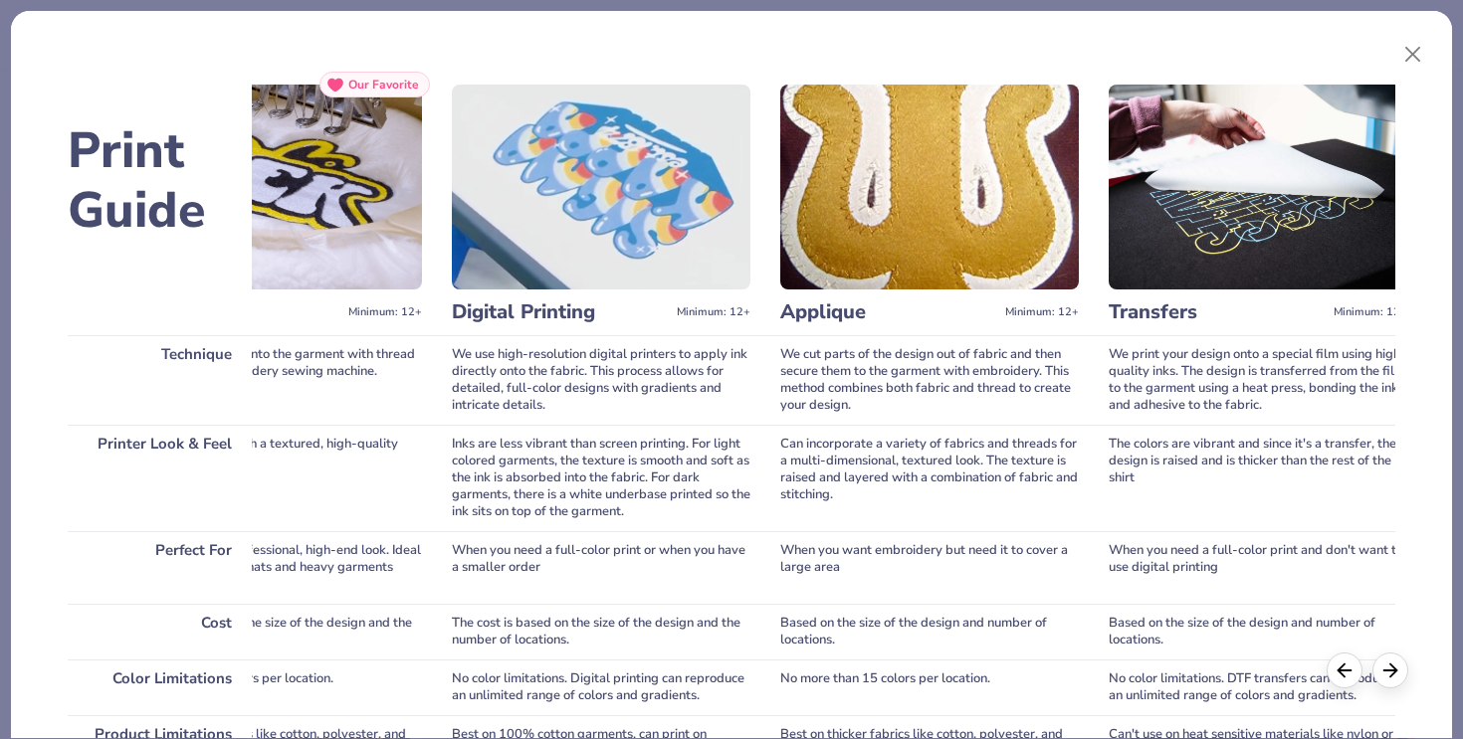
scroll to position [0, 506]
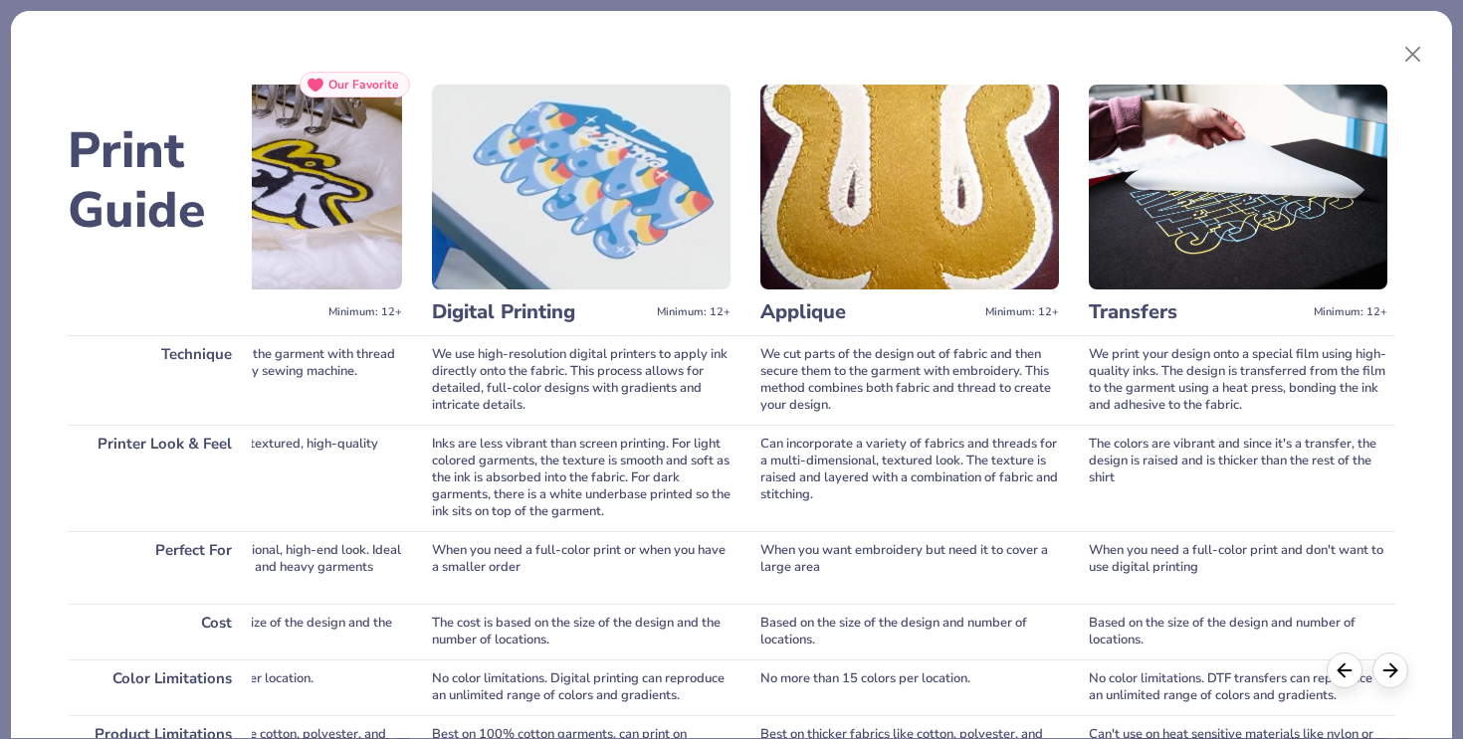
click at [1431, 48] on div "Print Guide Technique Printer Look & Feel Perfect For Cost Color Limitations Pr…" at bounding box center [731, 382] width 1417 height 711
click at [1412, 48] on button "Close" at bounding box center [1413, 55] width 38 height 38
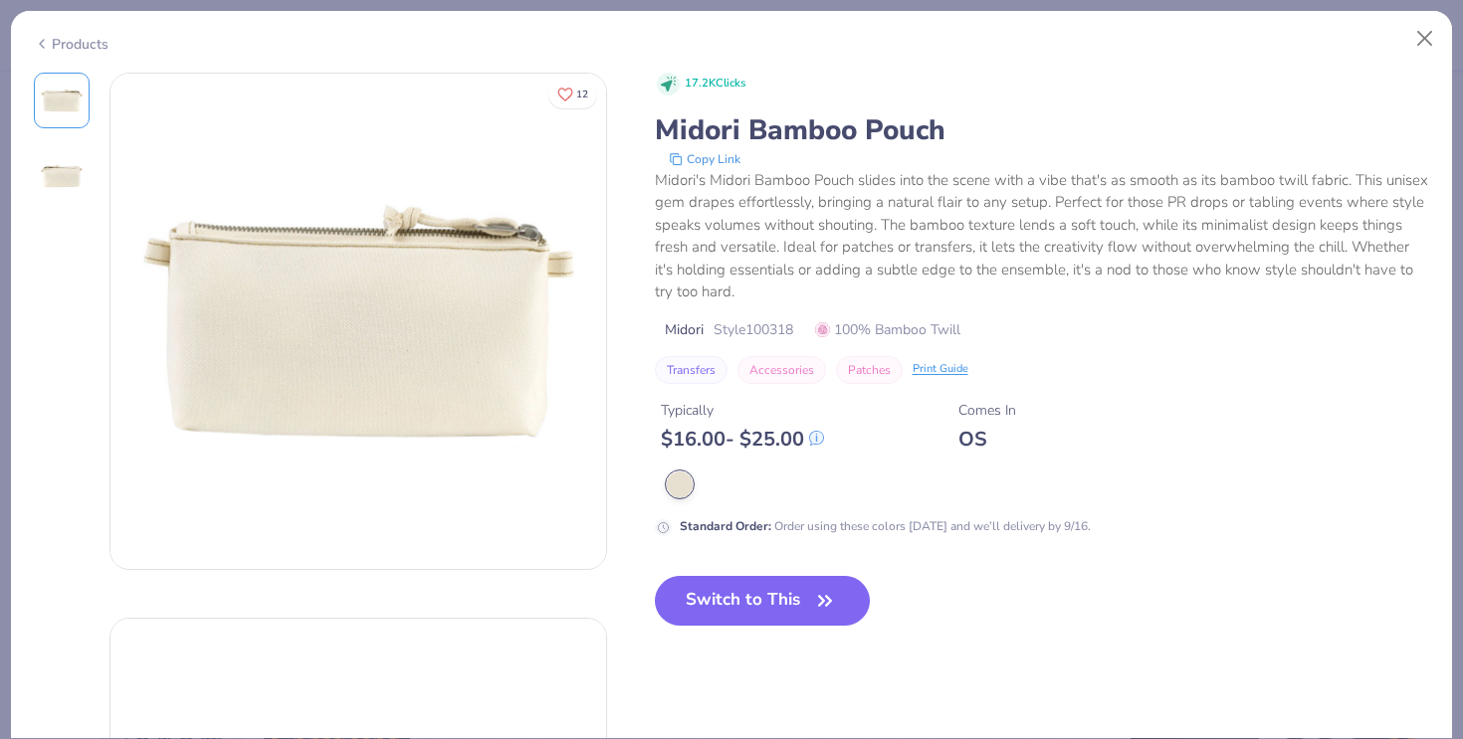
click at [59, 152] on img at bounding box center [62, 176] width 48 height 48
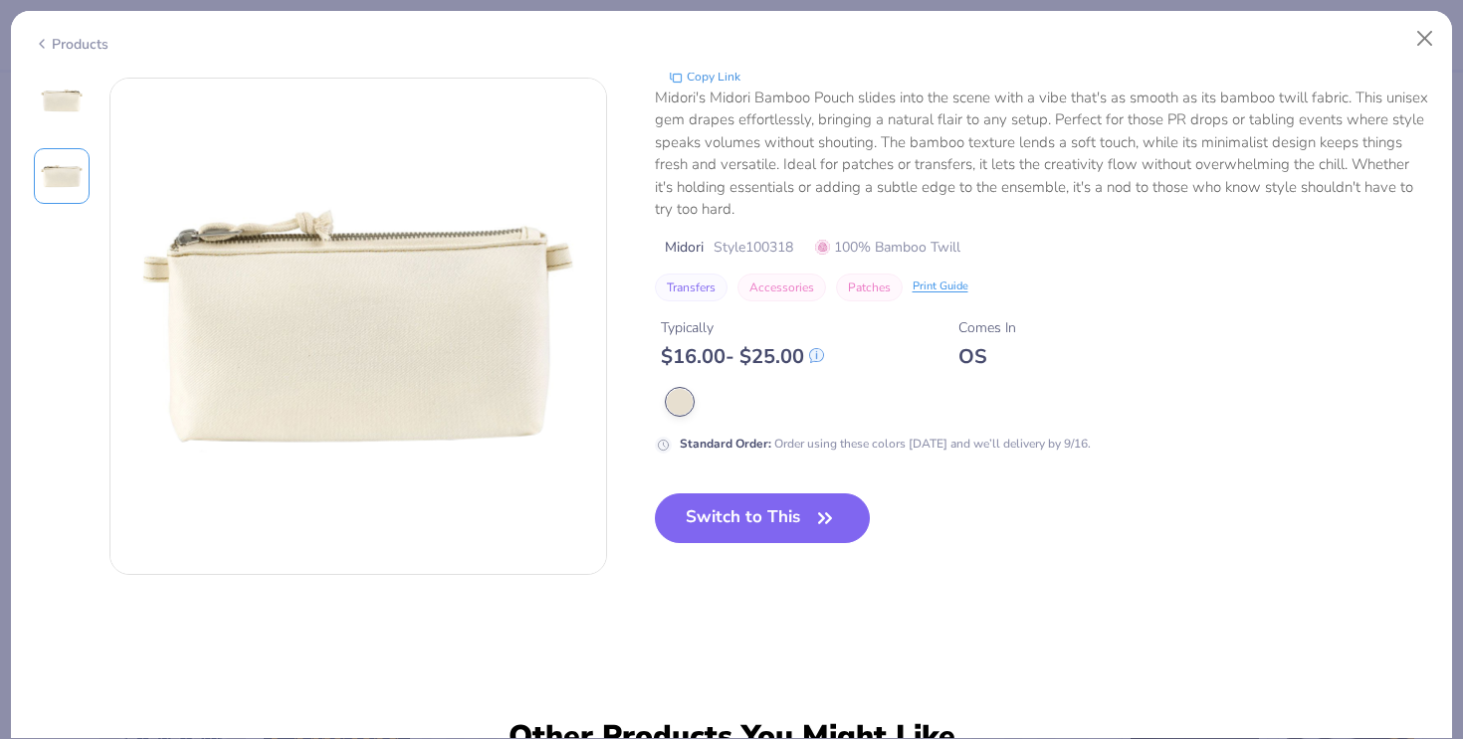
scroll to position [545, 0]
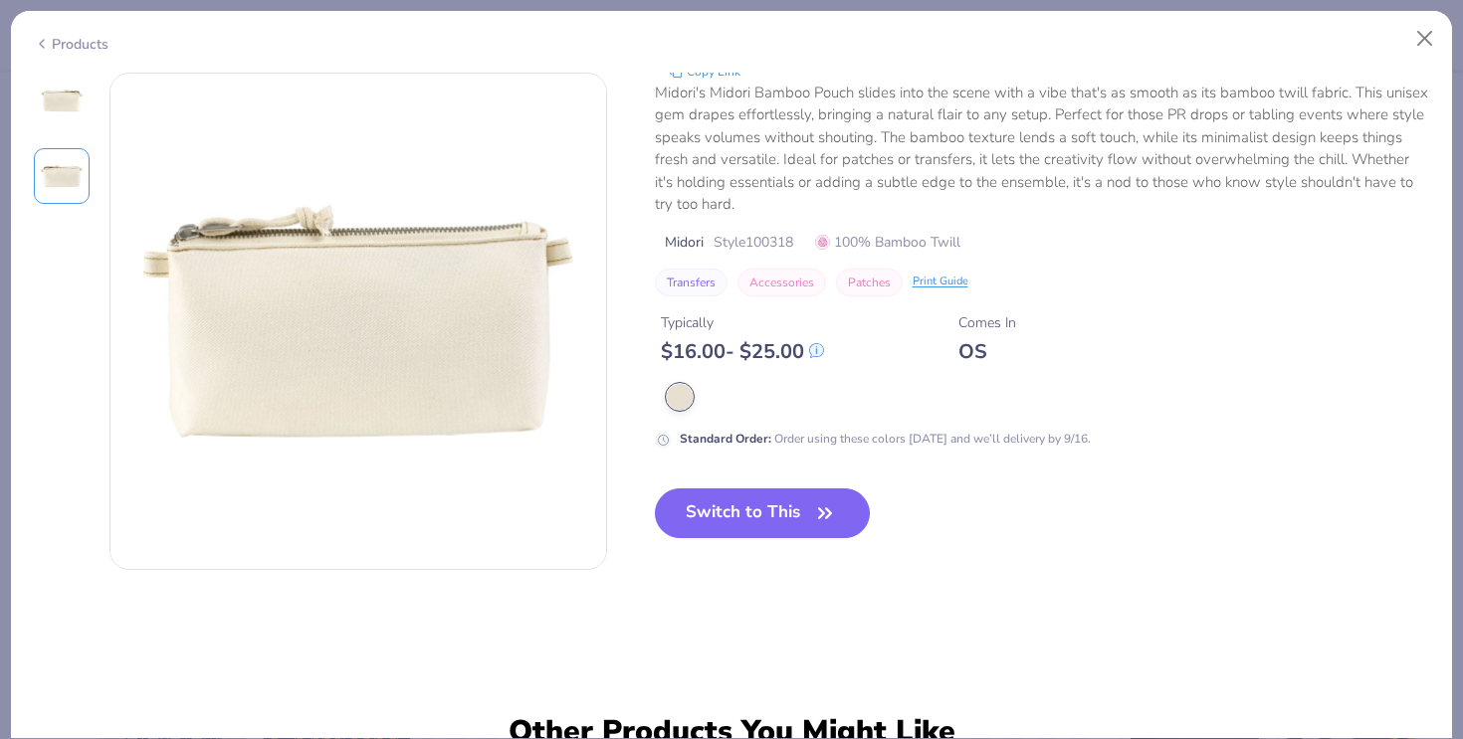
click at [64, 111] on img at bounding box center [62, 101] width 48 height 48
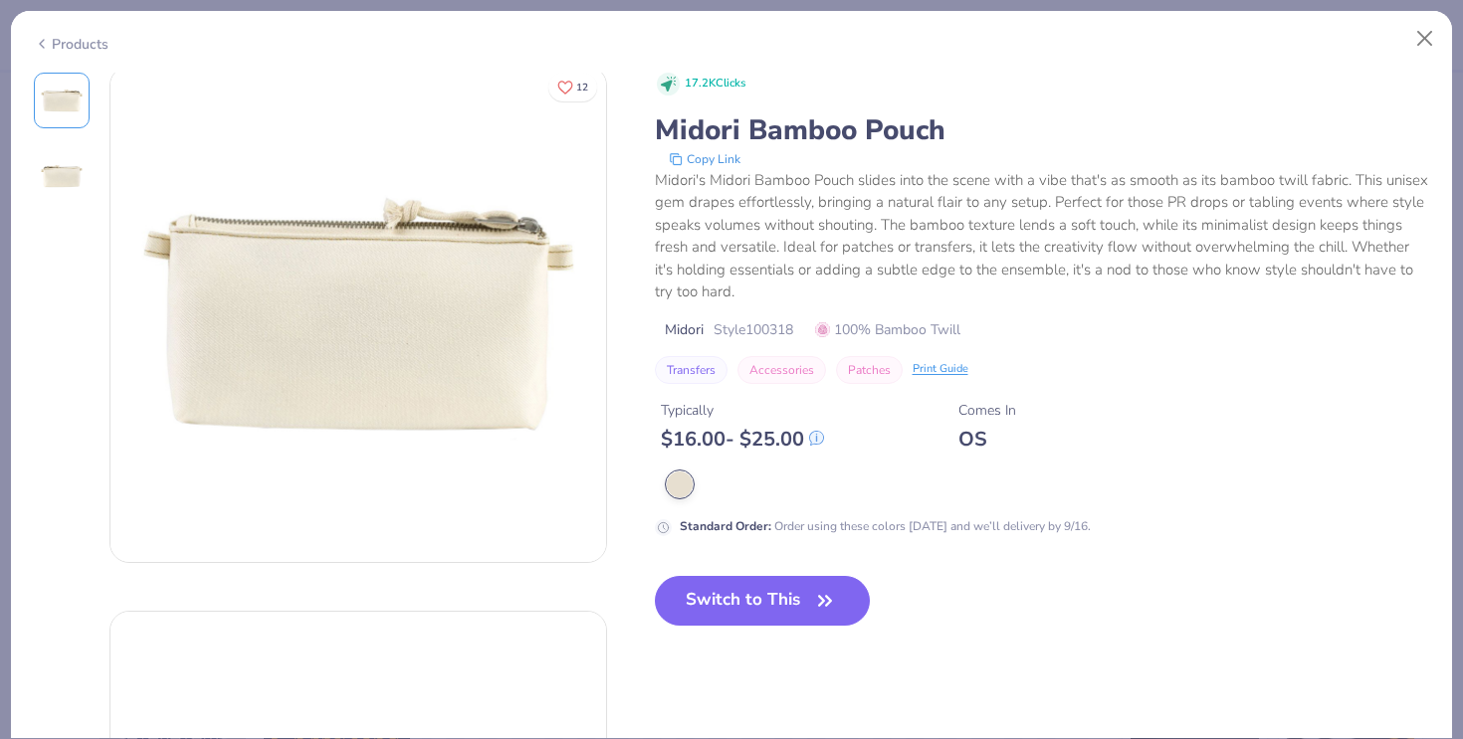
scroll to position [0, 0]
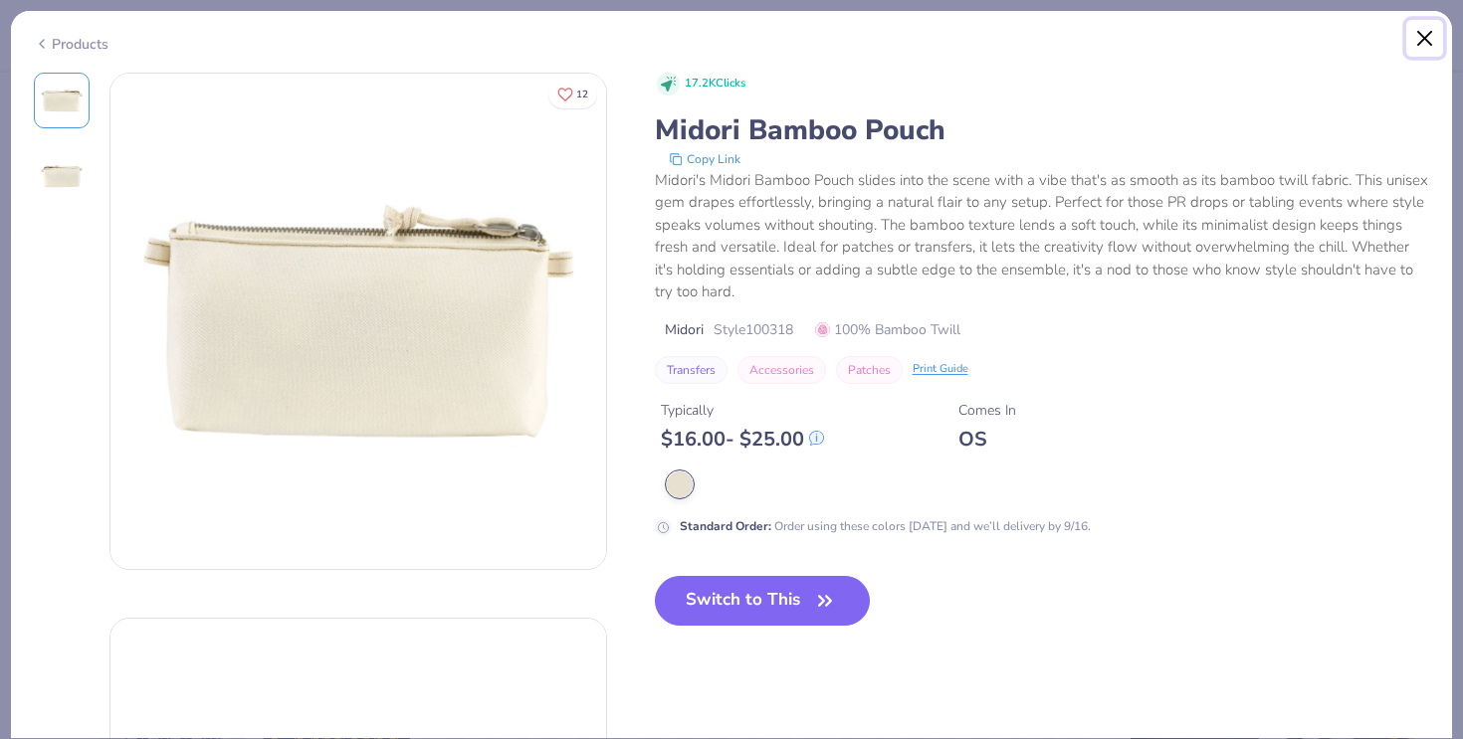
click at [1428, 23] on button "Close" at bounding box center [1425, 39] width 38 height 38
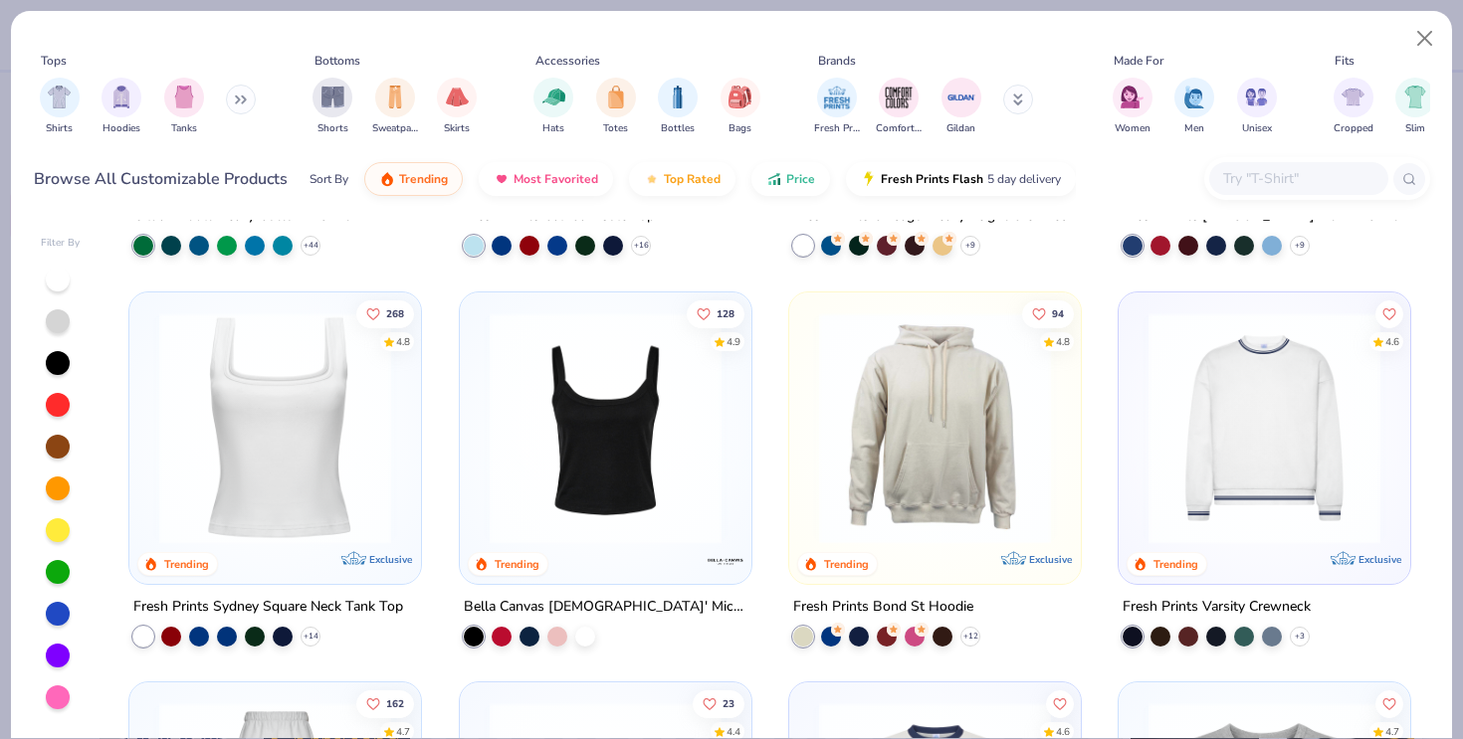
scroll to position [733, 0]
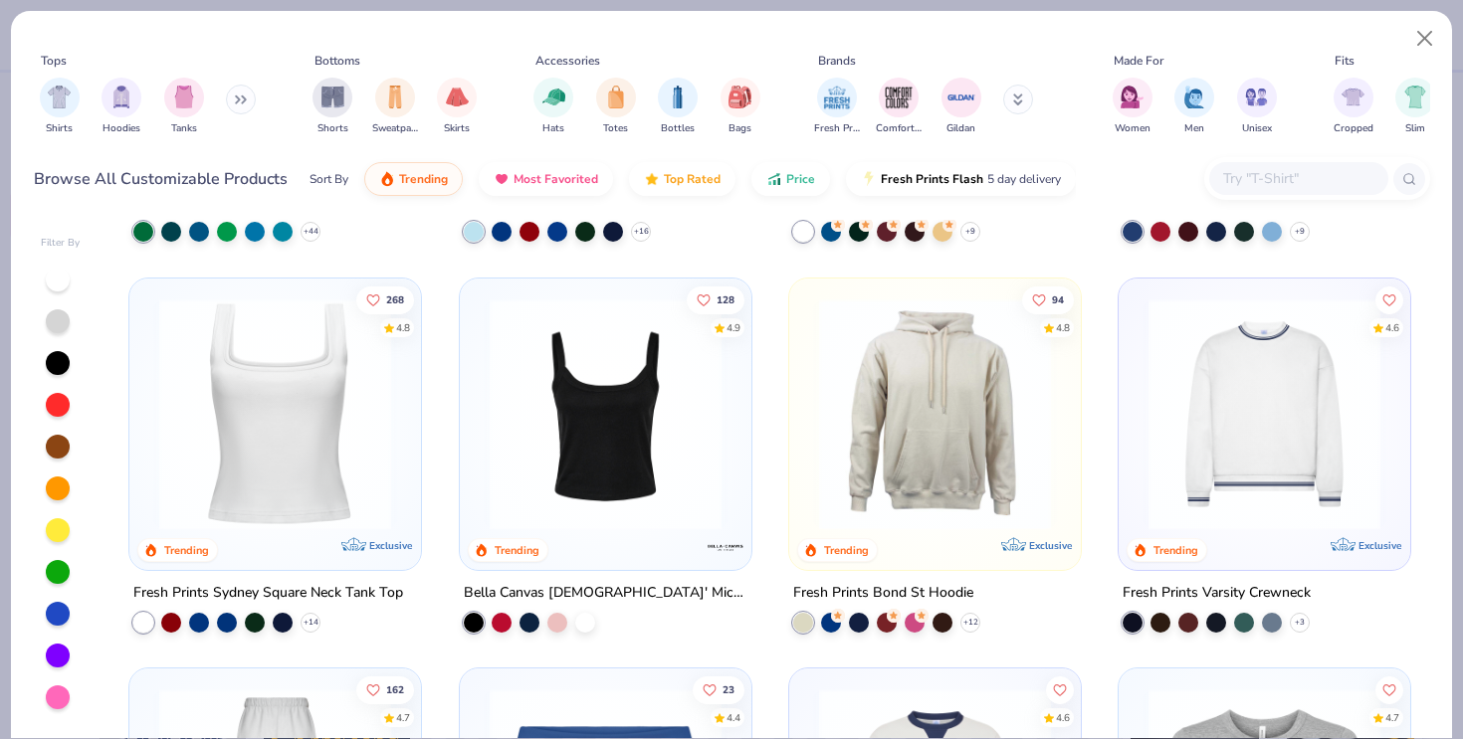
click at [1243, 183] on input "text" at bounding box center [1297, 178] width 153 height 23
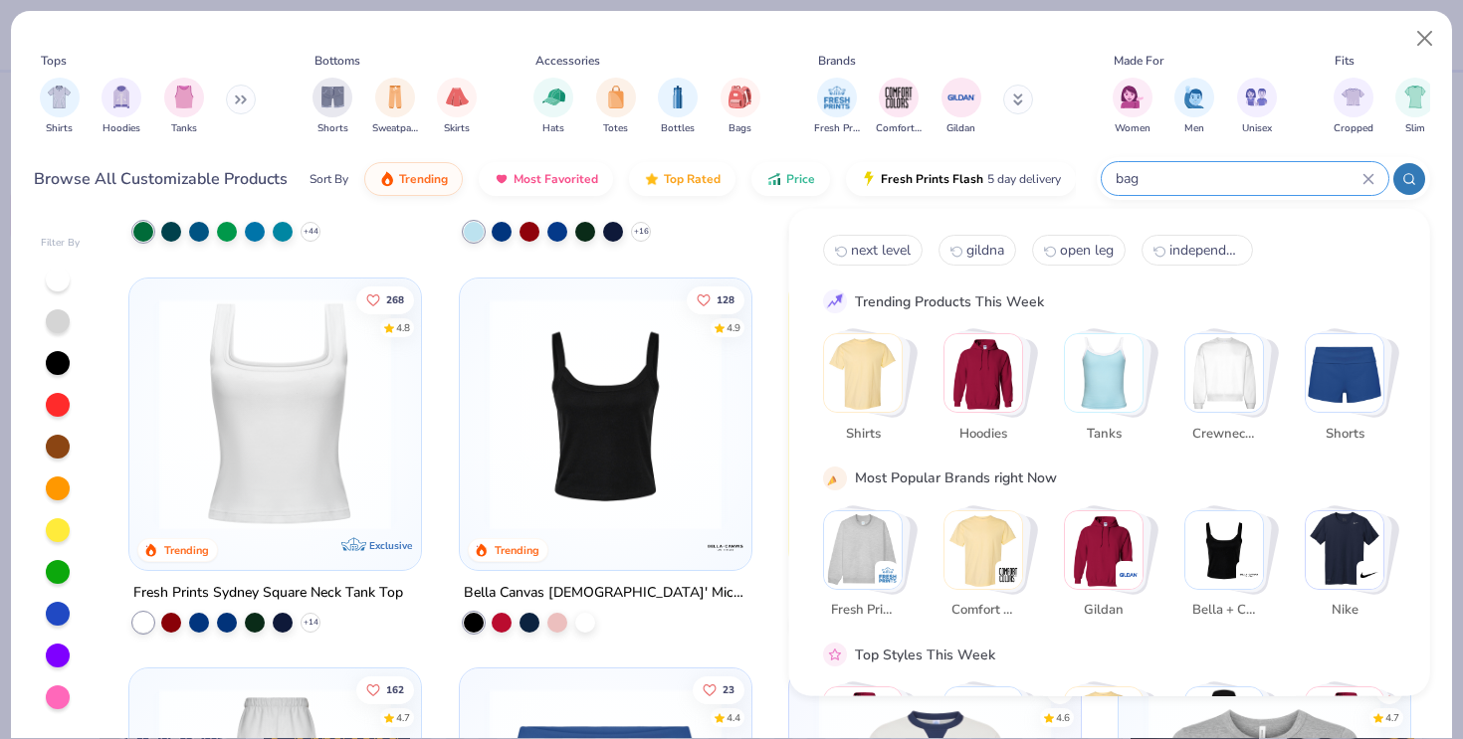
type input "bag"
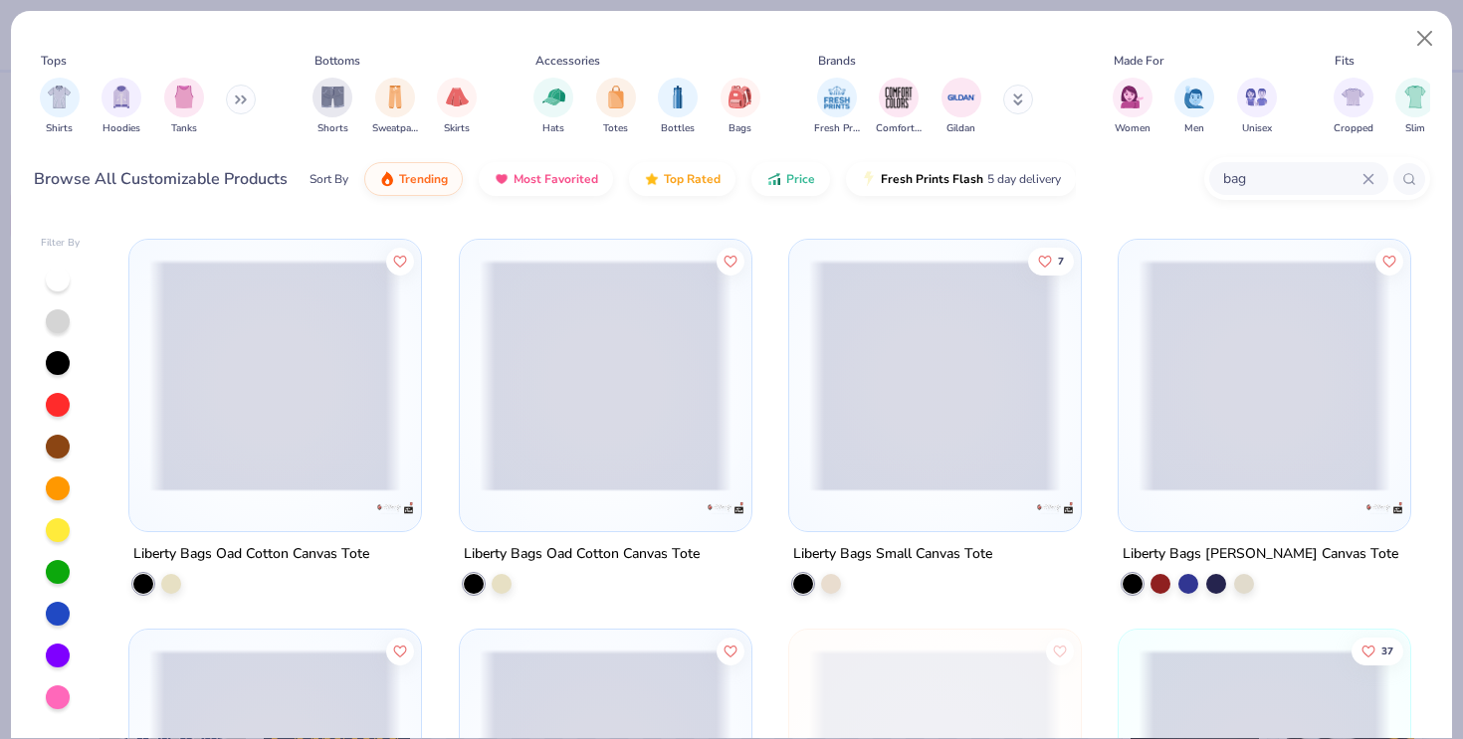
scroll to position [1172, 0]
